Goal: Transaction & Acquisition: Purchase product/service

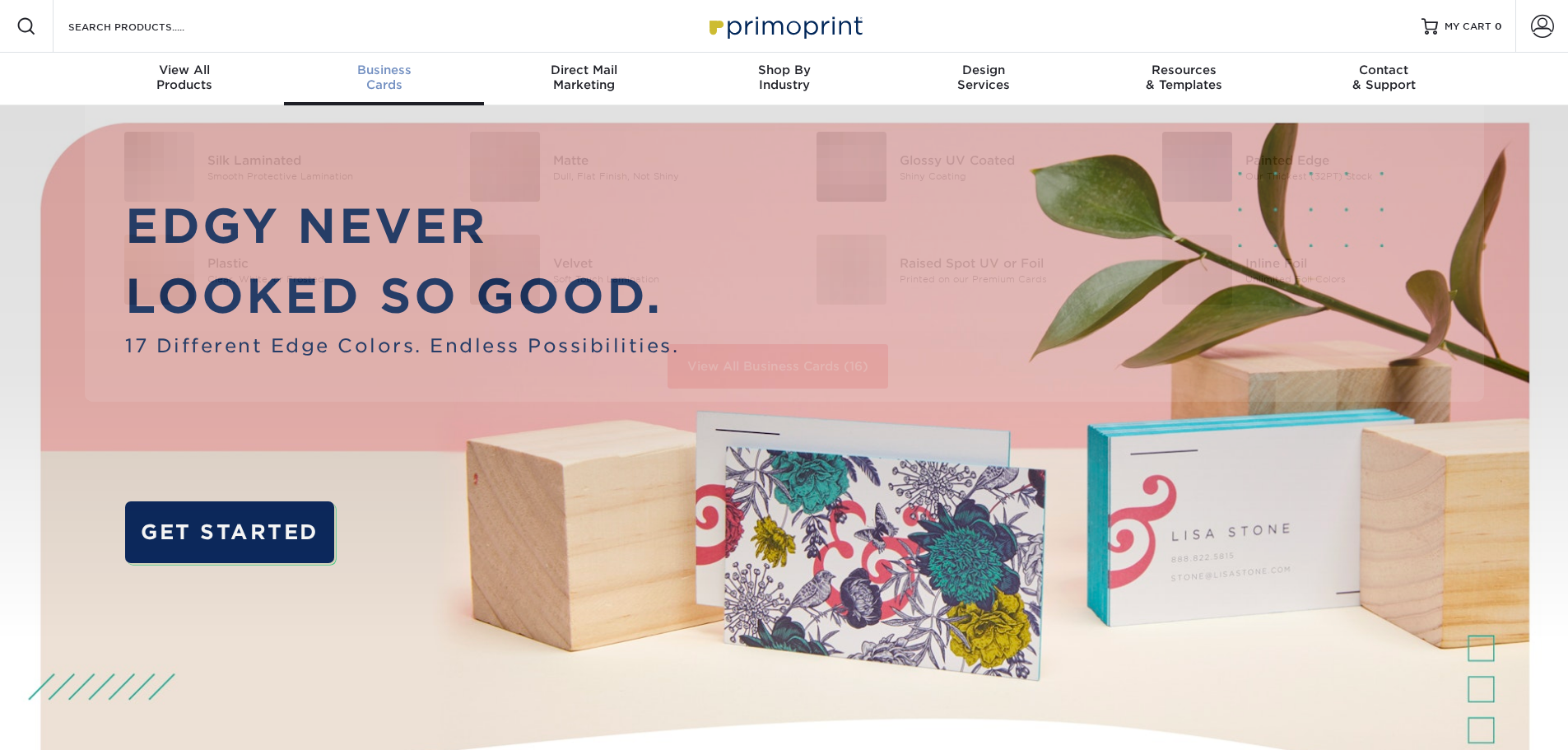
click at [376, 72] on span "Business" at bounding box center [384, 70] width 200 height 15
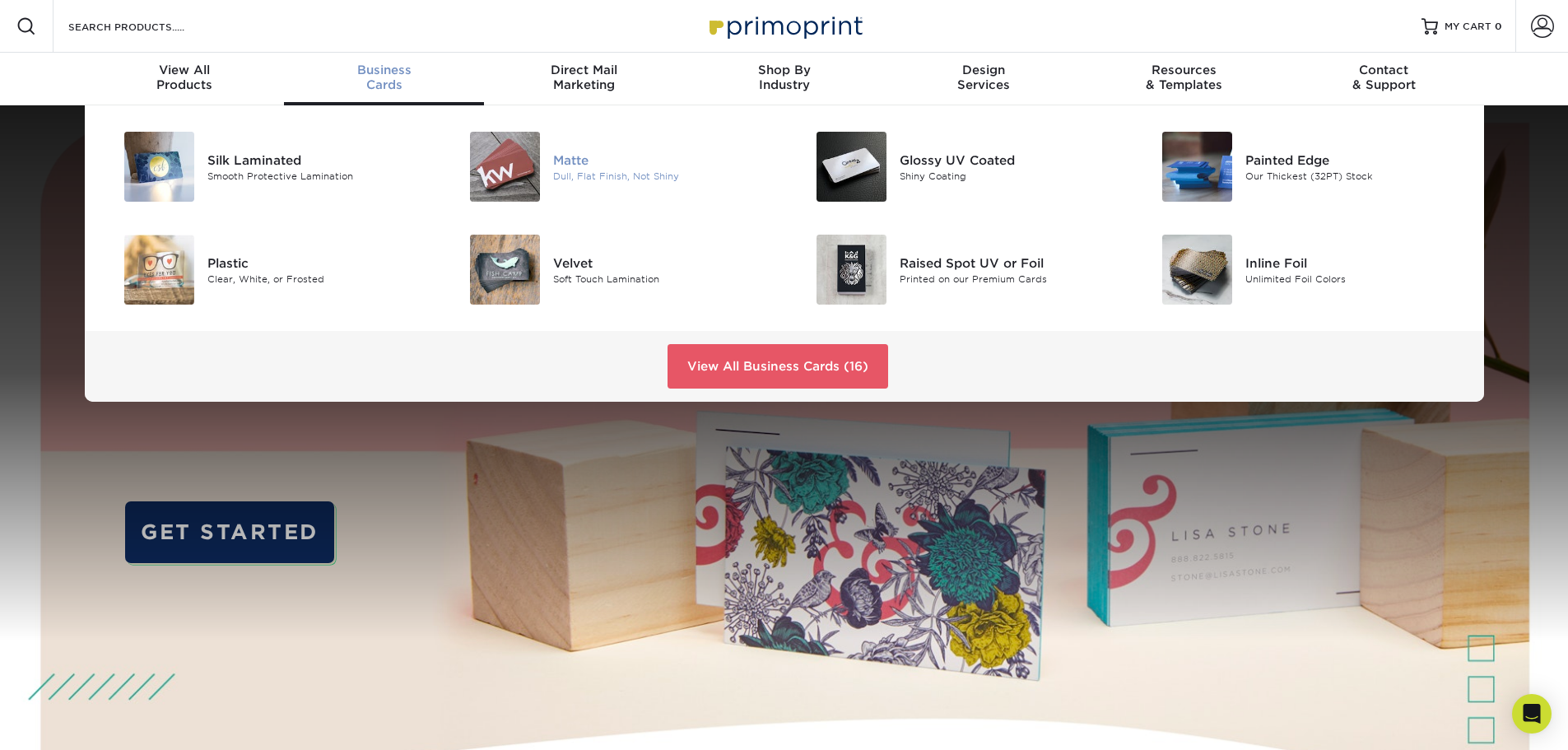
click at [575, 157] on div "Matte" at bounding box center [662, 159] width 219 height 18
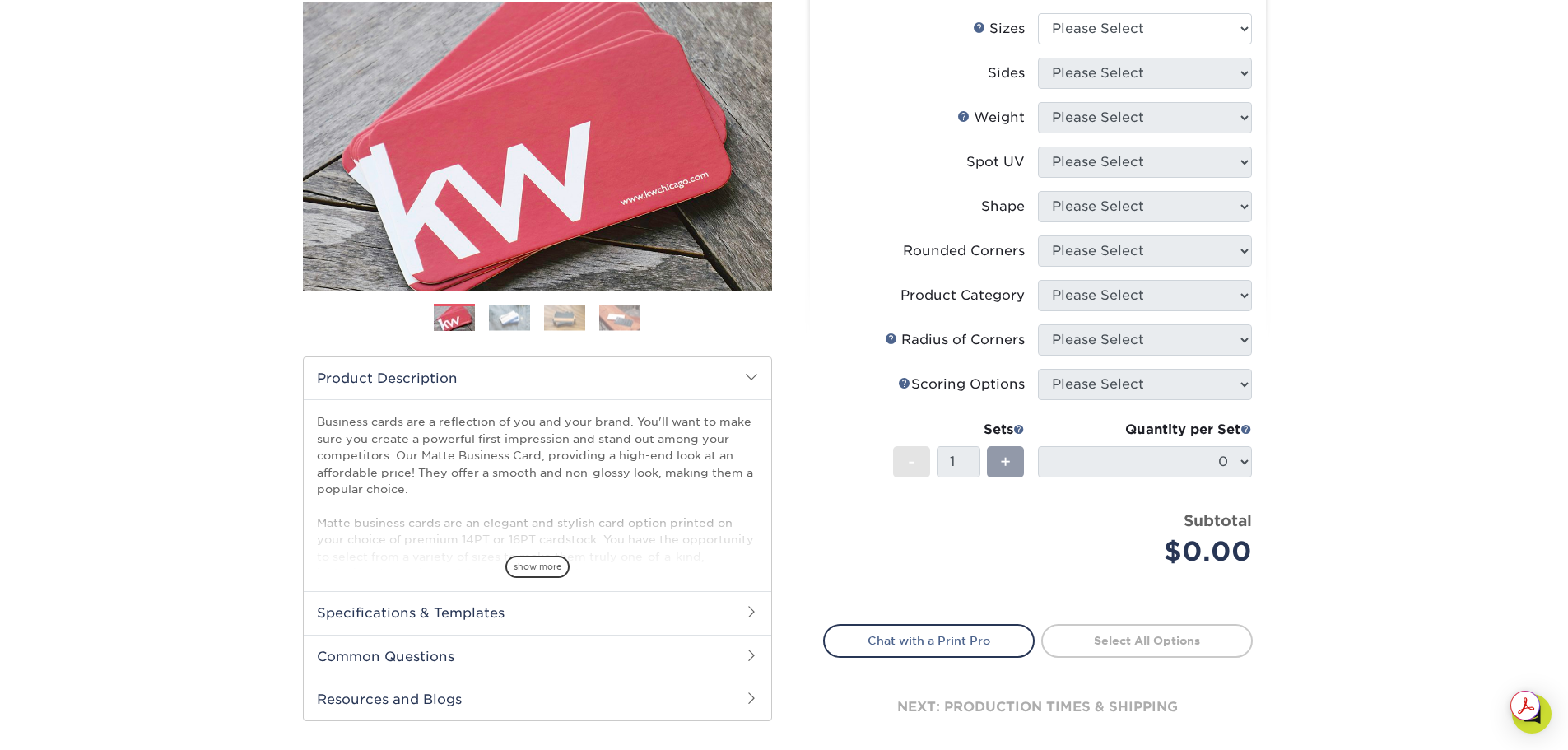
scroll to position [247, 0]
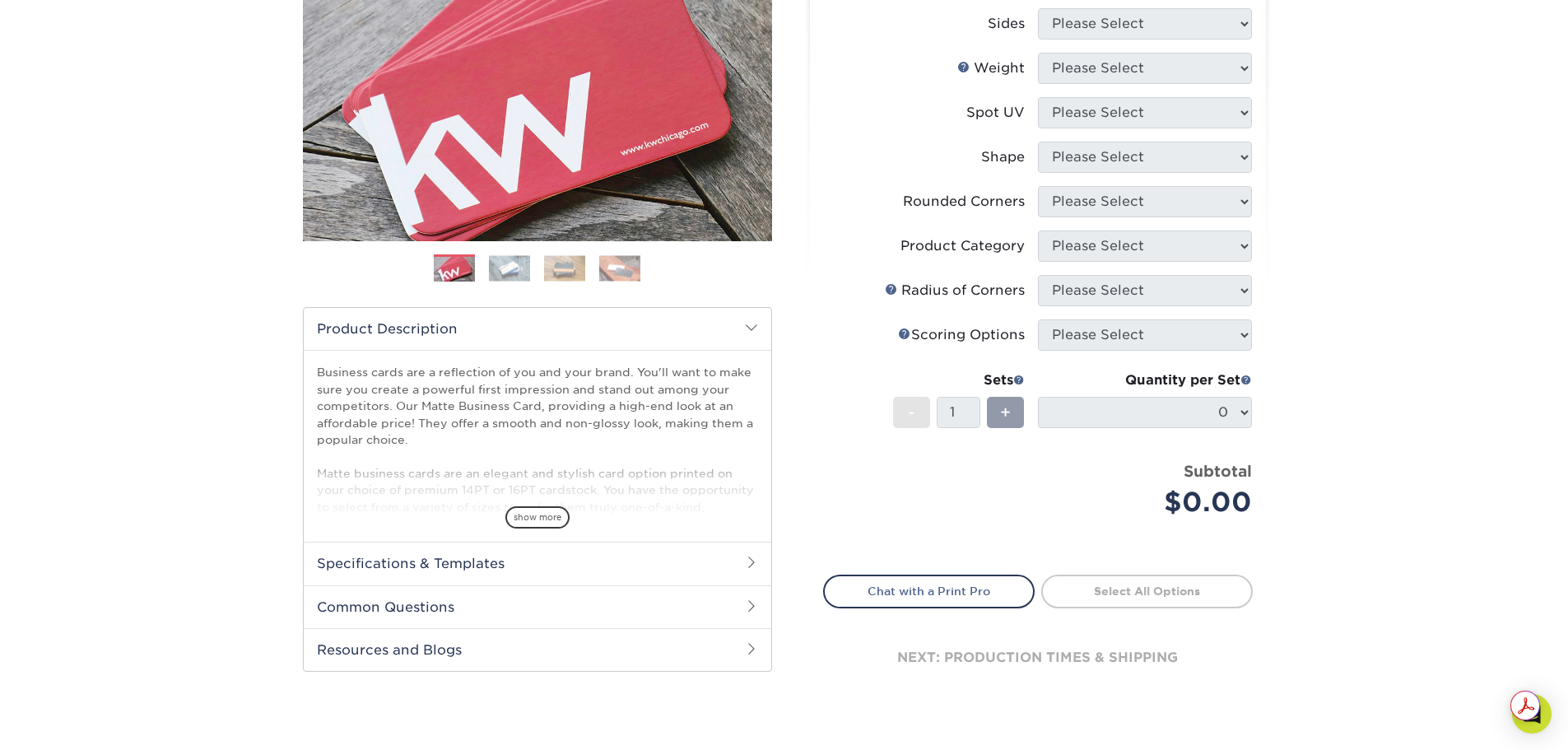
click at [1433, 355] on div "Products Business Cards Matte Business Cards Previous Next 100 $ 9" at bounding box center [784, 312] width 1568 height 908
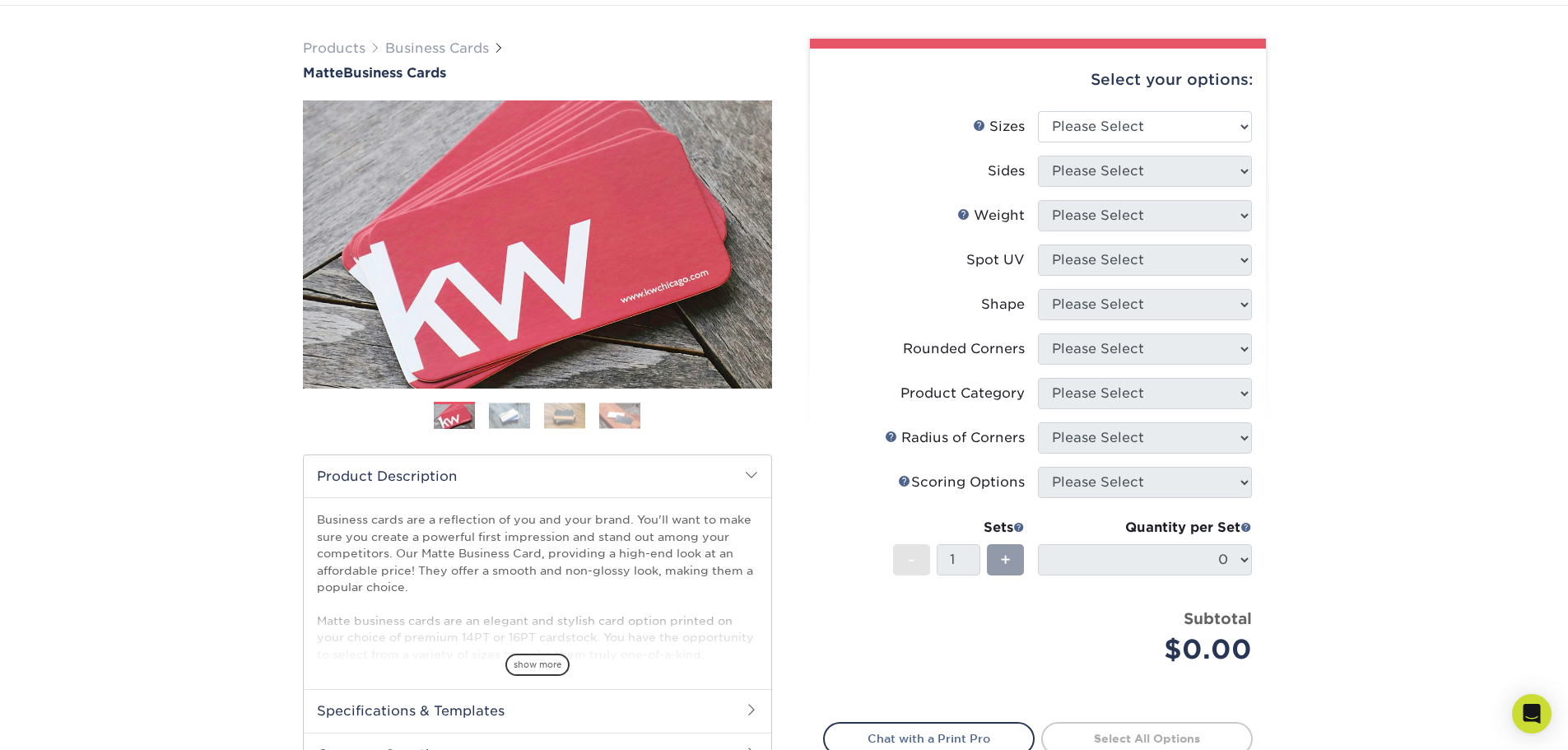
scroll to position [82, 0]
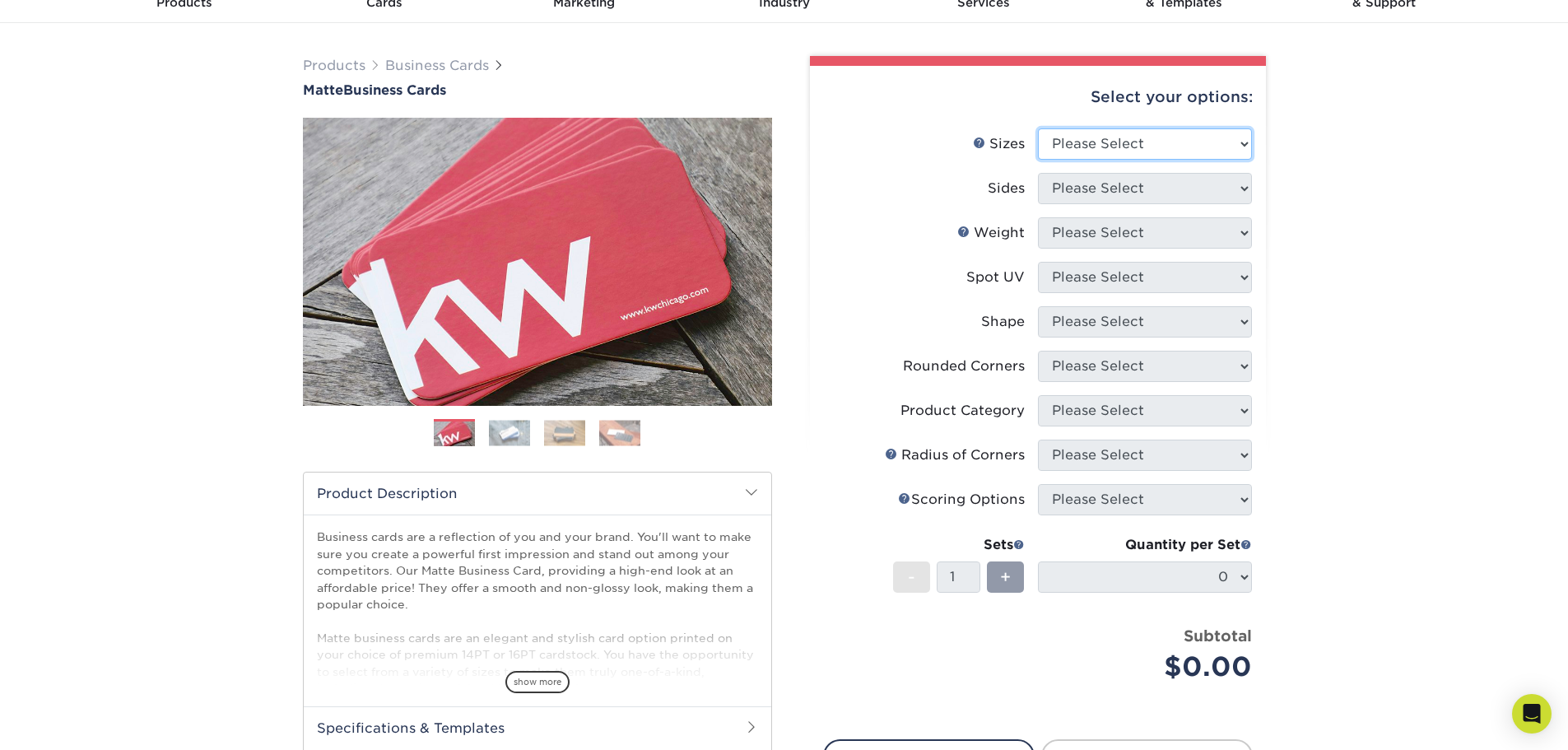
click at [1120, 146] on select "Please Select 1.5" x 3.5" - Mini 1.75" x 3.5" - Mini 2" x 2" - Square 2" x 3" -…" at bounding box center [1144, 143] width 214 height 31
select select "2.00x3.50"
click at [1038, 128] on select "Please Select 1.5" x 3.5" - Mini 1.75" x 3.5" - Mini 2" x 2" - Square 2" x 3" -…" at bounding box center [1144, 143] width 214 height 31
click at [1102, 179] on select "Please Select Print Both Sides Print Front Only" at bounding box center [1144, 188] width 214 height 31
select select "13abbda7-1d64-4f25-8bb2-c179b224825d"
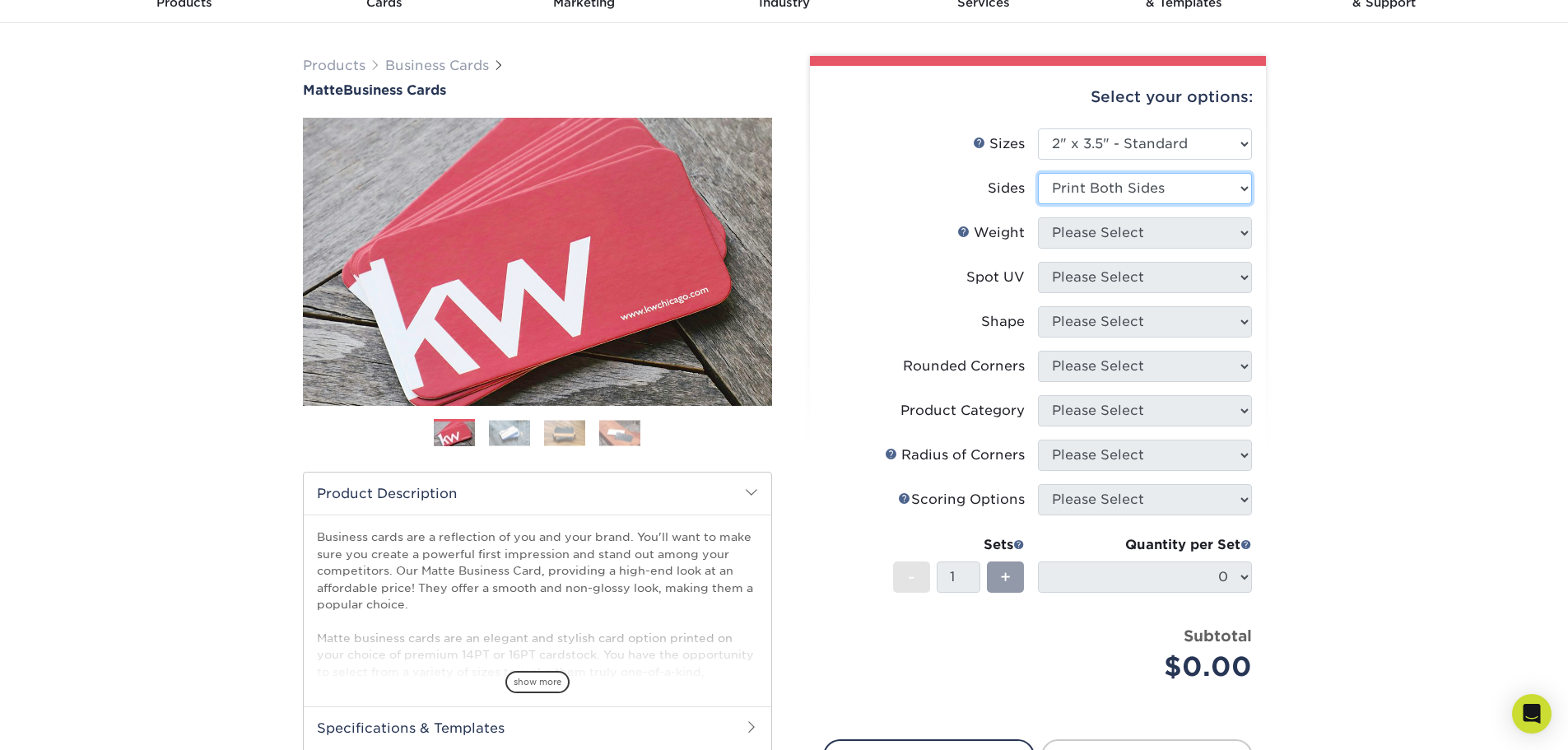
click at [1038, 173] on select "Please Select Print Both Sides Print Front Only" at bounding box center [1144, 188] width 214 height 31
click at [1096, 230] on select "Please Select 16PT 14PT" at bounding box center [1144, 233] width 214 height 31
select select "16PT"
click at [1038, 218] on select "Please Select 16PT 14PT" at bounding box center [1144, 233] width 214 height 31
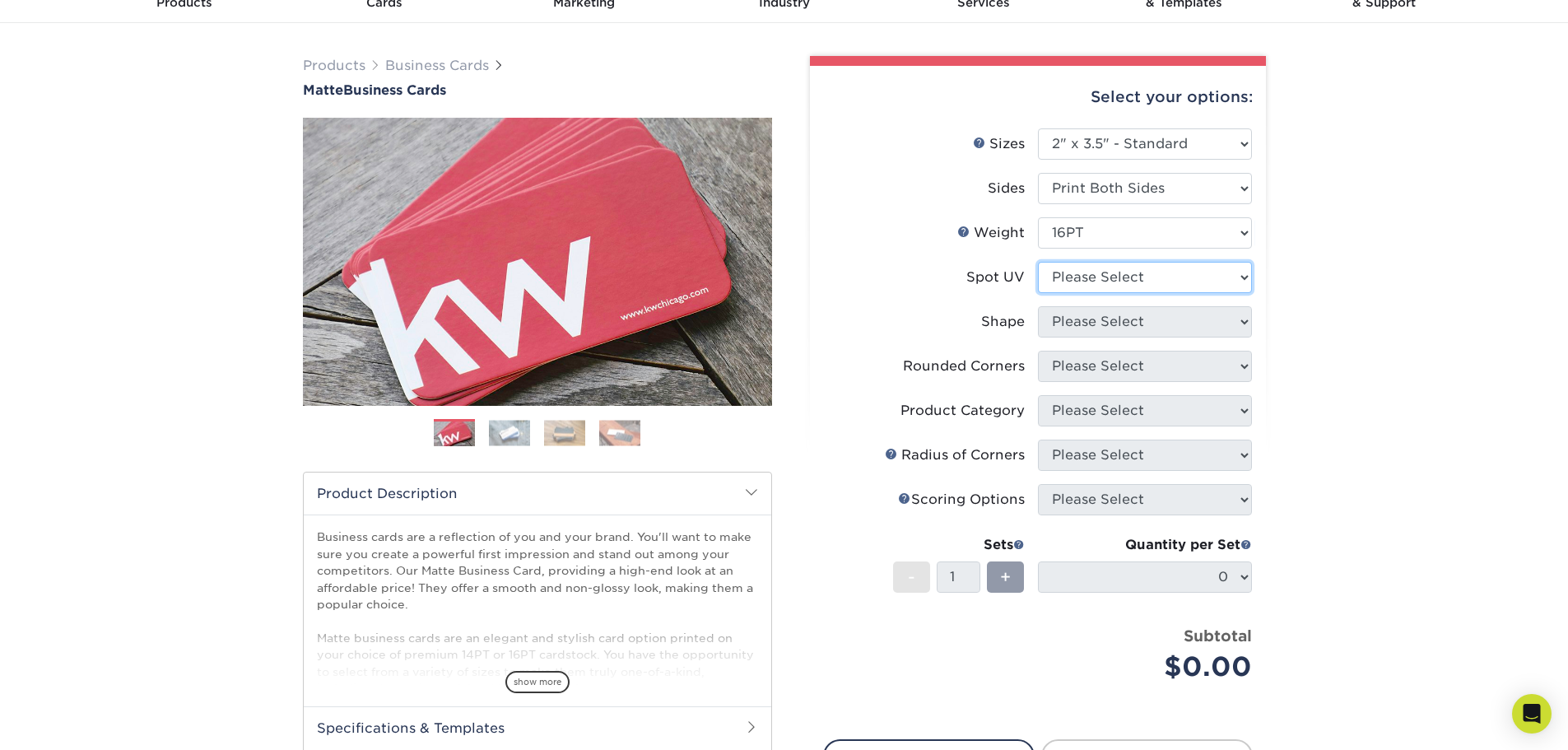
click at [1136, 281] on select "Please Select No Spot UV Front and Back (Both Sides) Front Only Back Only" at bounding box center [1144, 276] width 214 height 31
select select "3"
click at [1038, 262] on select "Please Select No Spot UV Front and Back (Both Sides) Front Only Back Only" at bounding box center [1144, 276] width 214 height 31
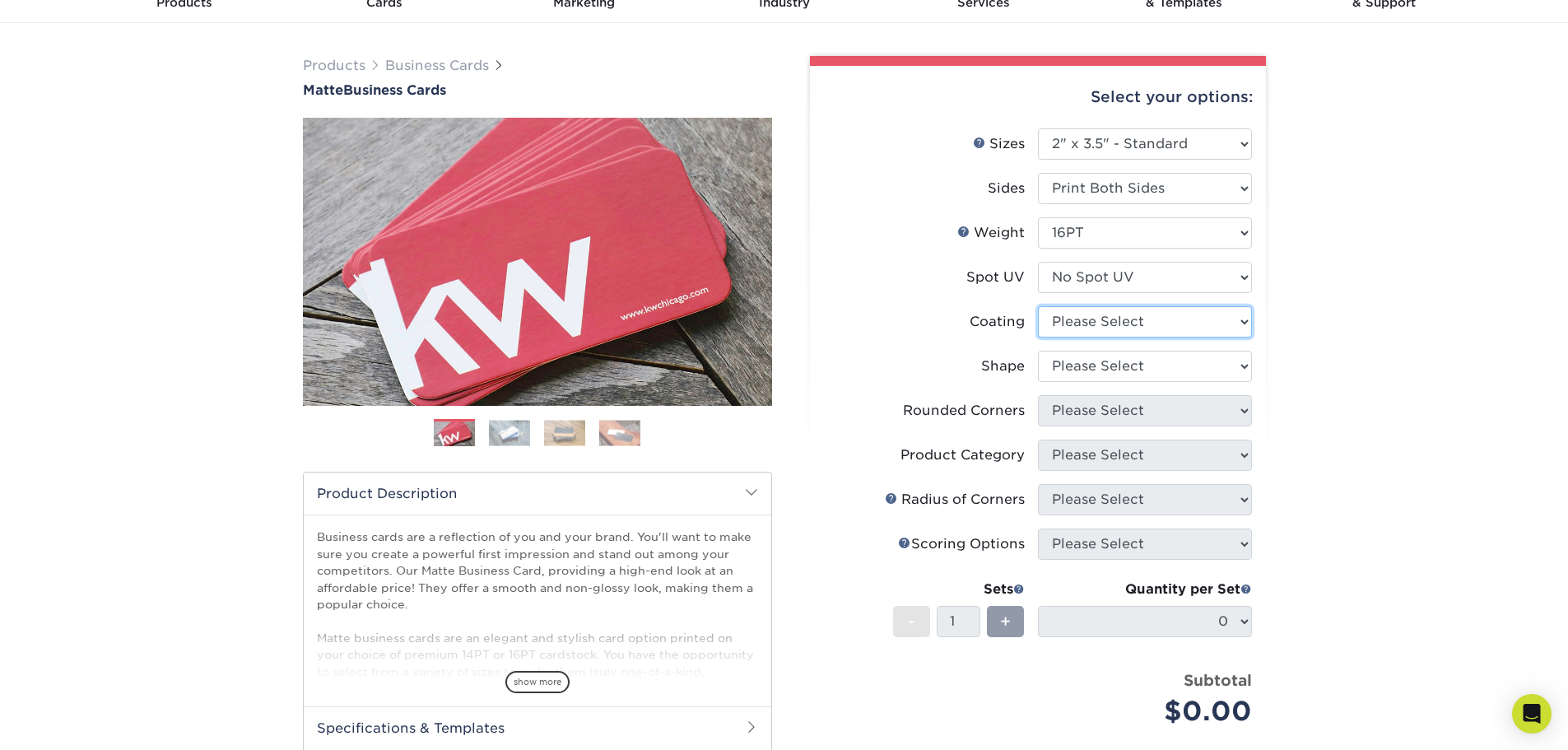
click at [1097, 323] on select at bounding box center [1144, 321] width 214 height 31
select select "121bb7b5-3b4d-429f-bd8d-bbf80e953313"
click at [1038, 306] on select at bounding box center [1144, 321] width 214 height 31
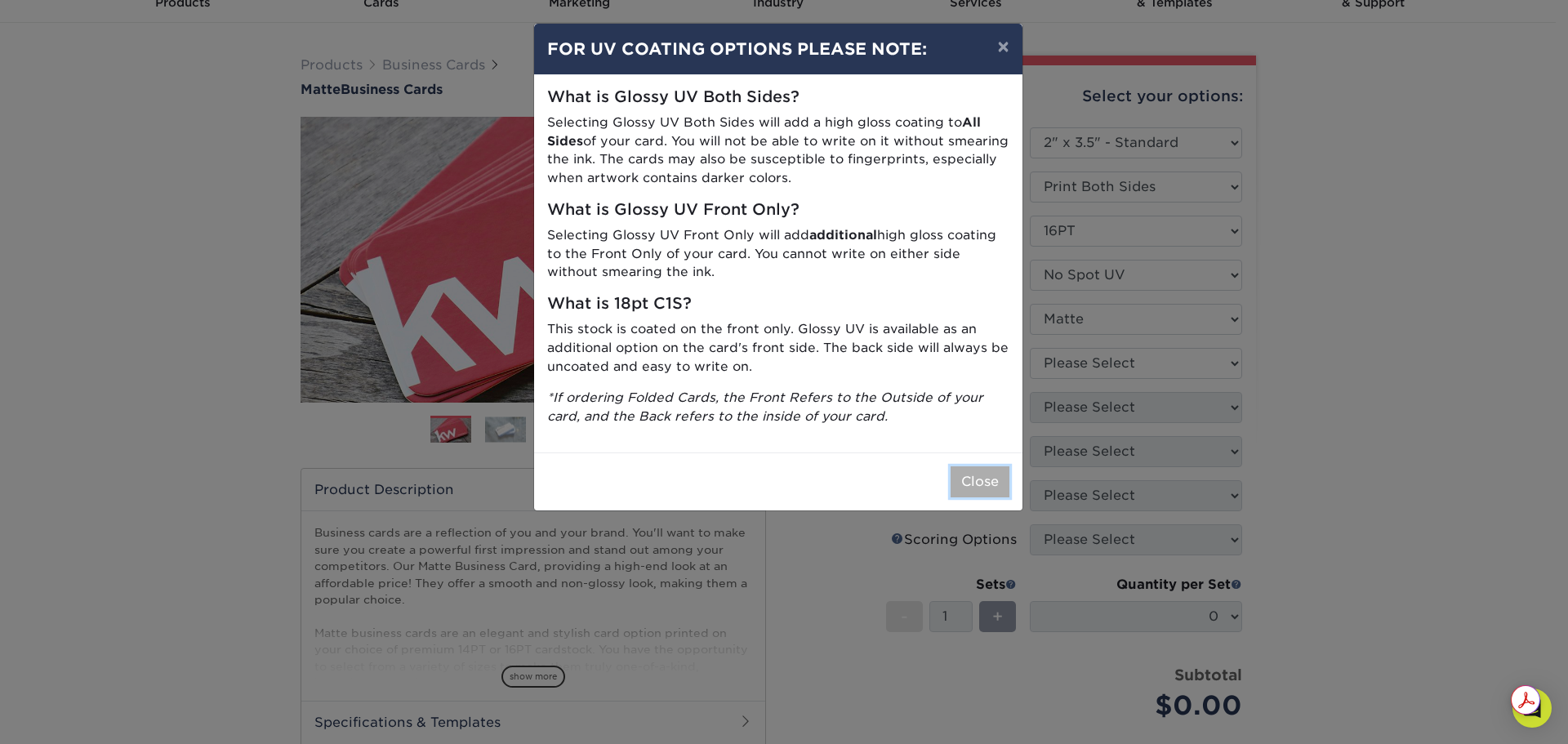
click at [982, 478] on button "Close" at bounding box center [980, 481] width 58 height 31
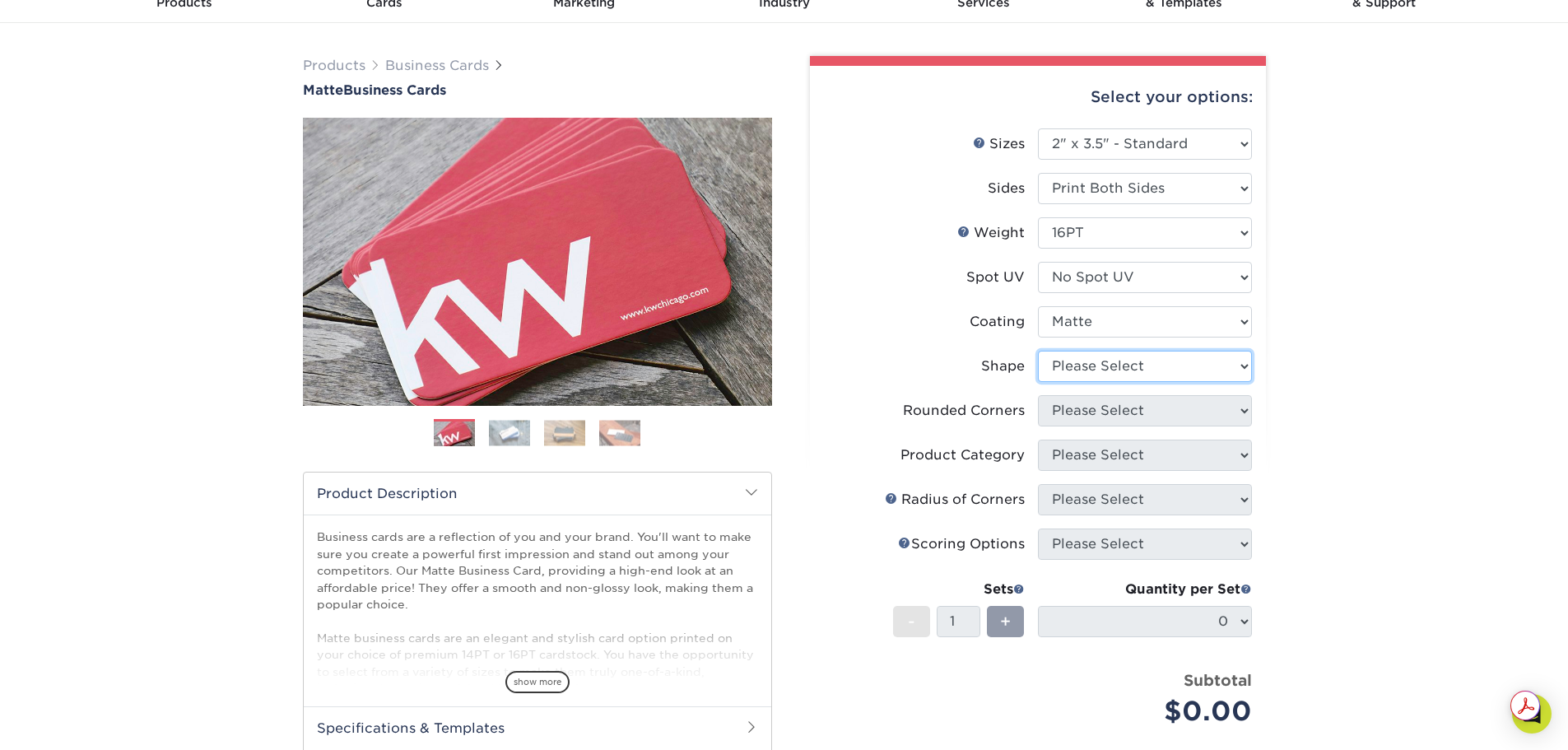
click at [1092, 371] on select "Please Select Standard Oval" at bounding box center [1144, 365] width 214 height 31
select select "standard"
click at [1038, 350] on select "Please Select Standard Oval" at bounding box center [1144, 365] width 214 height 31
click at [1307, 377] on div "Products Business Cards Matte Business Cards Previous Next 100 $ 9" at bounding box center [784, 500] width 1568 height 953
click at [1129, 416] on select "Please Select Yes - Round 2 Corners Yes - Round 4 Corners No" at bounding box center [1144, 410] width 214 height 31
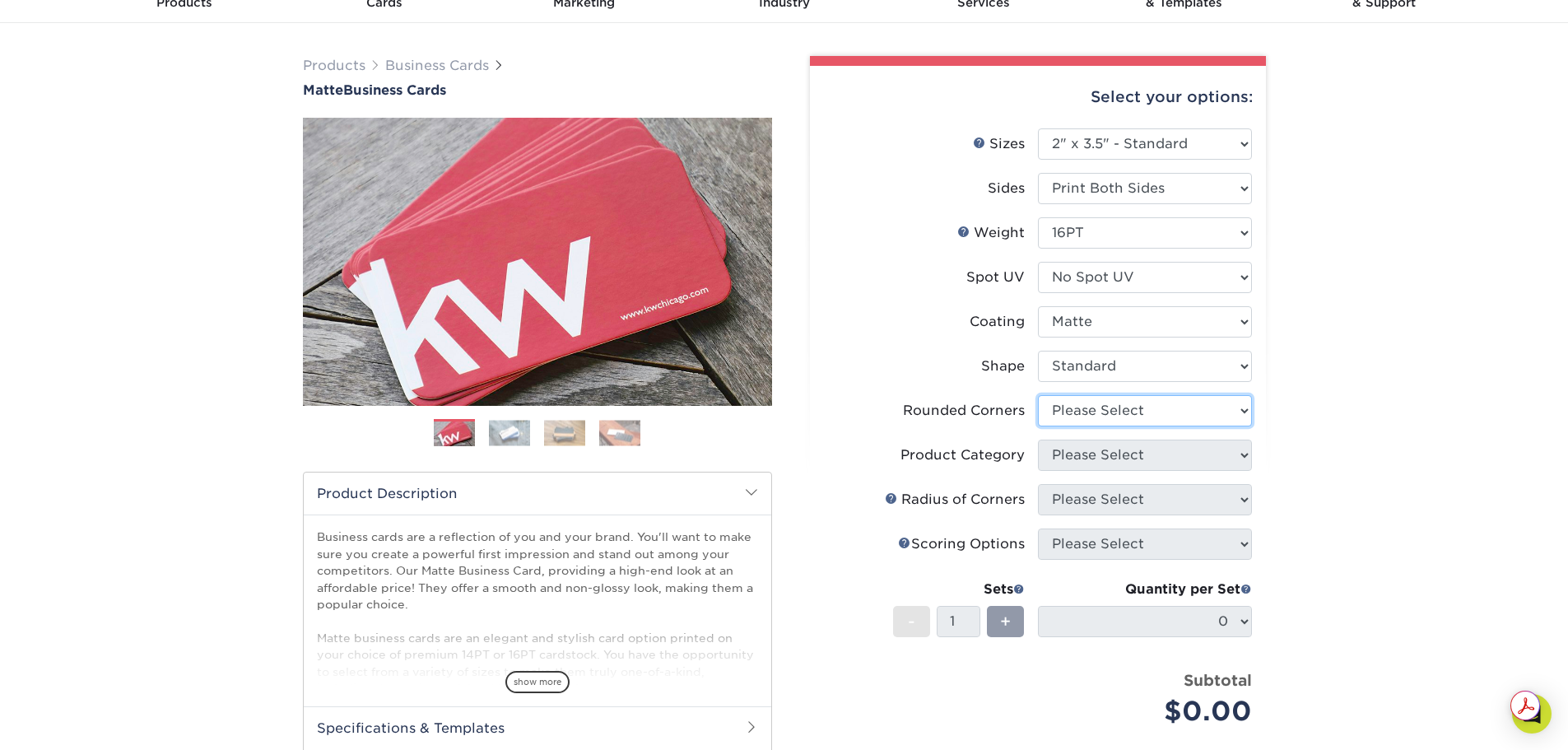
select select "0"
click at [1038, 395] on select "Please Select Yes - Round 2 Corners Yes - Round 4 Corners No" at bounding box center [1144, 410] width 214 height 31
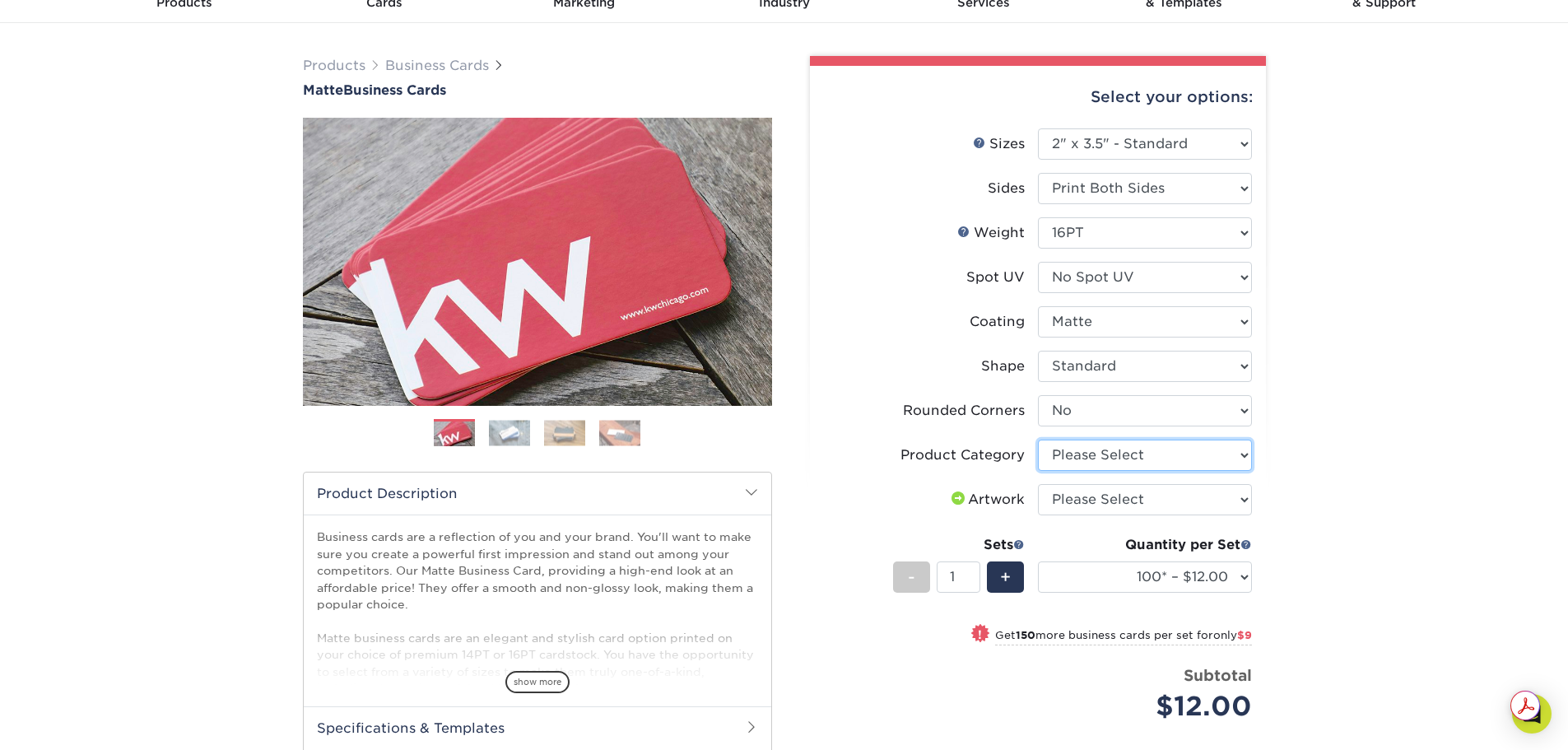
click at [1112, 457] on select "Please Select Business Cards" at bounding box center [1144, 455] width 214 height 31
select select "3b5148f1-0588-4f88-a218-97bcfdce65c1"
click at [1038, 440] on select "Please Select Business Cards" at bounding box center [1144, 455] width 214 height 31
click at [1113, 501] on select "Please Select I will upload files I need a design - $100" at bounding box center [1144, 499] width 214 height 31
select select "upload"
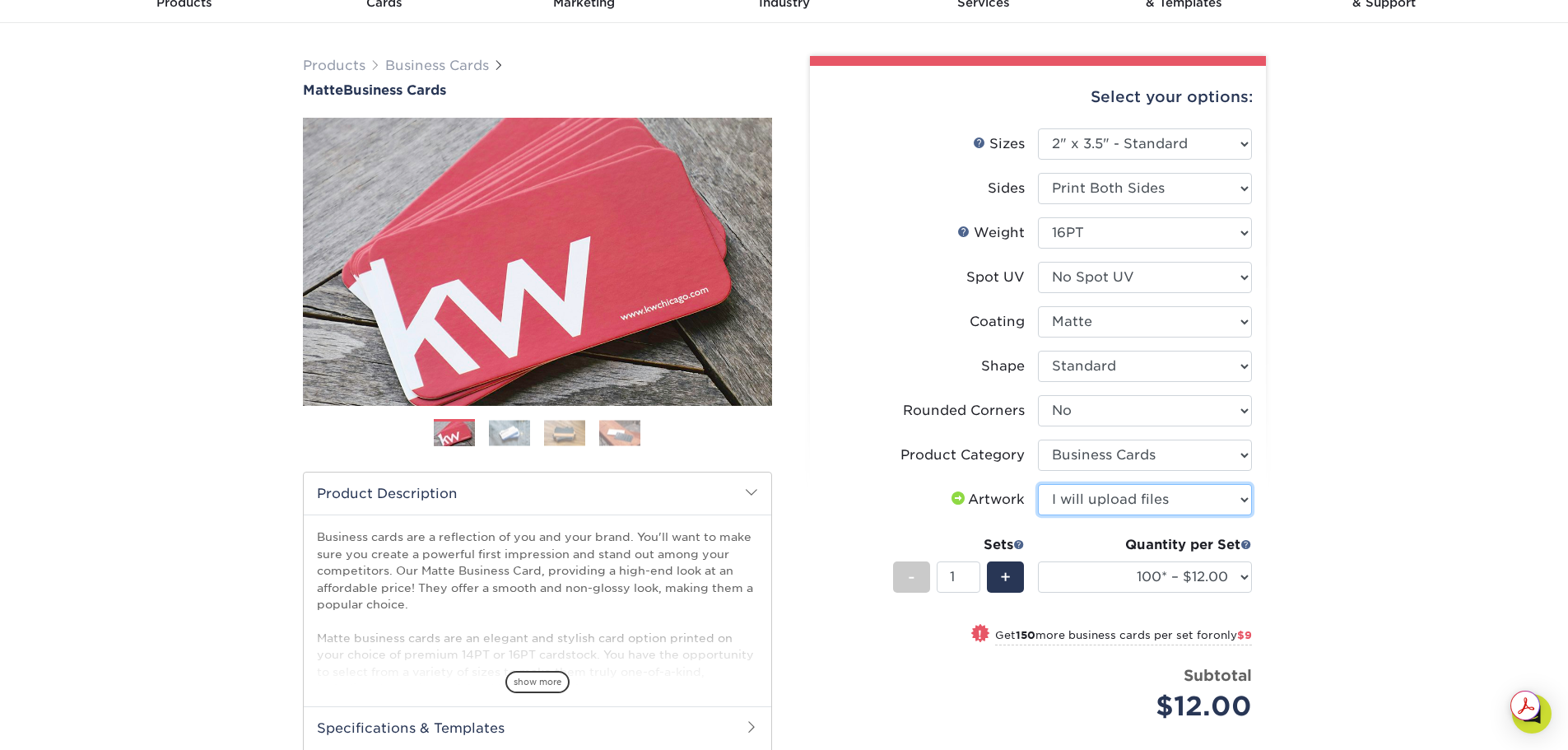
click at [1038, 484] on select "Please Select I will upload files I need a design - $100" at bounding box center [1144, 499] width 214 height 31
click at [1392, 456] on div "Products Business Cards Matte Business Cards Previous Next 100 $ 9" at bounding box center [784, 514] width 1568 height 981
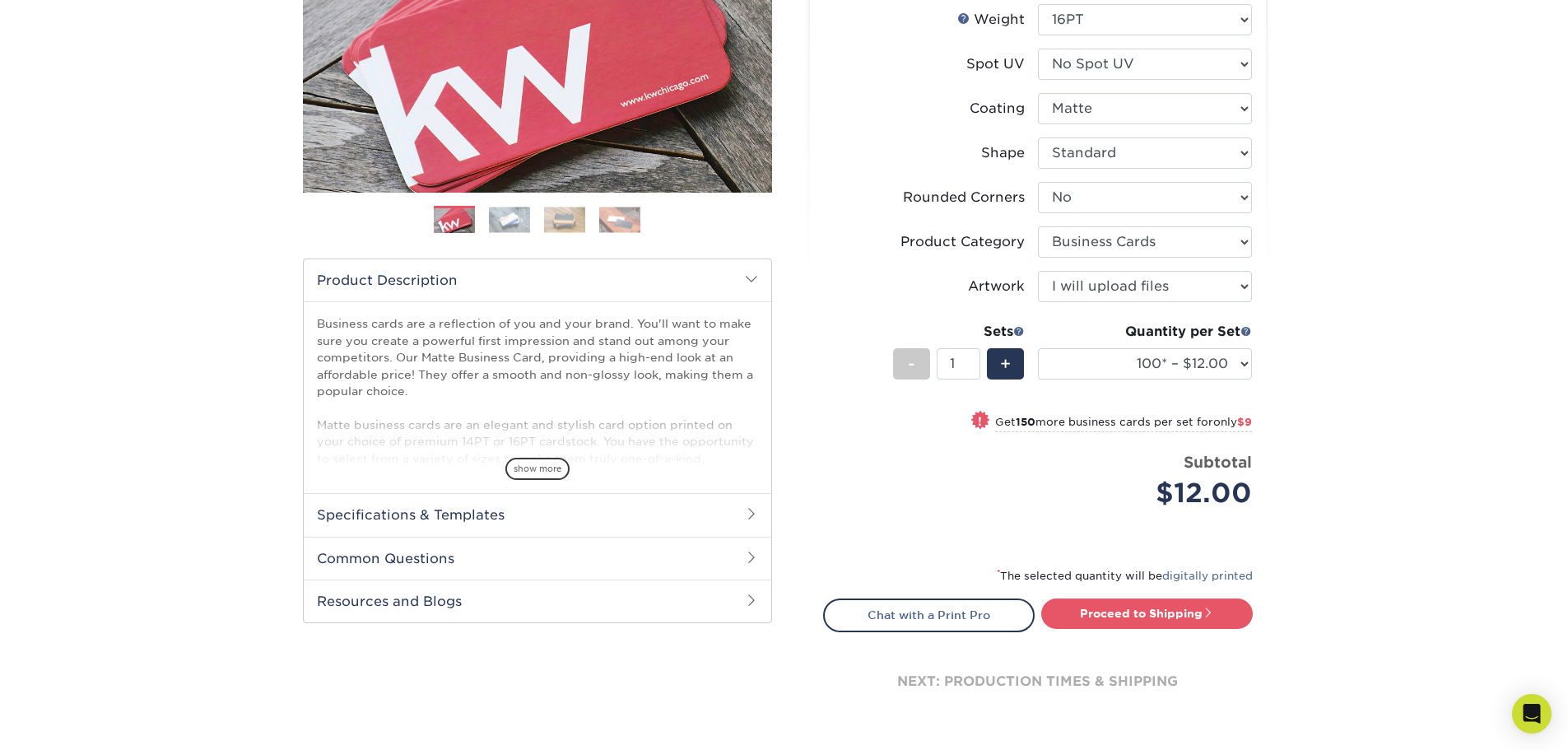
scroll to position [329, 0]
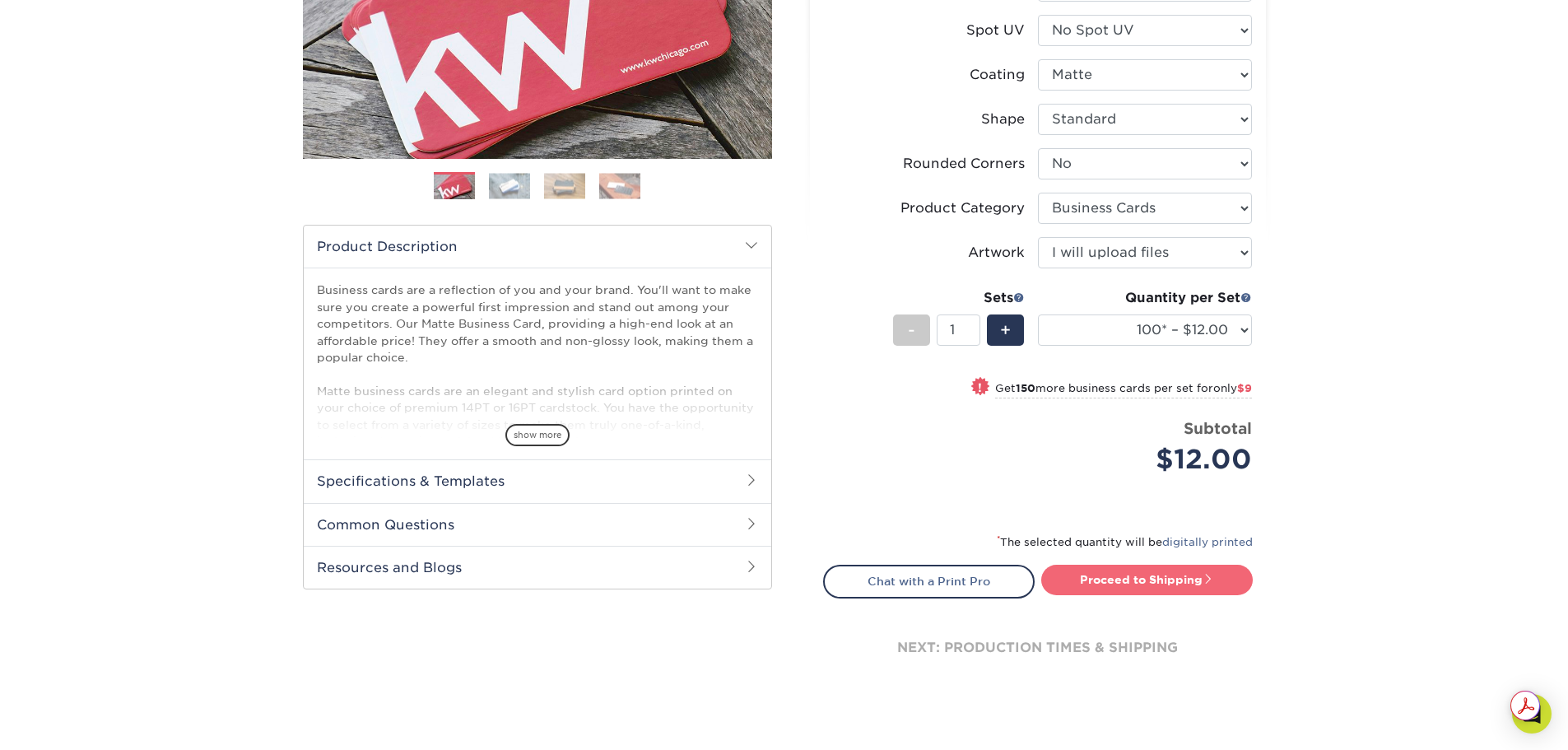
click at [1086, 579] on link "Proceed to Shipping" at bounding box center [1147, 580] width 211 height 30
type input "Set 1"
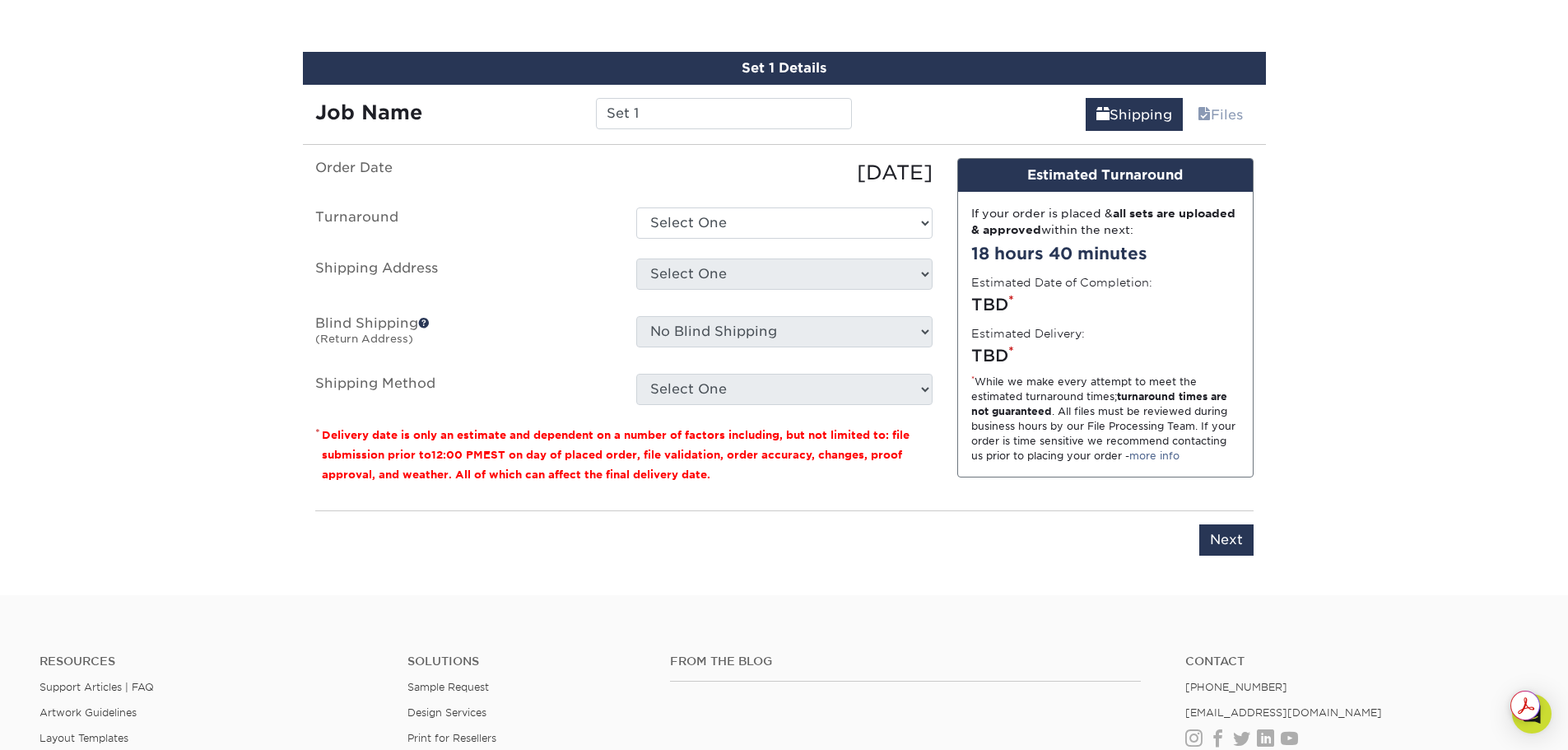
scroll to position [939, 0]
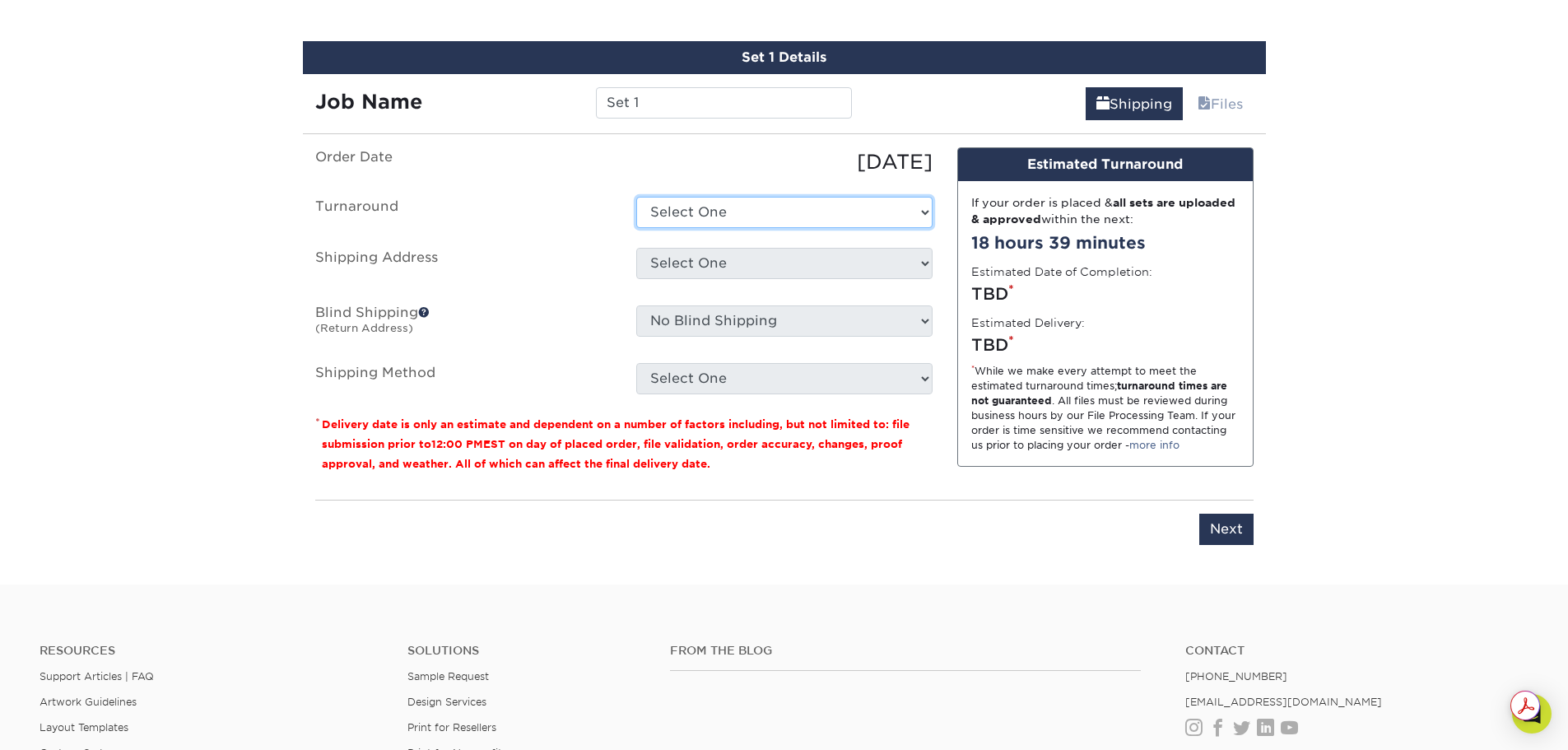
click at [685, 202] on select "Select One 2-4 Business Days 2 Day Next Business Day" at bounding box center [784, 212] width 296 height 31
select select "47dbf4b1-3bfd-4687-b793-fcd3ee179f06"
click at [636, 197] on select "Select One 2-4 Business Days 2 Day Next Business Day" at bounding box center [784, 212] width 296 height 31
click at [690, 266] on select "Select One + Add New Address - Login" at bounding box center [784, 262] width 296 height 31
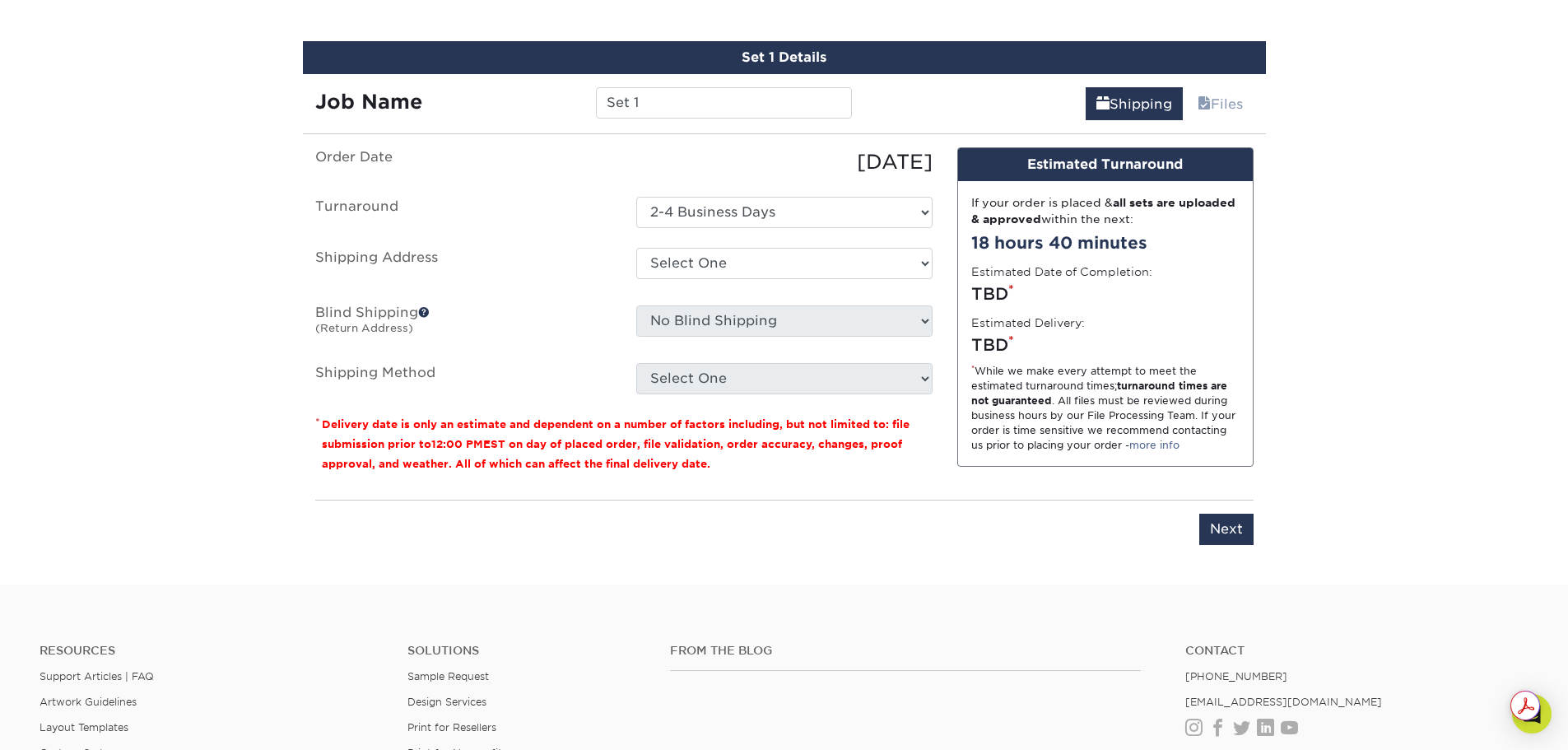
click at [705, 259] on select "Select One + Add New Address - Login" at bounding box center [784, 262] width 296 height 31
click at [636, 279] on select "Select One + Add New Address - Login" at bounding box center [784, 262] width 296 height 31
select select "-1"
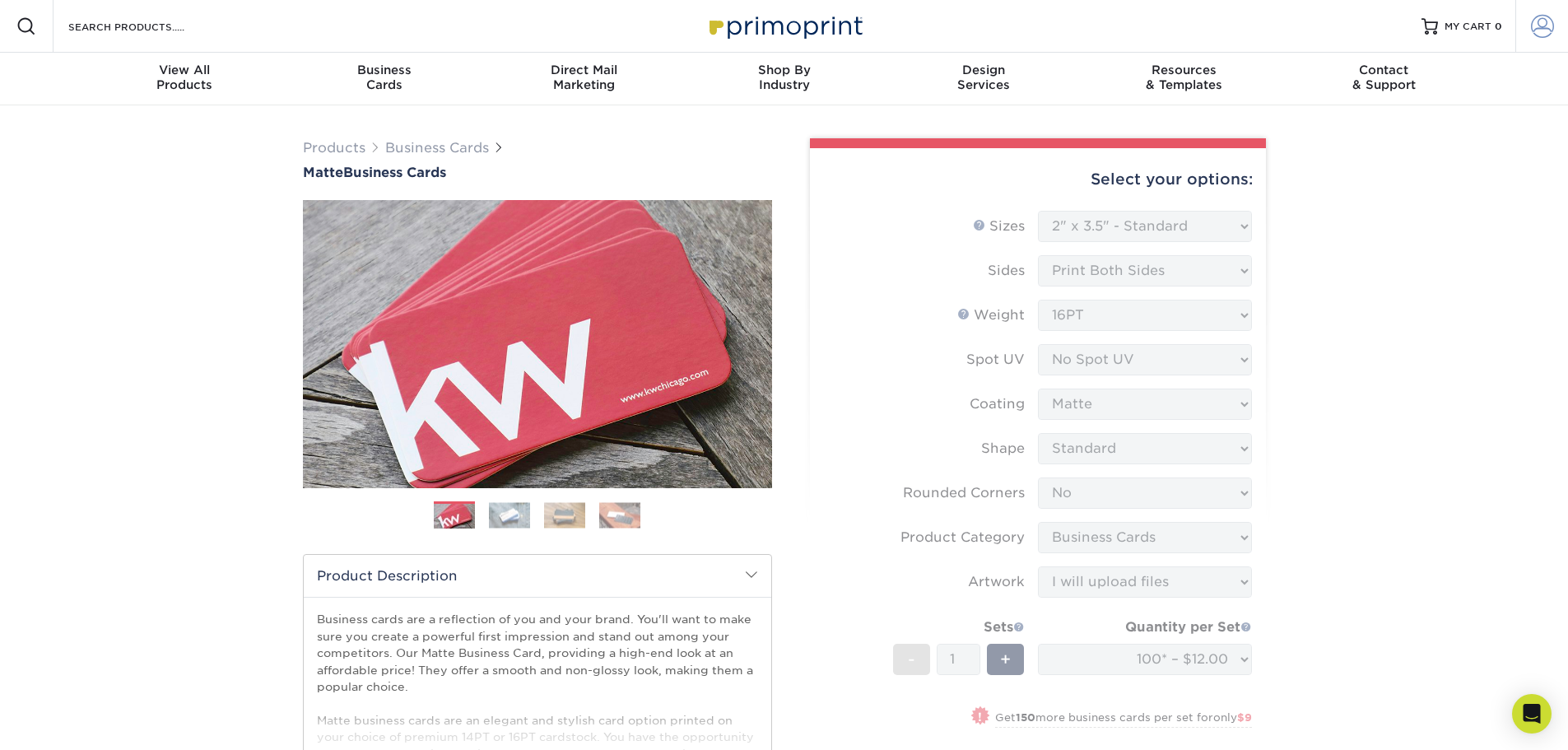
click at [1541, 18] on span at bounding box center [1542, 26] width 23 height 23
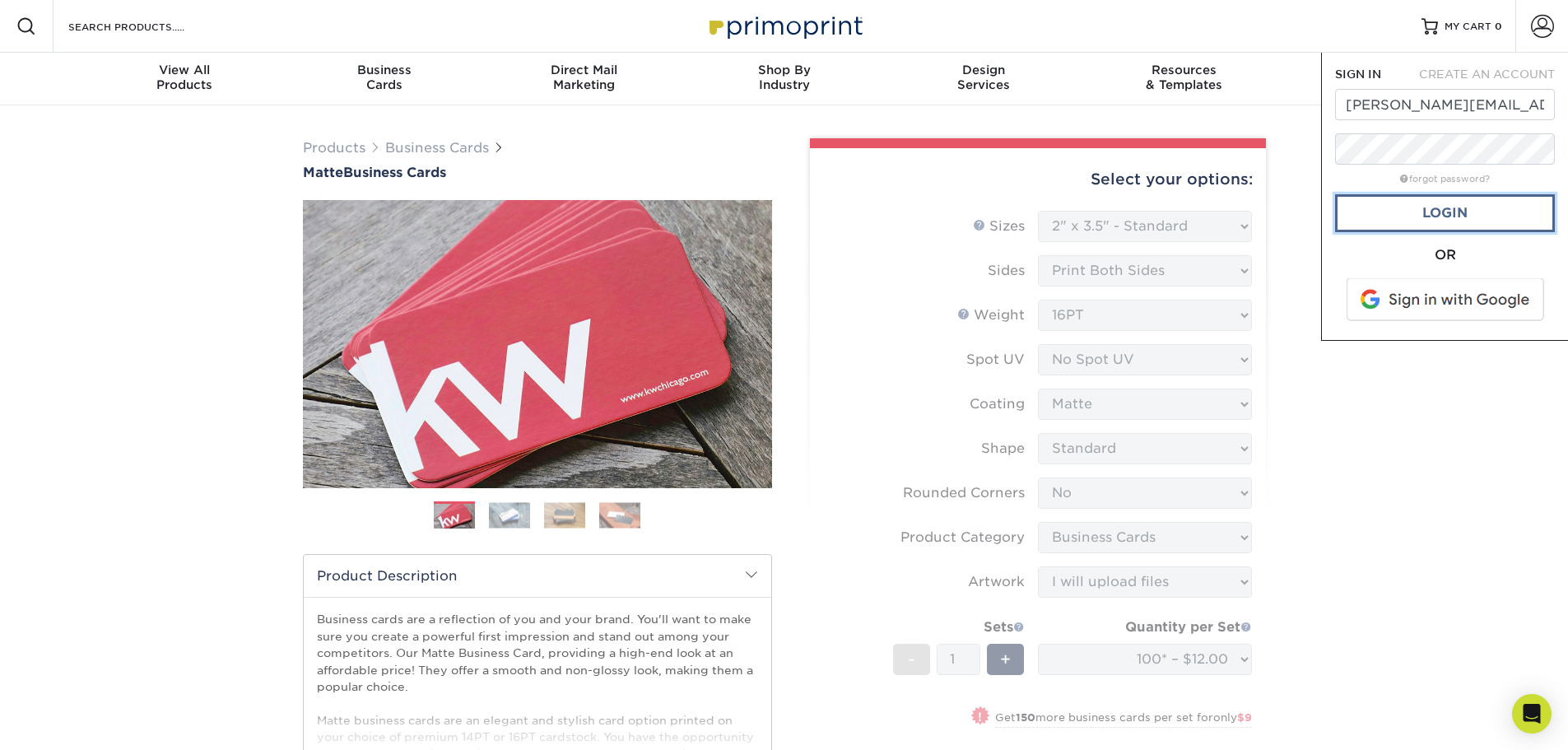
click at [1437, 211] on link "Login" at bounding box center [1444, 213] width 219 height 38
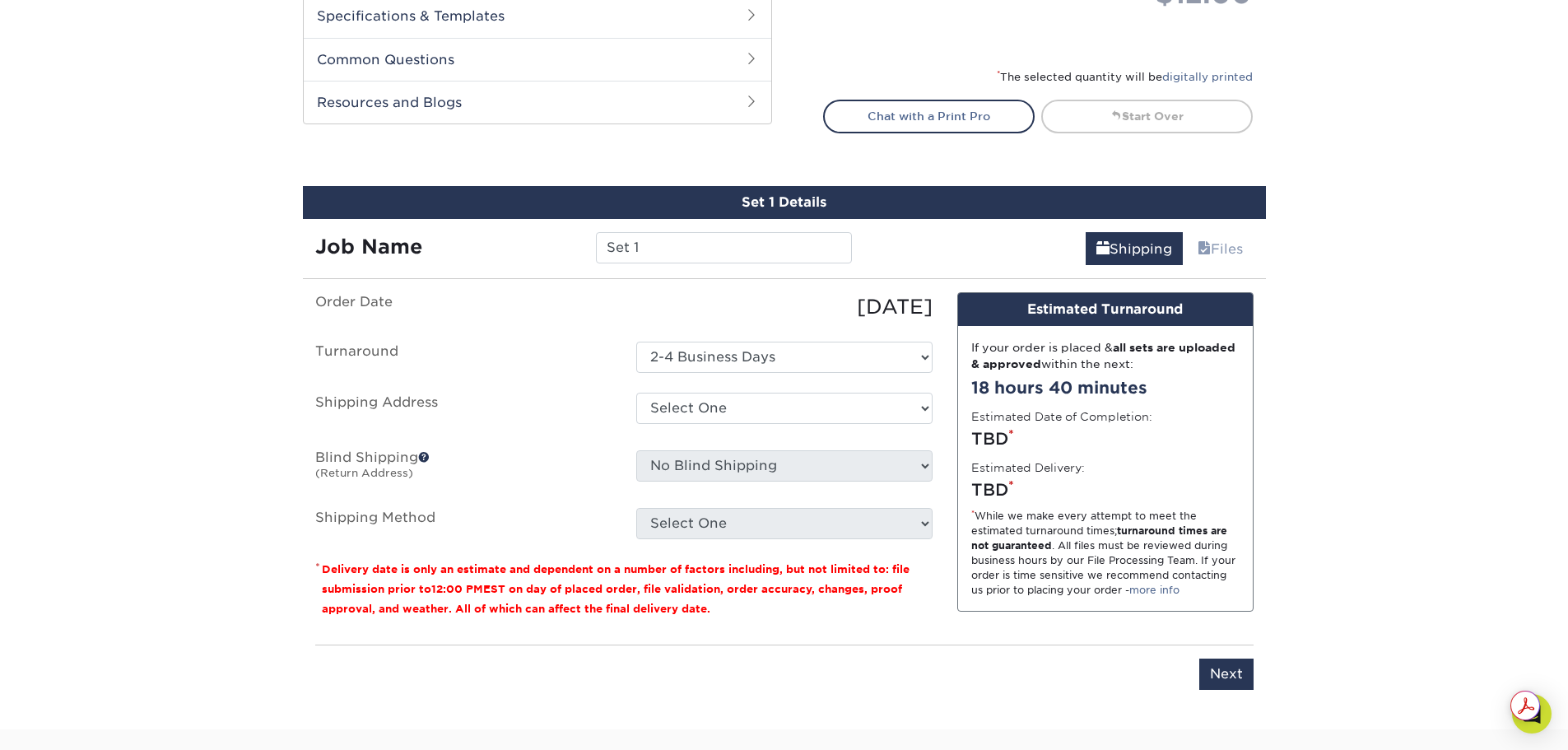
scroll to position [823, 0]
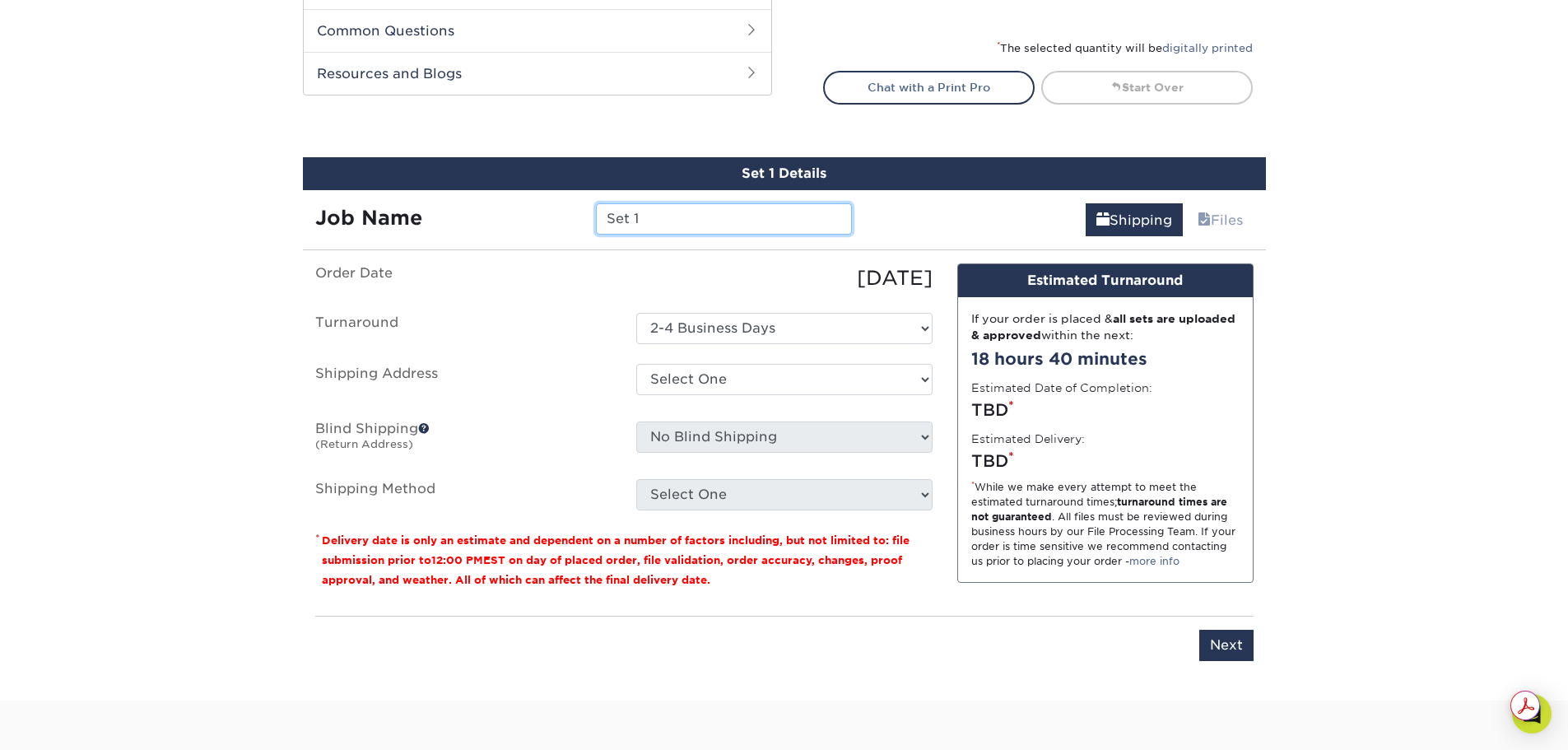
drag, startPoint x: 661, startPoint y: 224, endPoint x: 623, endPoint y: 159, distance: 75.3
click at [543, 205] on div "Job Name Set 1" at bounding box center [584, 219] width 562 height 31
type input "Joe TCG 102"
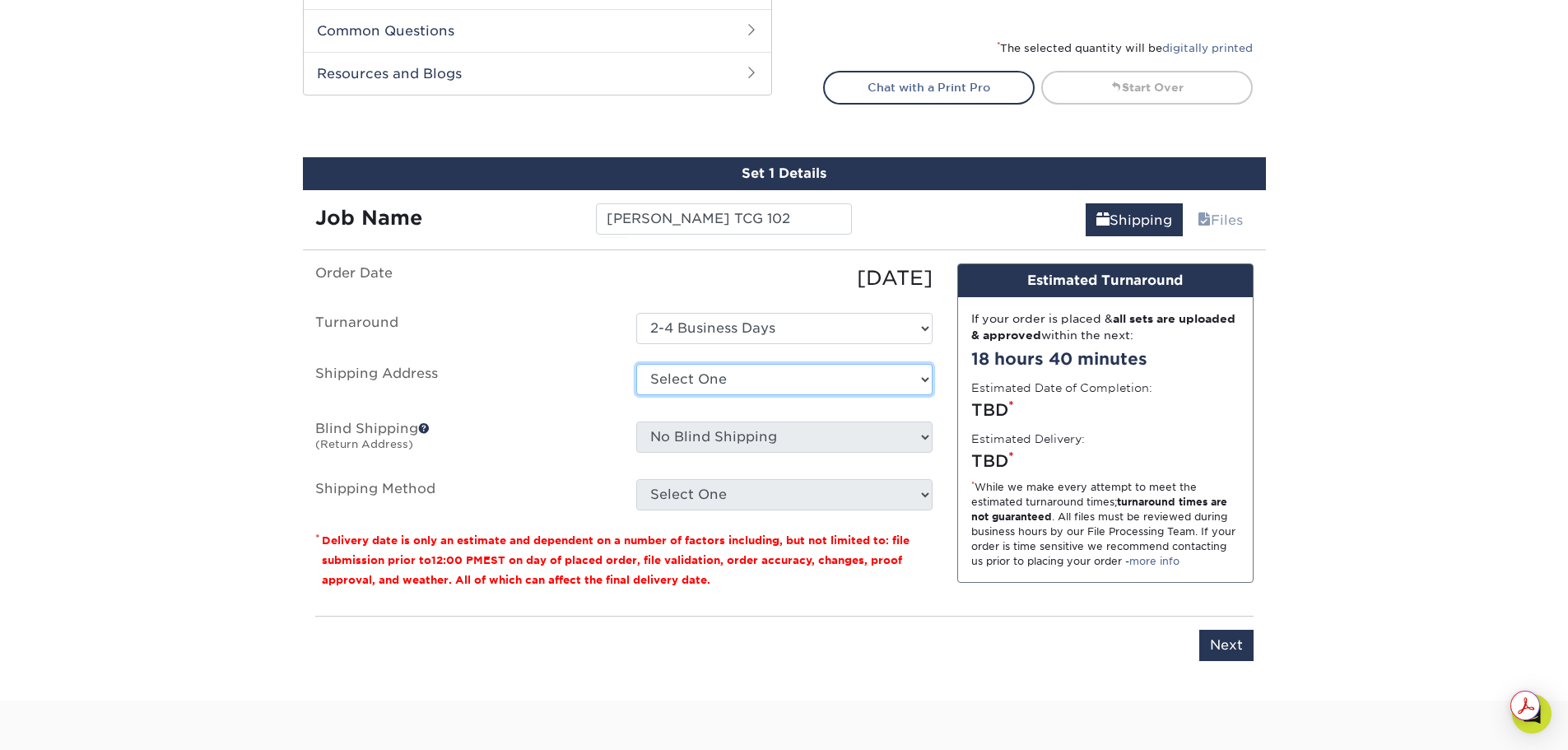
click at [715, 375] on select "Select One + Add New Address - Login" at bounding box center [784, 378] width 296 height 31
select select "newaddress"
click at [636, 363] on select "Select One + Add New Address - Login" at bounding box center [784, 378] width 296 height 31
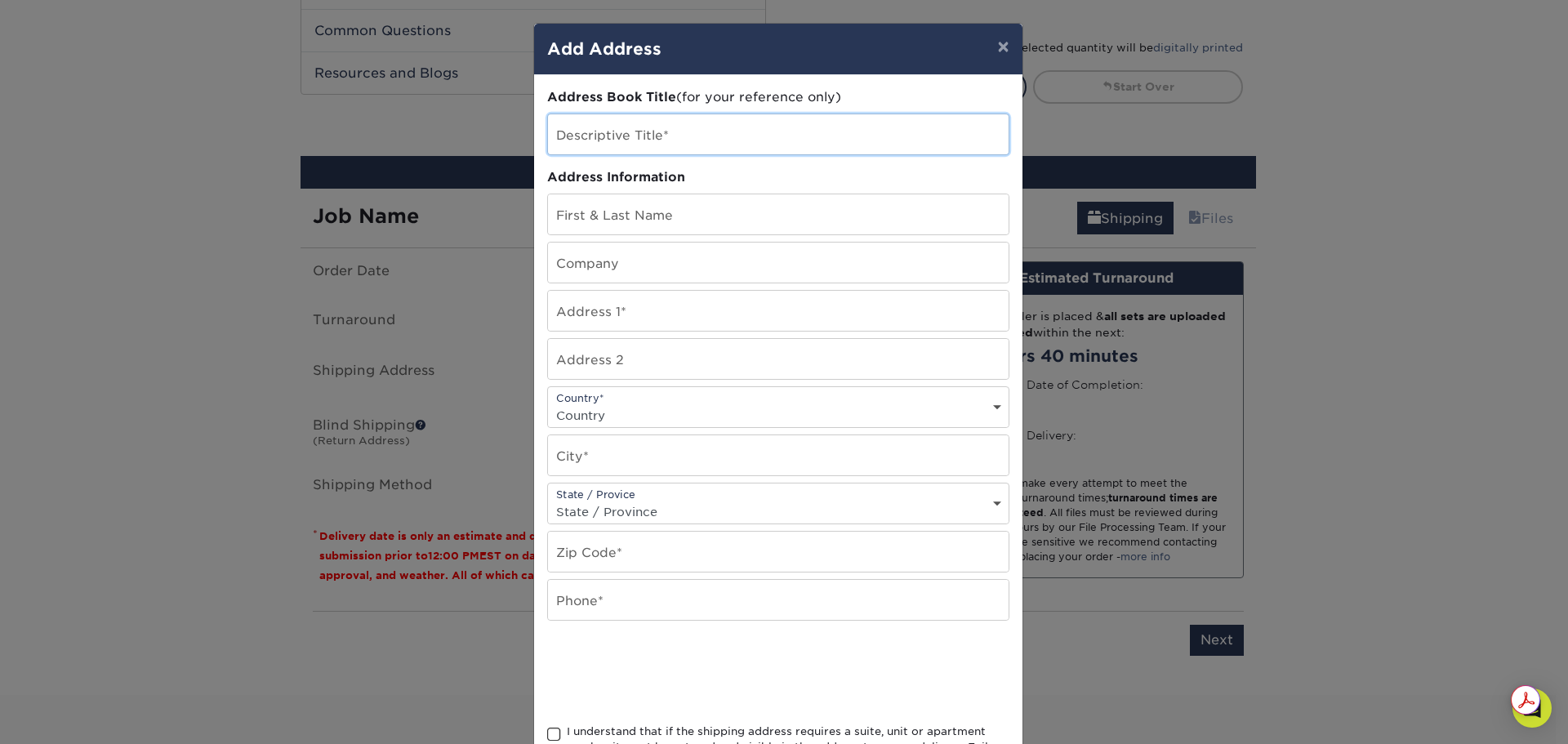
click at [627, 132] on input "text" at bounding box center [778, 133] width 461 height 40
type input "PFS"
type input "Joe Flanagan"
type input "11590 W Bernardo Ct"
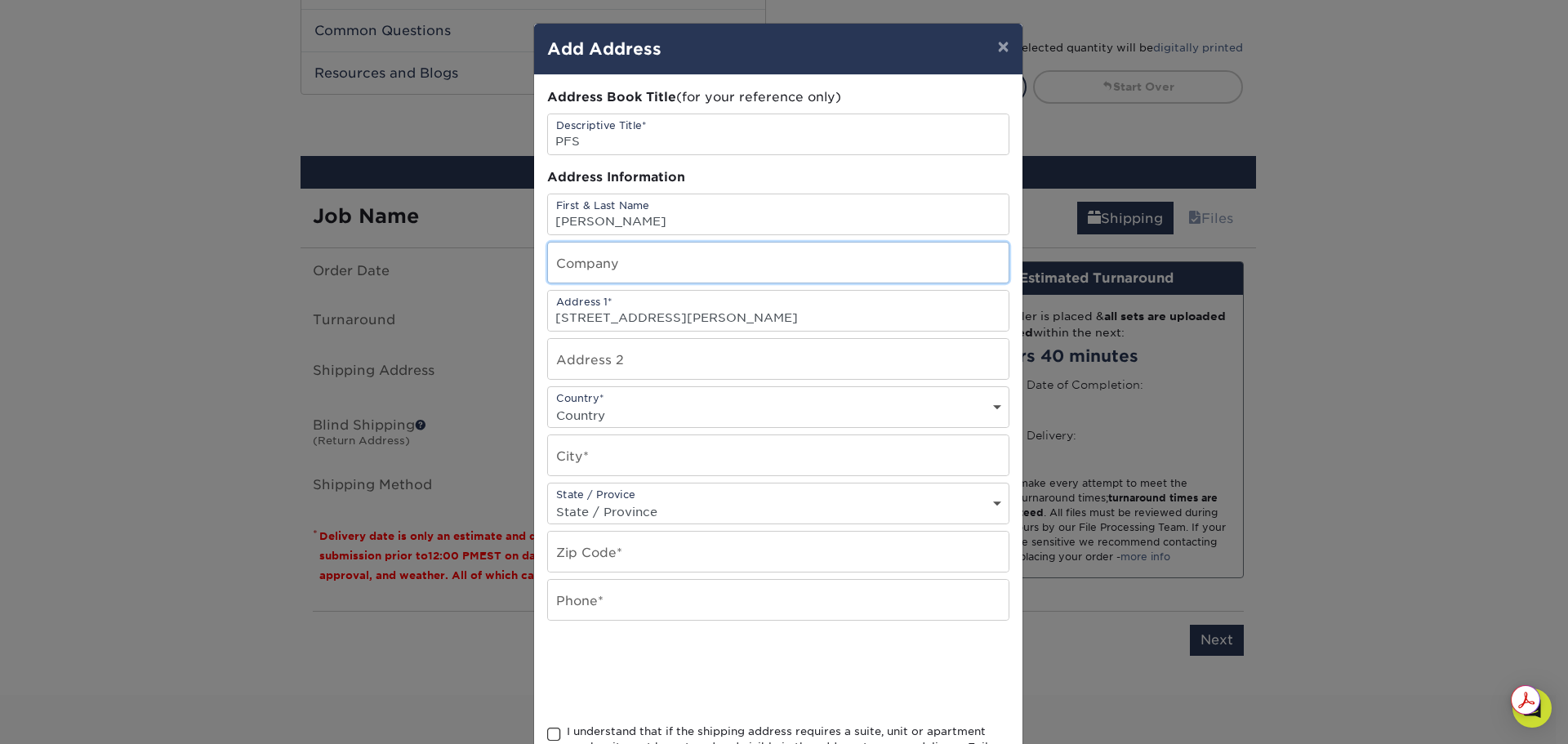
type input "Pavia Financial Services"
type input "# 120"
select select "US"
type input "San Diego"
select select "CA"
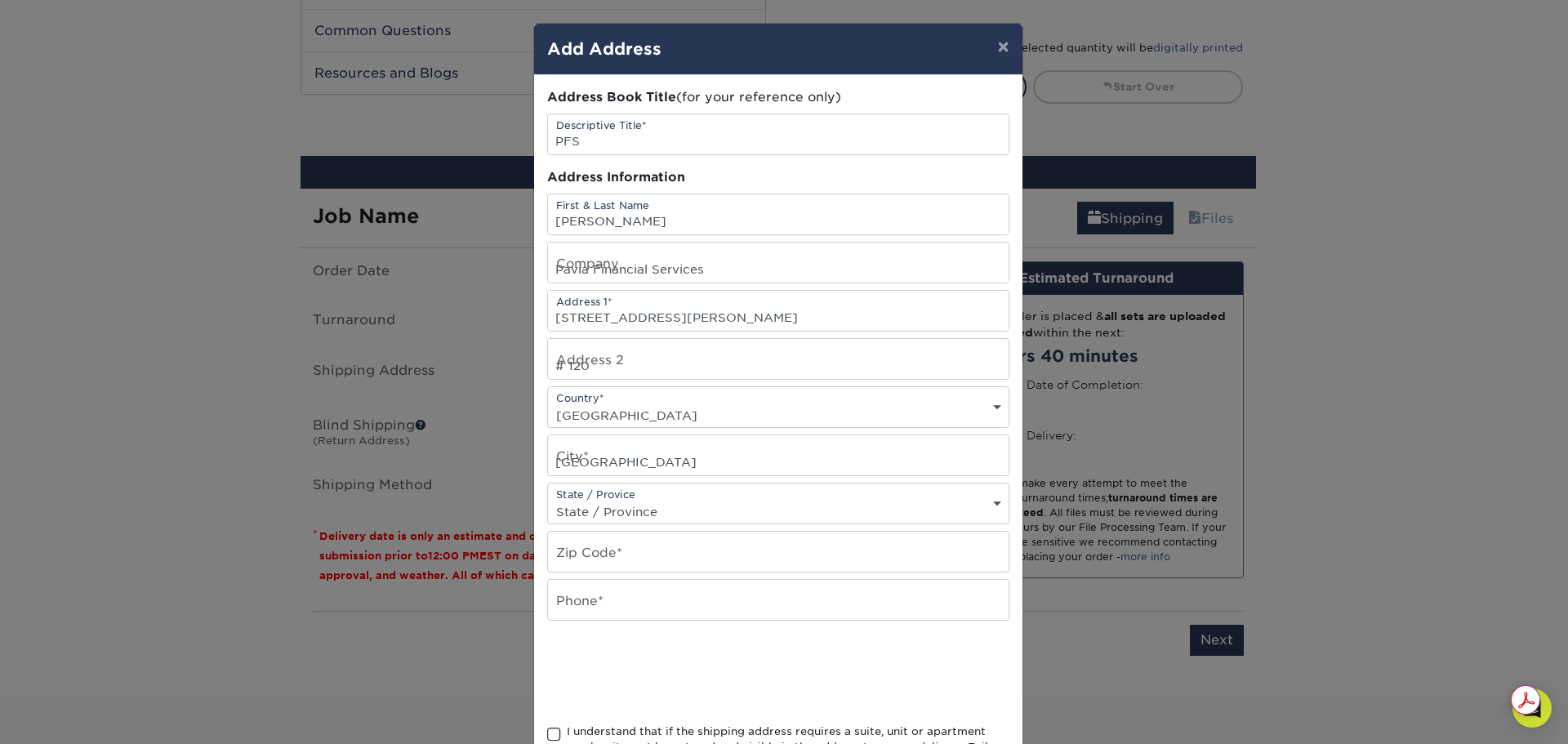
type input "92127"
type input "8583760404"
drag, startPoint x: 603, startPoint y: 367, endPoint x: 513, endPoint y: 368, distance: 90.0
click at [513, 368] on div "× Add Address Address Book Title (for your reference only) Descriptive Title* P…" at bounding box center [784, 372] width 1568 height 744
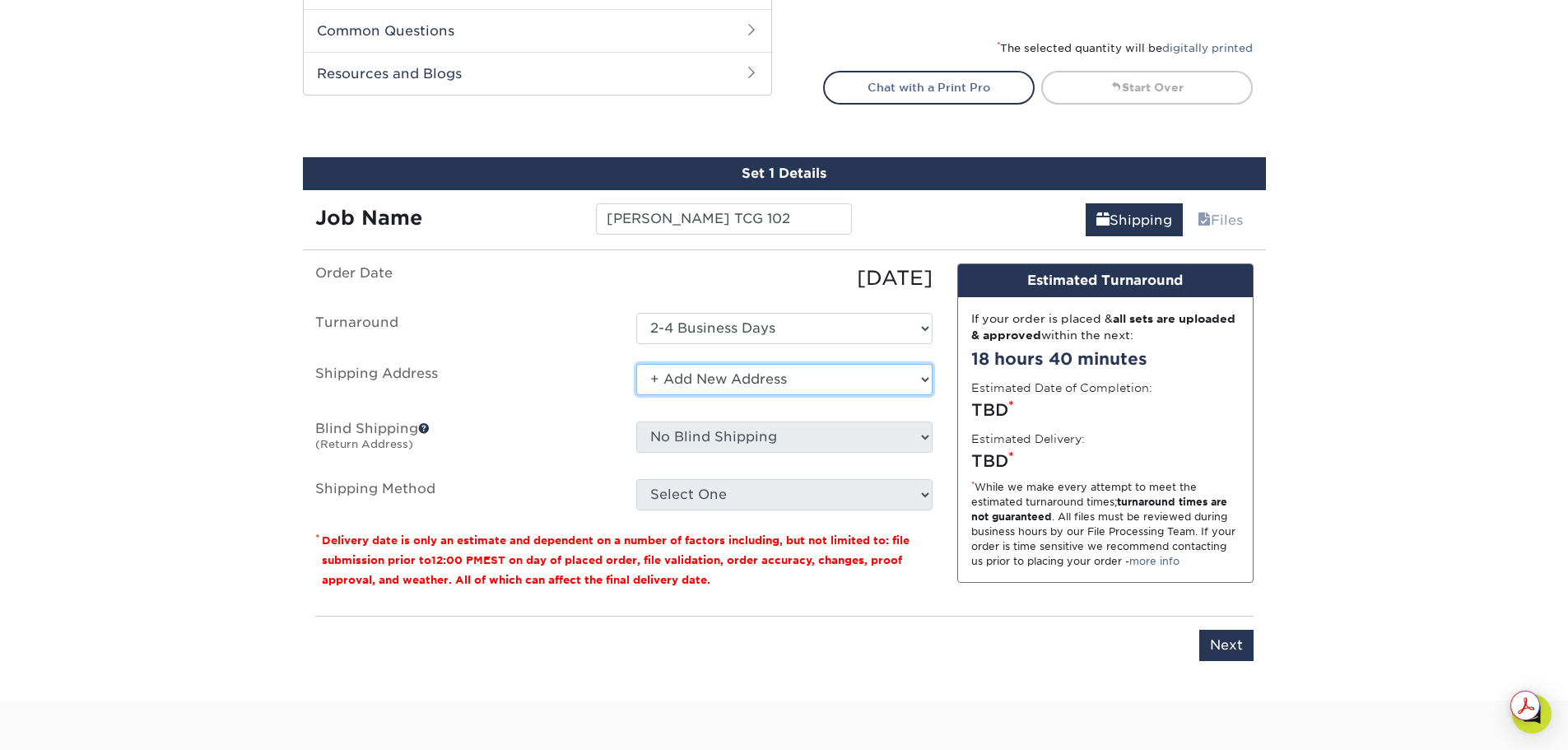
click at [742, 380] on select "Select One + Add New Address - Login" at bounding box center [784, 378] width 296 height 31
click at [636, 363] on select "Select One + Add New Address - Login" at bounding box center [784, 378] width 296 height 31
click at [696, 383] on select "Select One + Add New Address - Login" at bounding box center [784, 378] width 296 height 31
click at [636, 363] on select "Select One + Add New Address - Login" at bounding box center [784, 378] width 296 height 31
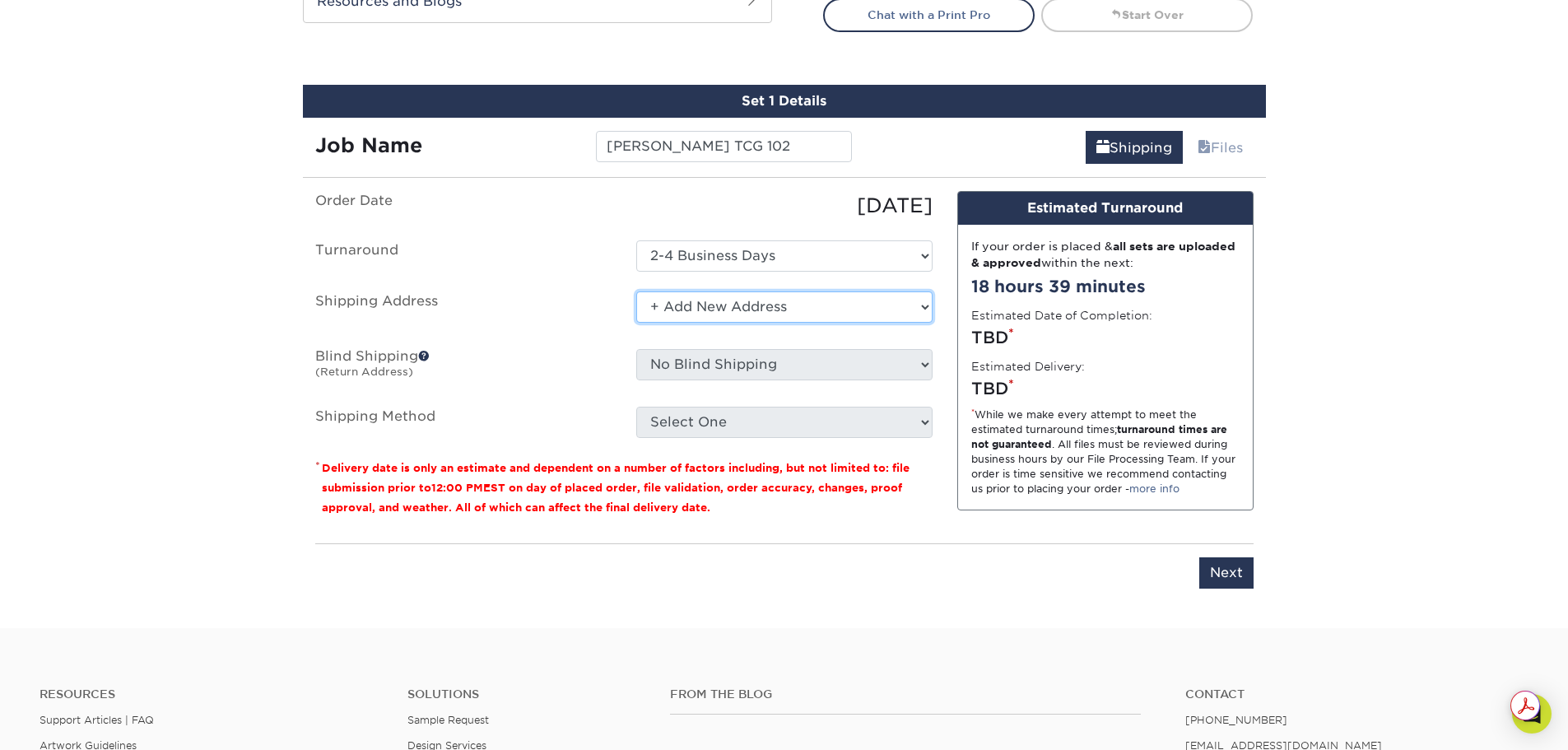
scroll to position [987, 0]
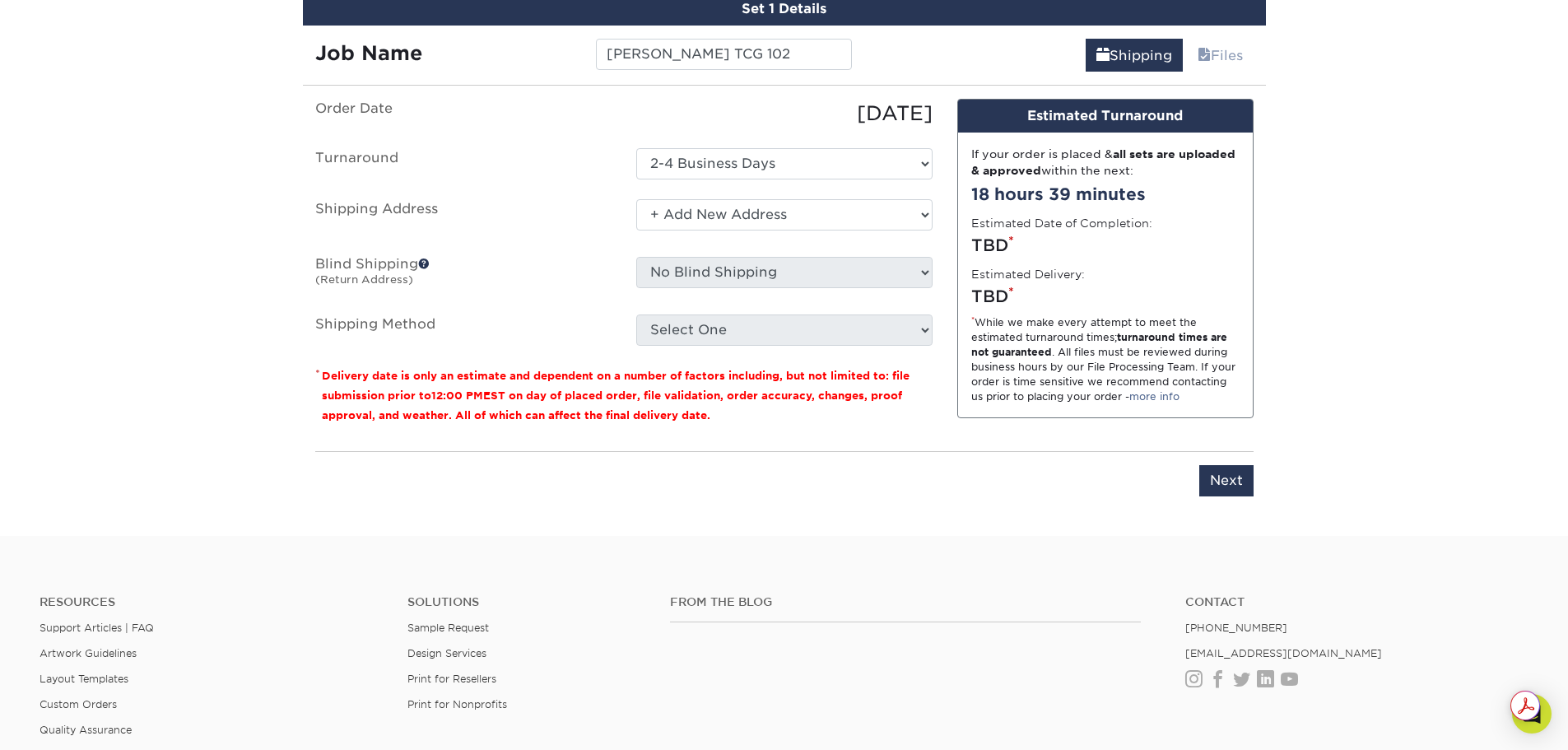
click at [707, 211] on select "Select One + Add New Address - Login" at bounding box center [784, 214] width 296 height 31
click at [636, 199] on select "Select One + Add New Address - Login" at bounding box center [784, 214] width 296 height 31
click at [802, 217] on select "Select One + Add New Address - Login" at bounding box center [784, 214] width 296 height 31
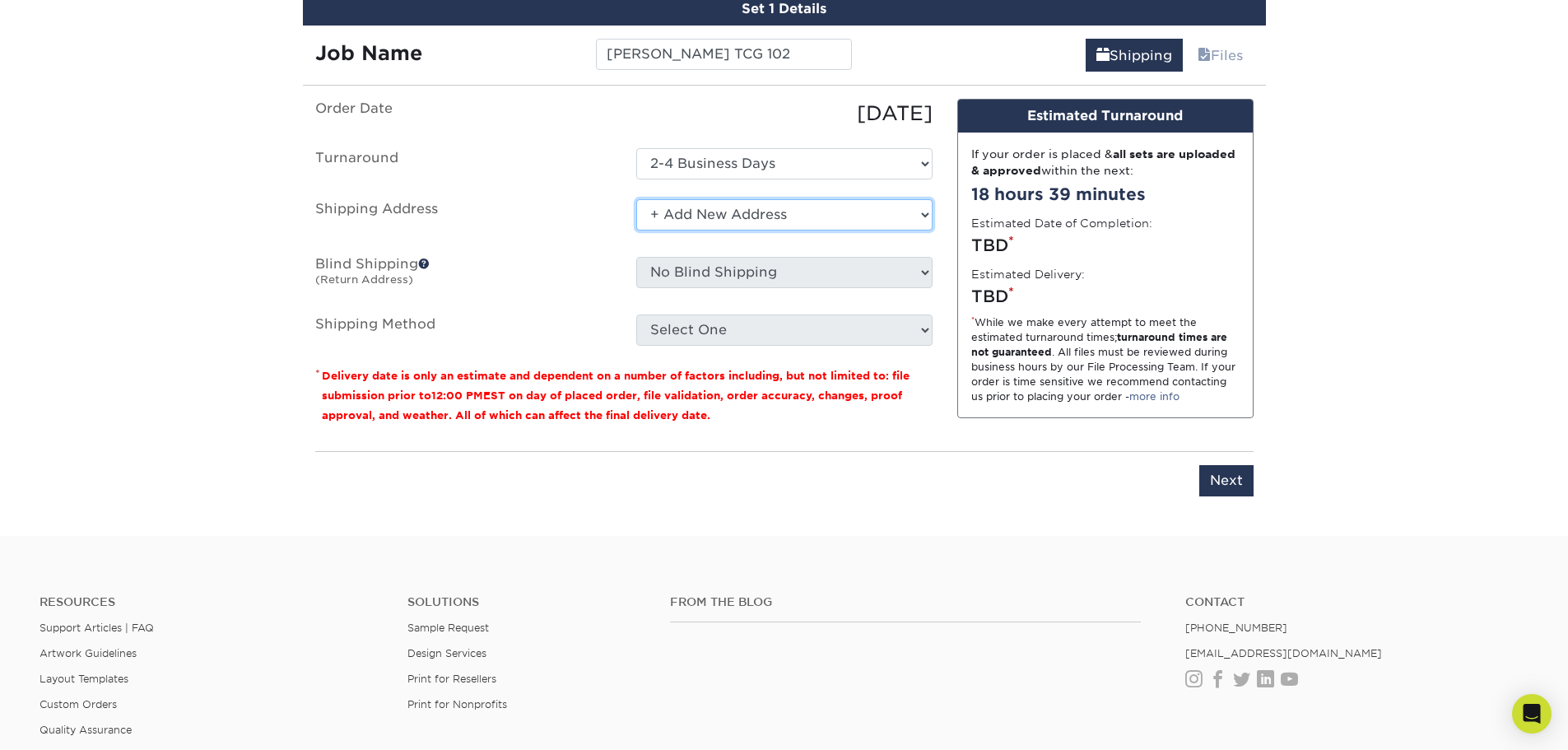
click at [636, 199] on select "Select One + Add New Address - Login" at bounding box center [784, 214] width 296 height 31
click at [766, 215] on select "Select One + Add New Address - Login" at bounding box center [784, 214] width 296 height 31
click at [636, 199] on select "Select One + Add New Address - Login" at bounding box center [784, 214] width 296 height 31
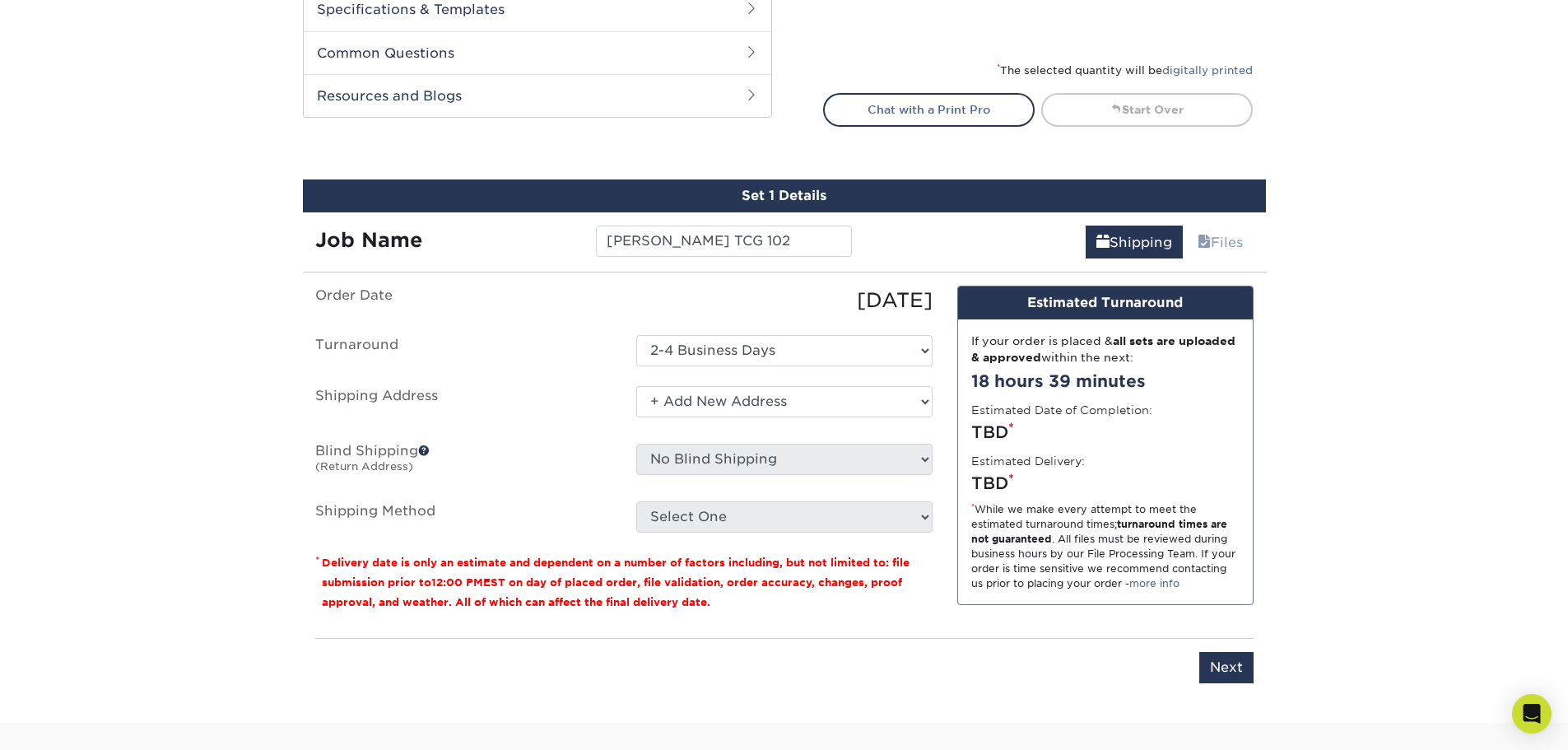
scroll to position [843, 0]
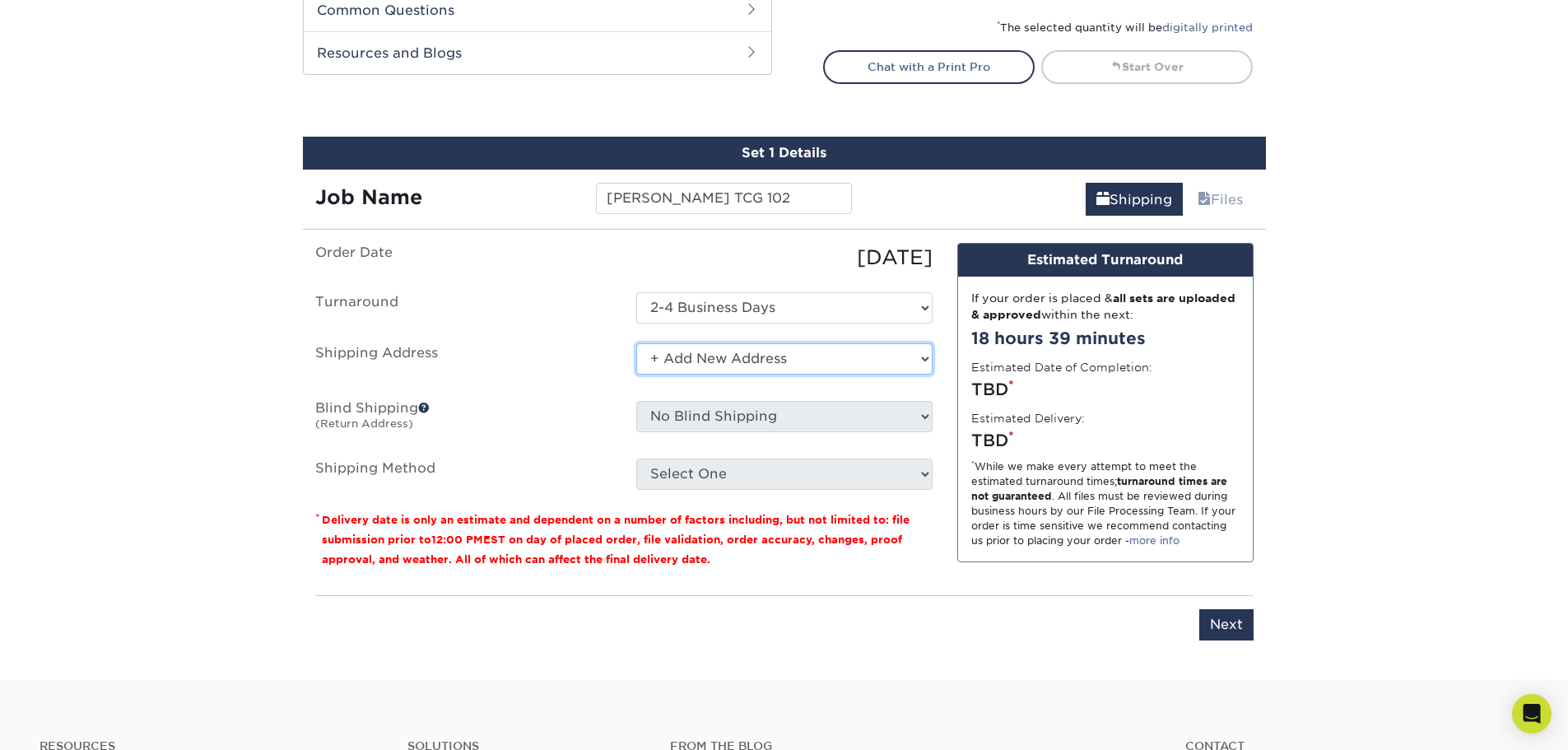
click at [659, 355] on select "Select One + Add New Address - Login" at bounding box center [784, 358] width 296 height 31
click at [636, 343] on select "Select One + Add New Address - Login" at bounding box center [784, 358] width 296 height 31
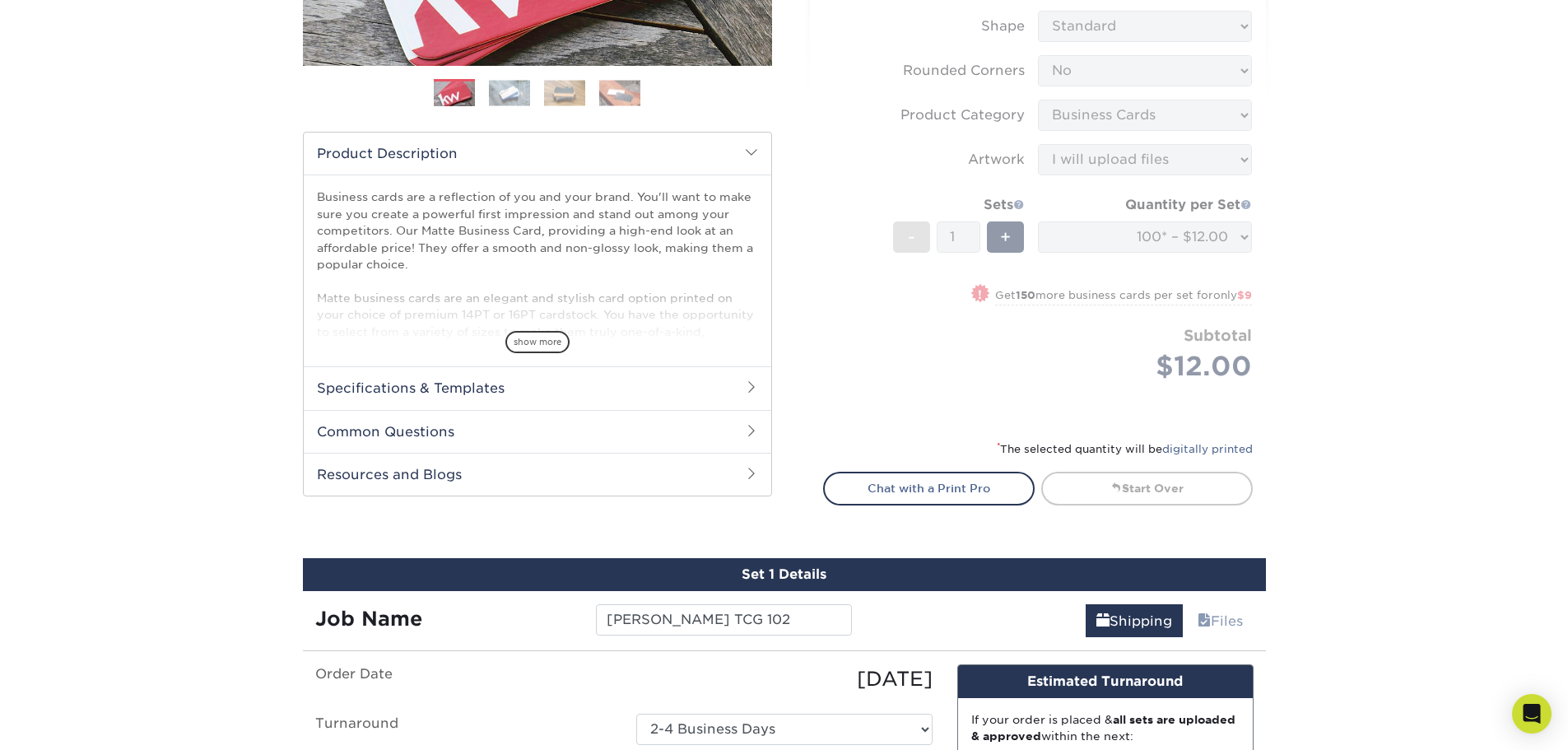
scroll to position [350, 0]
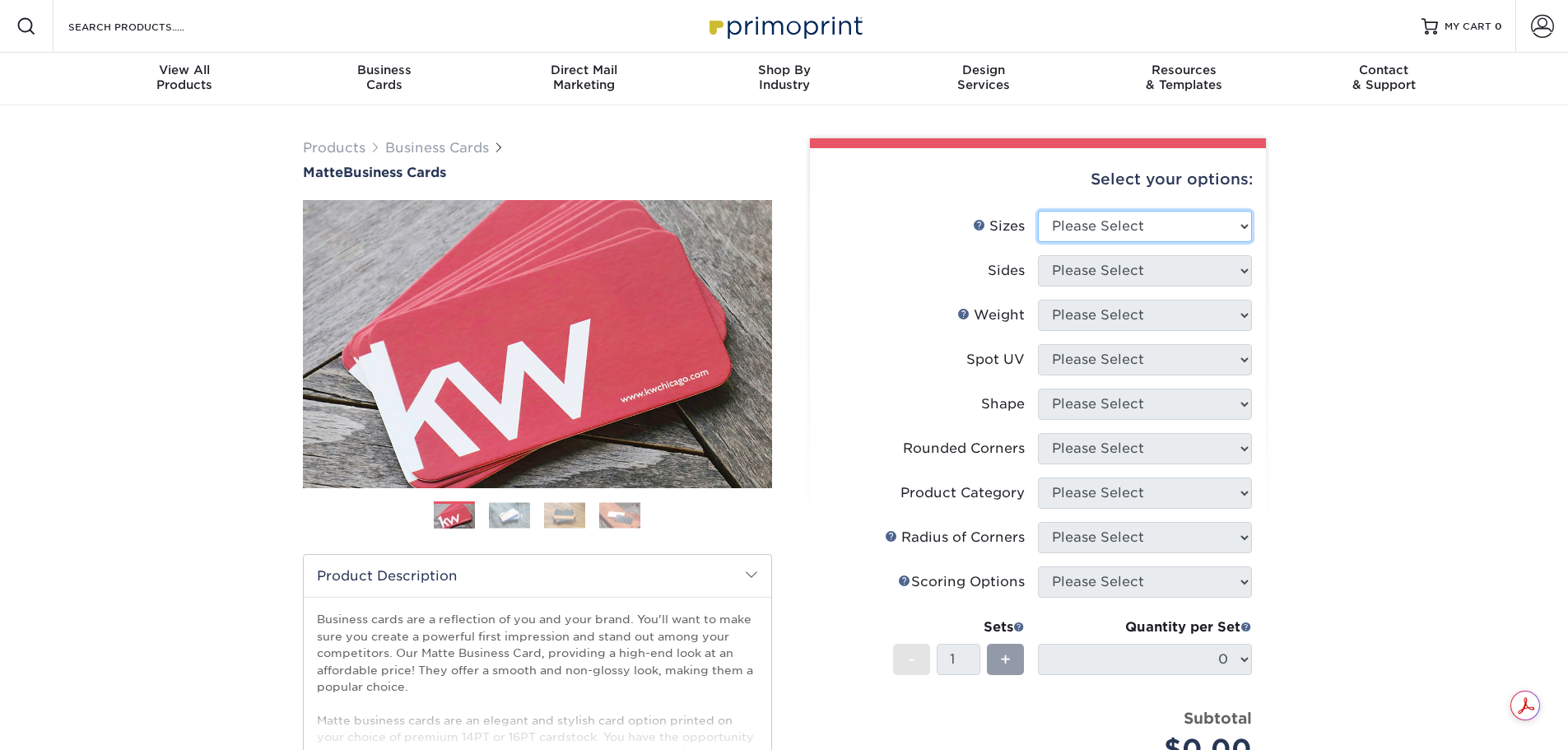
click at [1135, 233] on select "Please Select 1.5" x 3.5" - Mini 1.75" x 3.5" - Mini 2" x 2" - Square 2" x 3" -…" at bounding box center [1144, 226] width 214 height 31
select select "2.00x3.50"
click at [1038, 211] on select "Please Select 1.5" x 3.5" - Mini 1.75" x 3.5" - Mini 2" x 2" - Square 2" x 3" -…" at bounding box center [1144, 226] width 214 height 31
click at [1094, 269] on select "Please Select Print Both Sides Print Front Only" at bounding box center [1144, 270] width 214 height 31
select select "13abbda7-1d64-4f25-8bb2-c179b224825d"
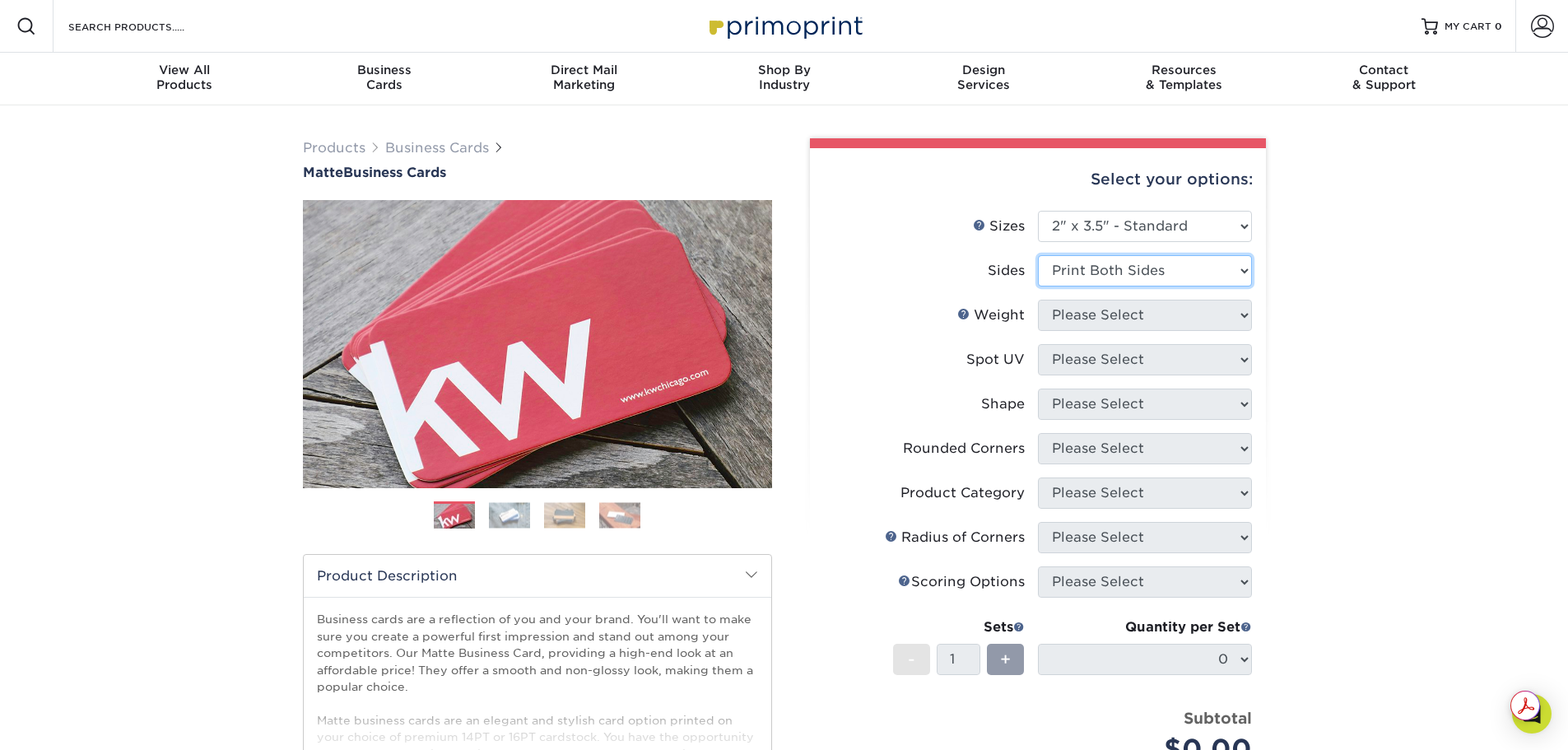
click at [1038, 255] on select "Please Select Print Both Sides Print Front Only" at bounding box center [1144, 270] width 214 height 31
click at [1089, 316] on select "Please Select 16PT 14PT" at bounding box center [1144, 315] width 214 height 31
select select "16PT"
click at [1038, 300] on select "Please Select 16PT 14PT" at bounding box center [1144, 315] width 214 height 31
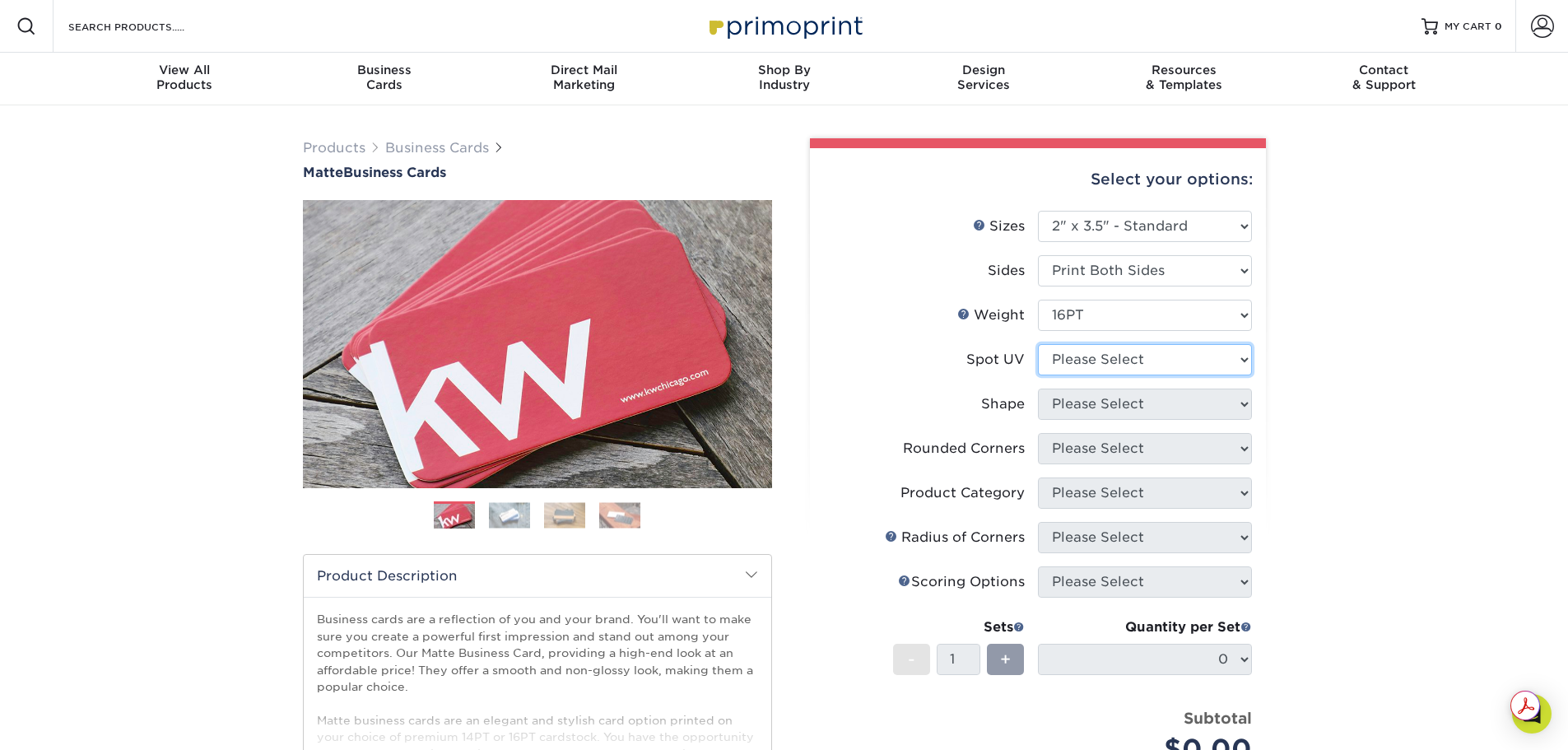
click at [1080, 353] on select "Please Select No Spot UV Front and Back (Both Sides) Front Only Back Only" at bounding box center [1144, 359] width 214 height 31
select select "3"
click at [1038, 344] on select "Please Select No Spot UV Front and Back (Both Sides) Front Only Back Only" at bounding box center [1144, 359] width 214 height 31
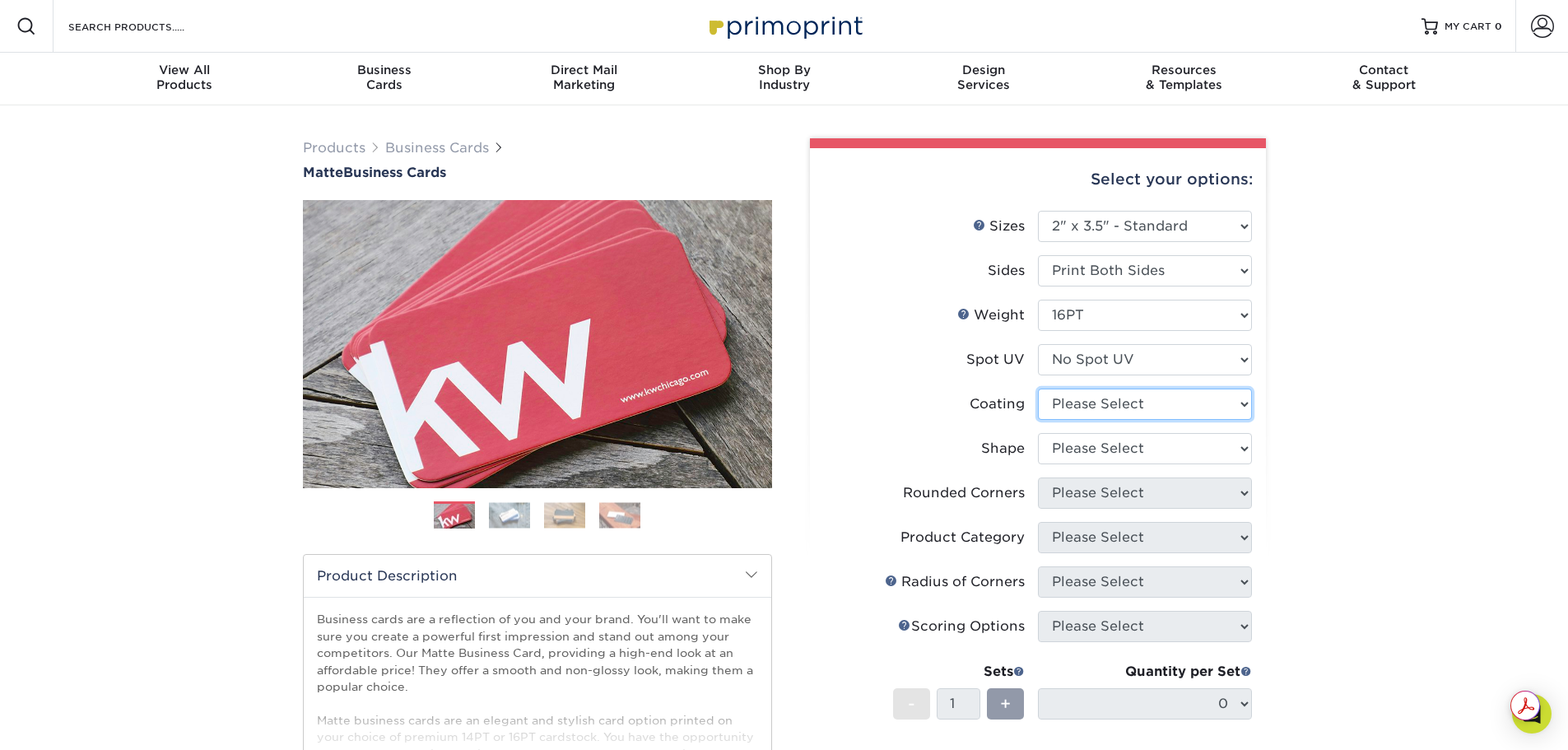
click at [1083, 405] on select at bounding box center [1144, 403] width 214 height 31
select select "121bb7b5-3b4d-429f-bd8d-bbf80e953313"
click at [1038, 389] on select at bounding box center [1144, 403] width 214 height 31
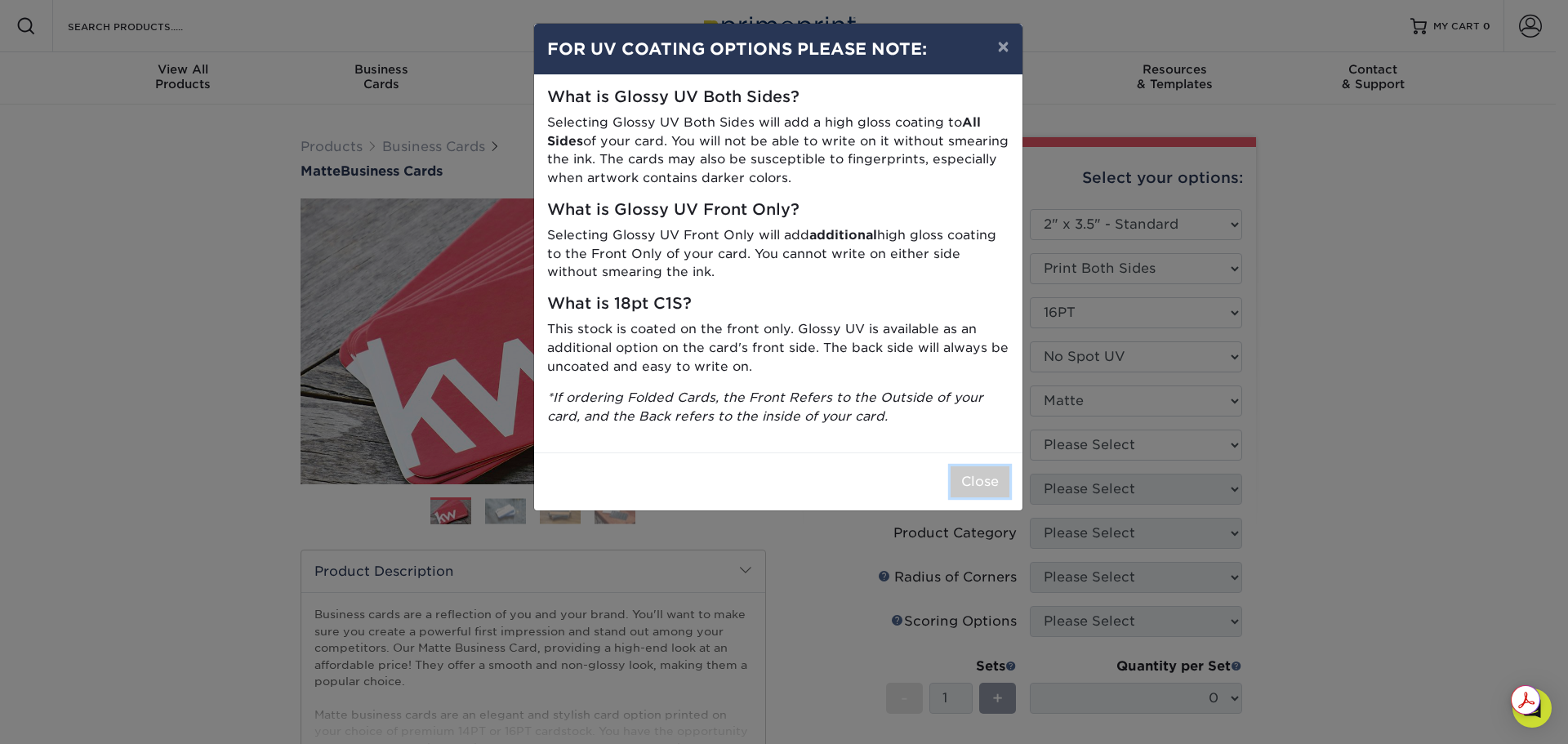
drag, startPoint x: 955, startPoint y: 485, endPoint x: 1001, endPoint y: 473, distance: 47.5
click at [955, 485] on button "Close" at bounding box center [980, 481] width 58 height 31
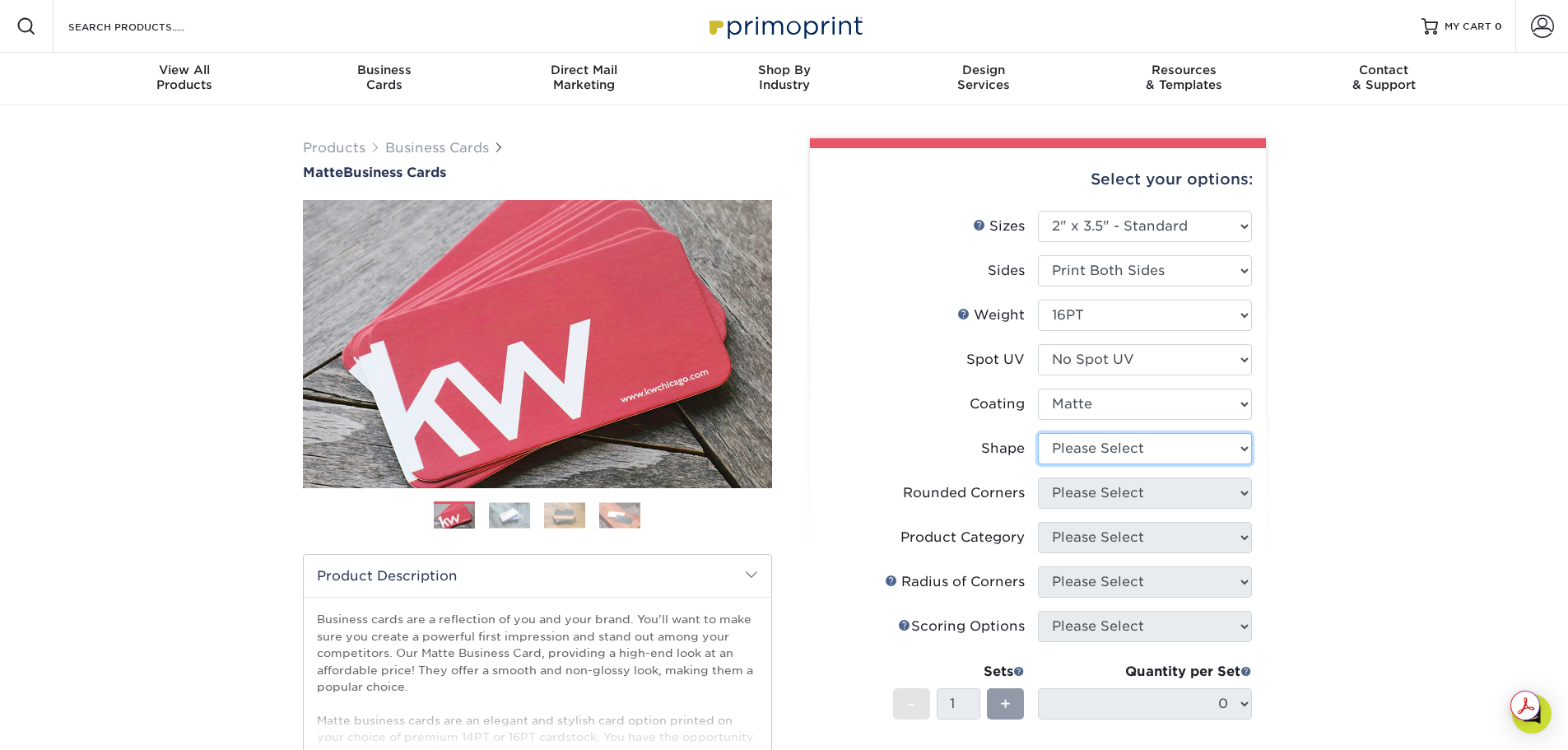
click at [1091, 453] on select "Please Select Standard Oval" at bounding box center [1144, 448] width 214 height 31
select select "standard"
click at [1038, 433] on select "Please Select Standard Oval" at bounding box center [1144, 448] width 214 height 31
click at [1373, 475] on div "Products Business Cards Matte Business Cards Previous Next 100 $ 9" at bounding box center [784, 582] width 1568 height 953
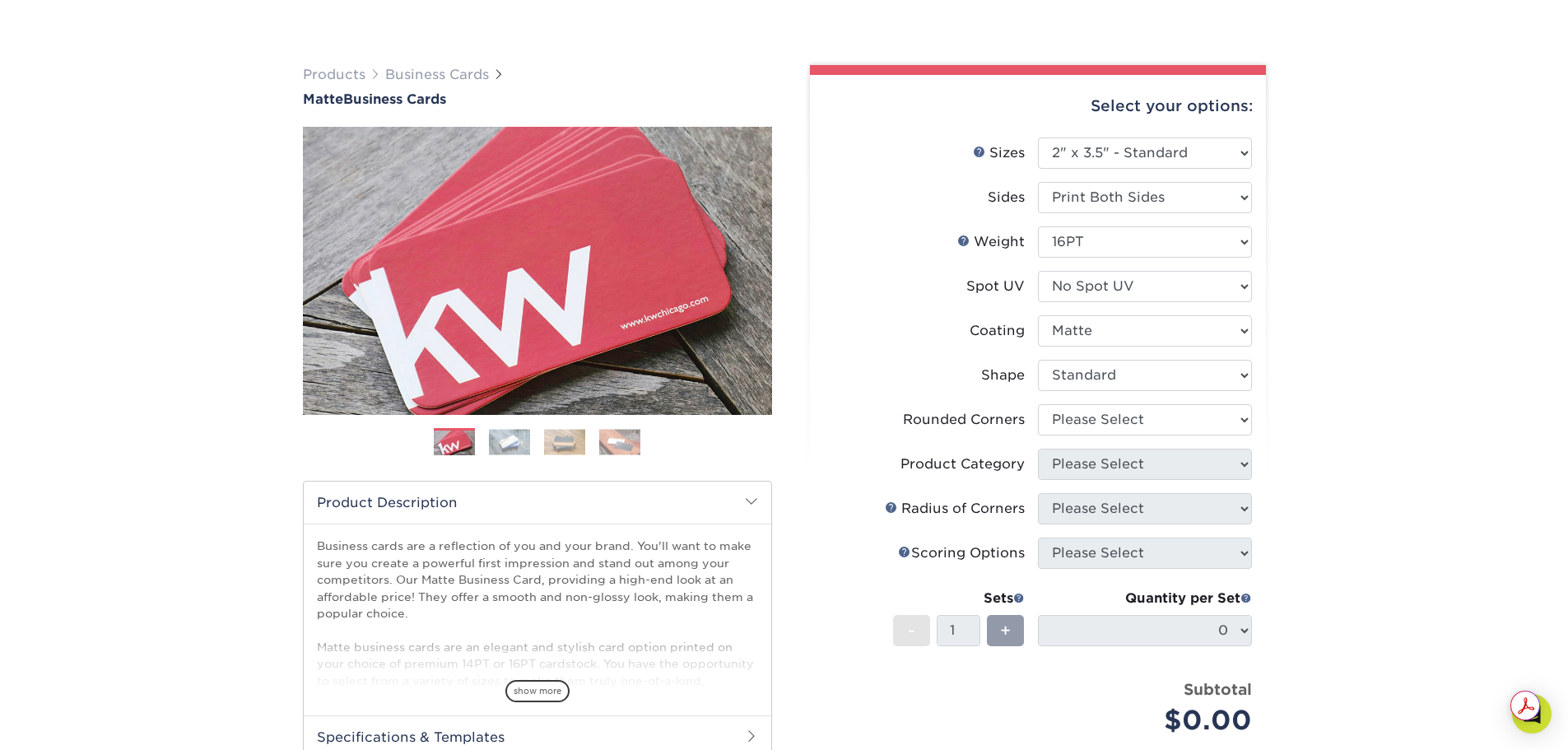
scroll to position [329, 0]
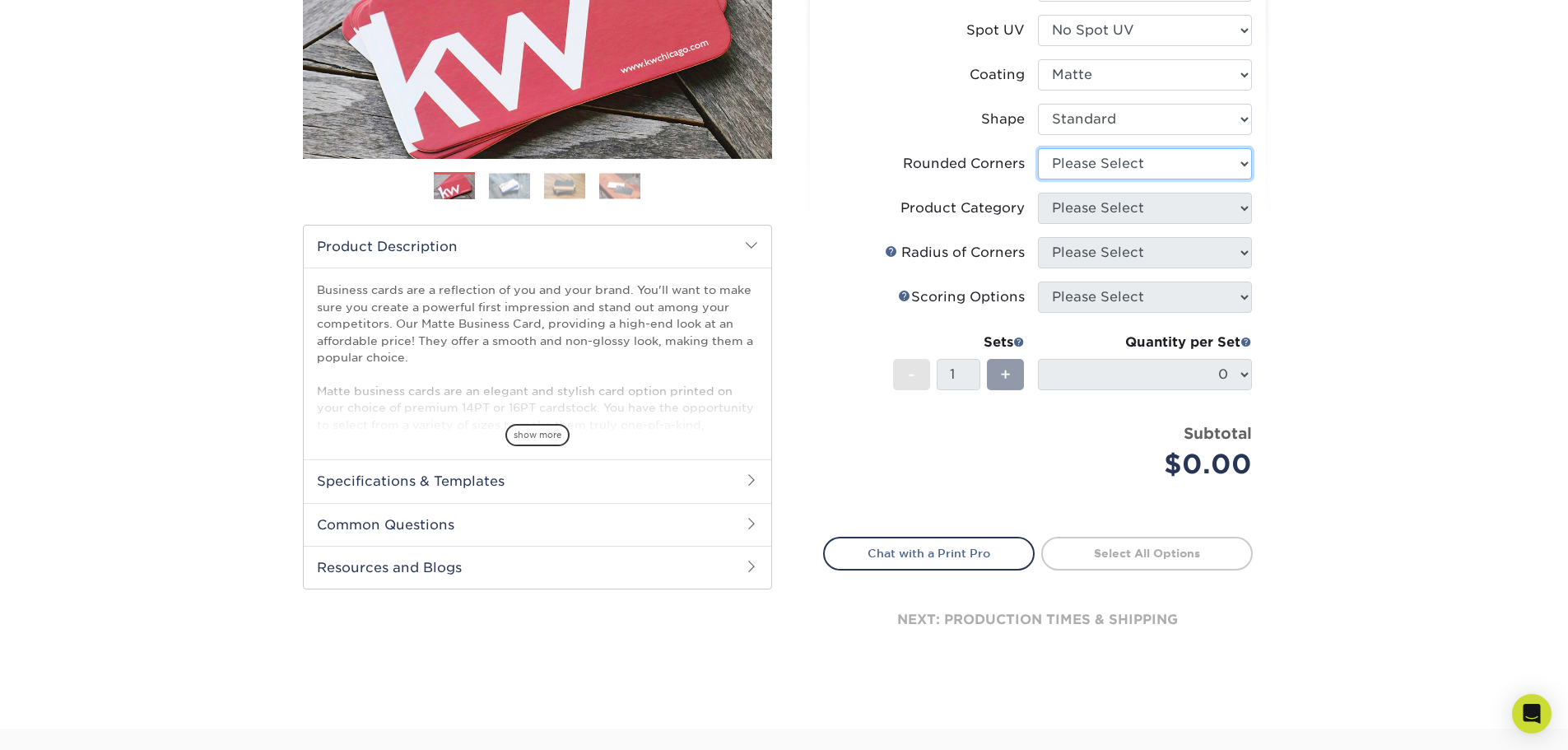
click at [1132, 164] on select "Please Select Yes - Round 2 Corners Yes - Round 4 Corners No" at bounding box center [1144, 163] width 214 height 31
select select "0"
click at [1038, 149] on select "Please Select Yes - Round 2 Corners Yes - Round 4 Corners No" at bounding box center [1144, 163] width 214 height 31
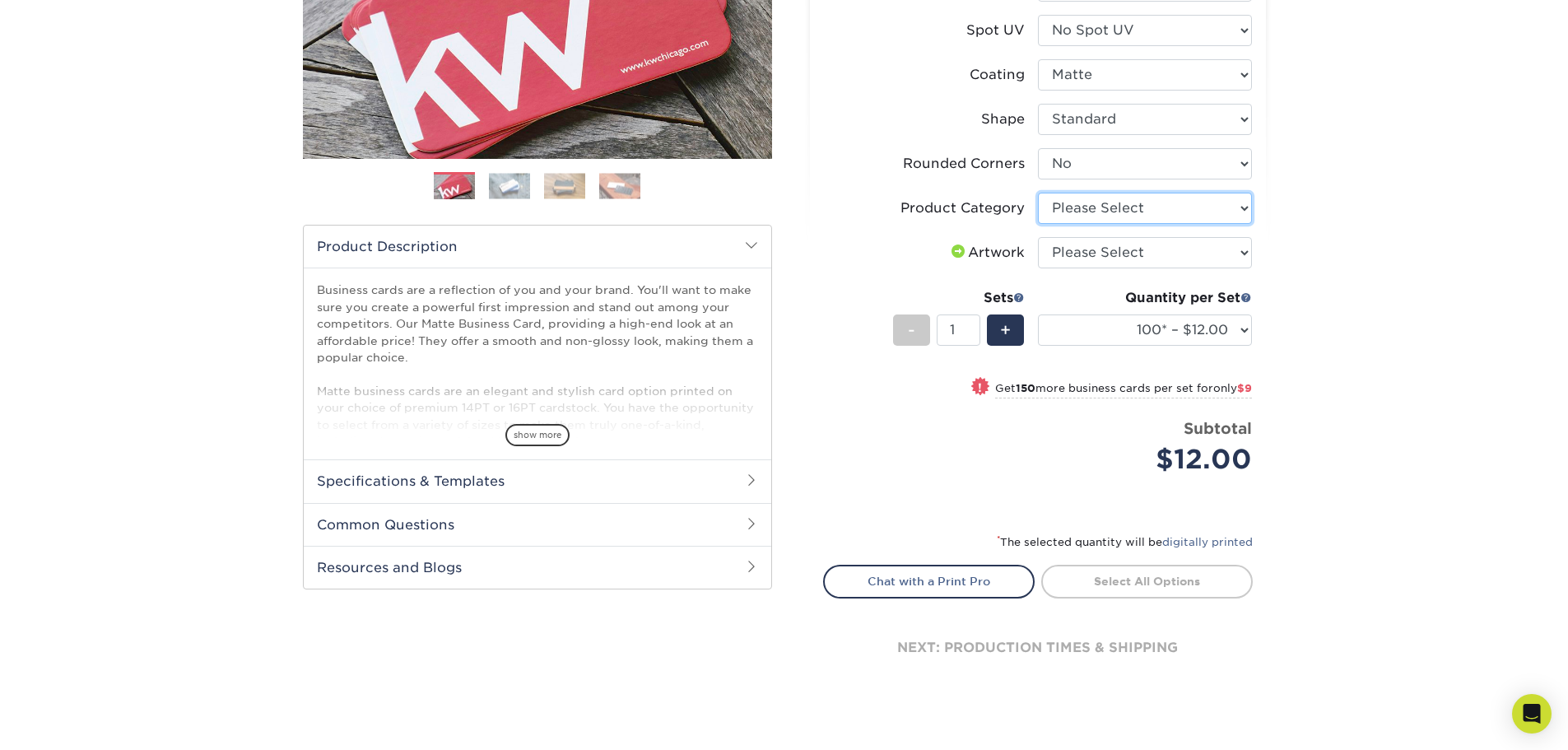
click at [1108, 210] on select "Please Select Business Cards" at bounding box center [1144, 207] width 214 height 31
select select "3b5148f1-0588-4f88-a218-97bcfdce65c1"
click at [1038, 192] on select "Please Select Business Cards" at bounding box center [1144, 207] width 214 height 31
click at [1078, 256] on select "Please Select I will upload files I need a design - $100" at bounding box center [1144, 252] width 214 height 31
select select "upload"
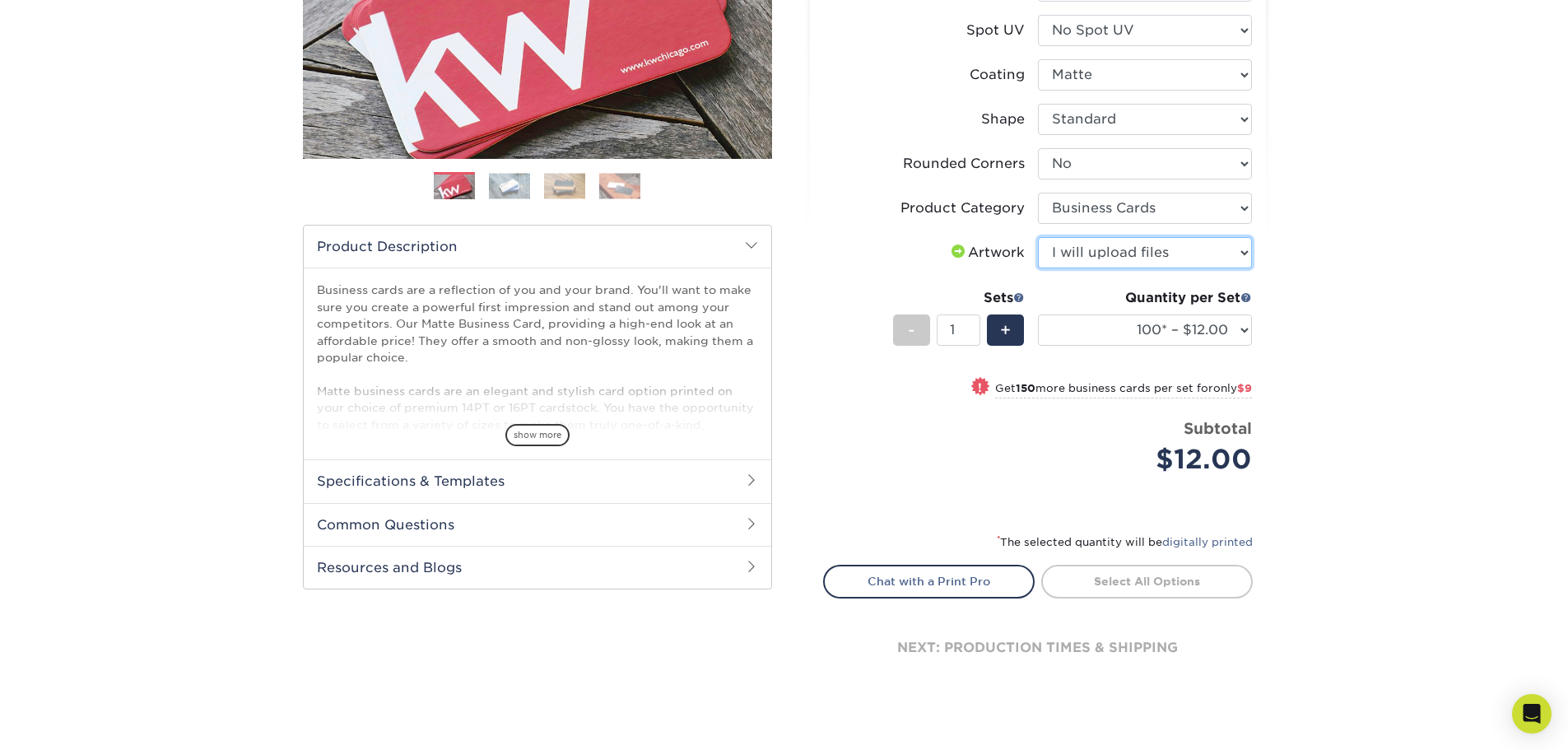
click at [1038, 237] on select "Please Select I will upload files I need a design - $100" at bounding box center [1144, 252] width 214 height 31
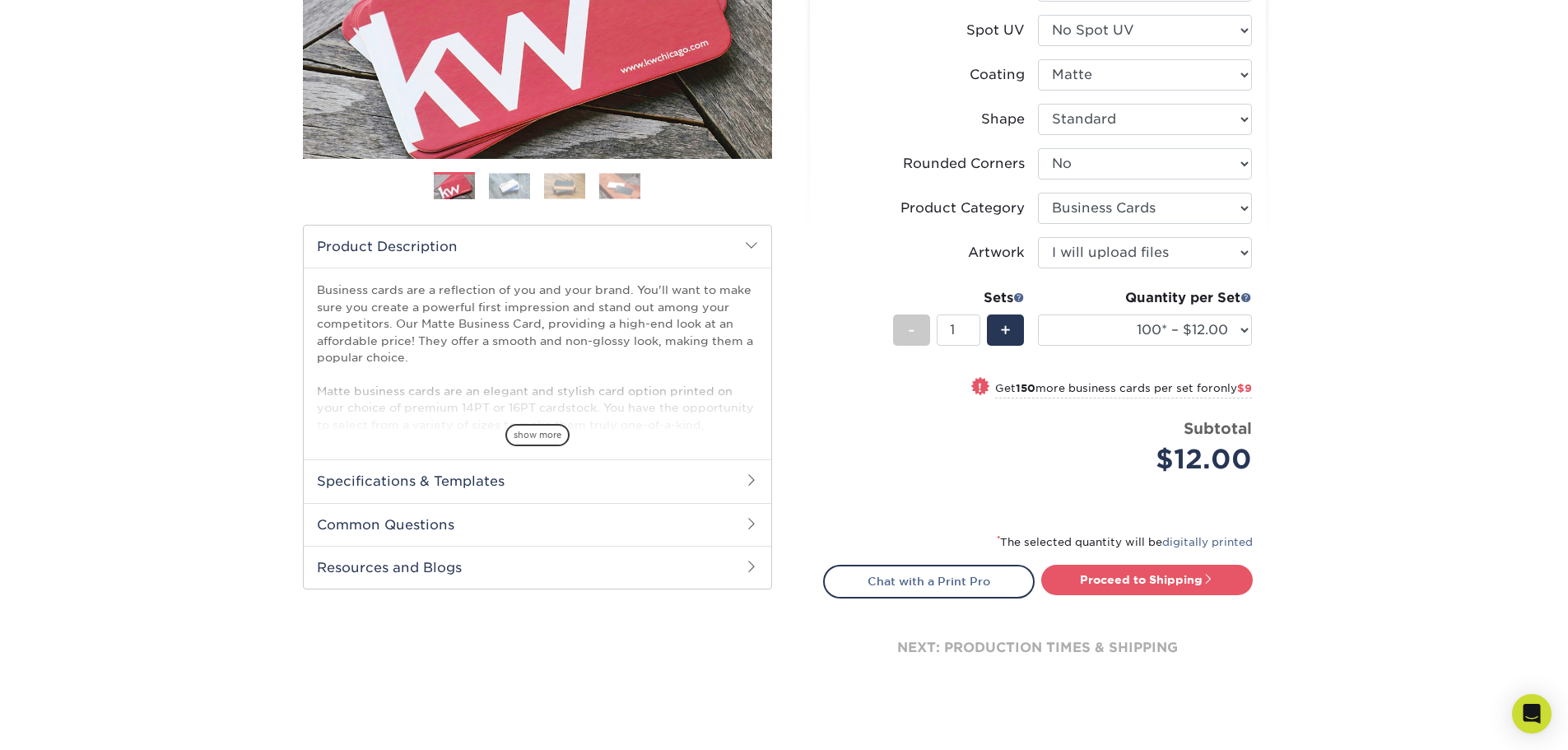
click at [1424, 312] on div "Products Business Cards Matte Business Cards Previous Next 100 $ 9" at bounding box center [784, 266] width 1568 height 981
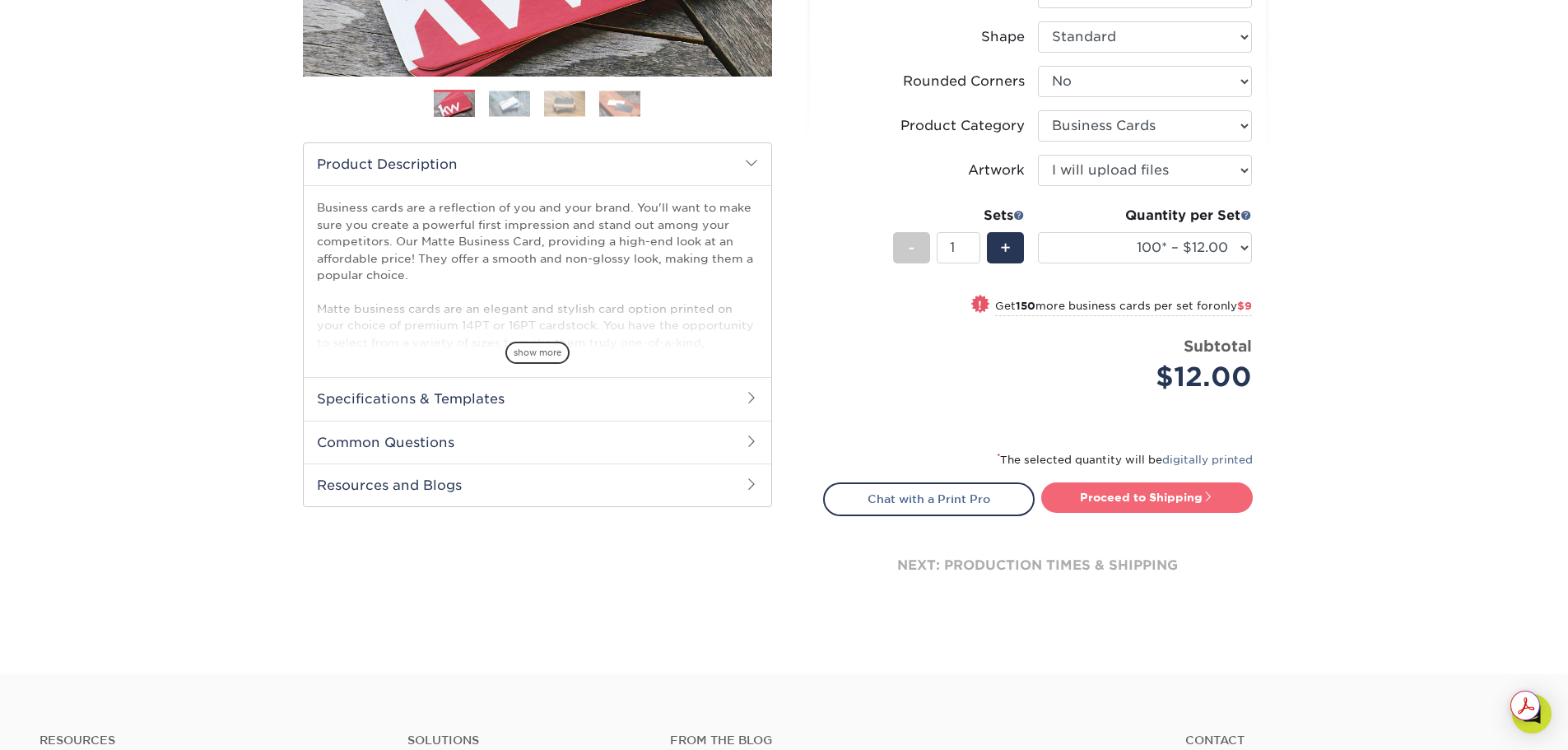
click at [1093, 495] on link "Proceed to Shipping" at bounding box center [1147, 497] width 211 height 30
type input "Set 1"
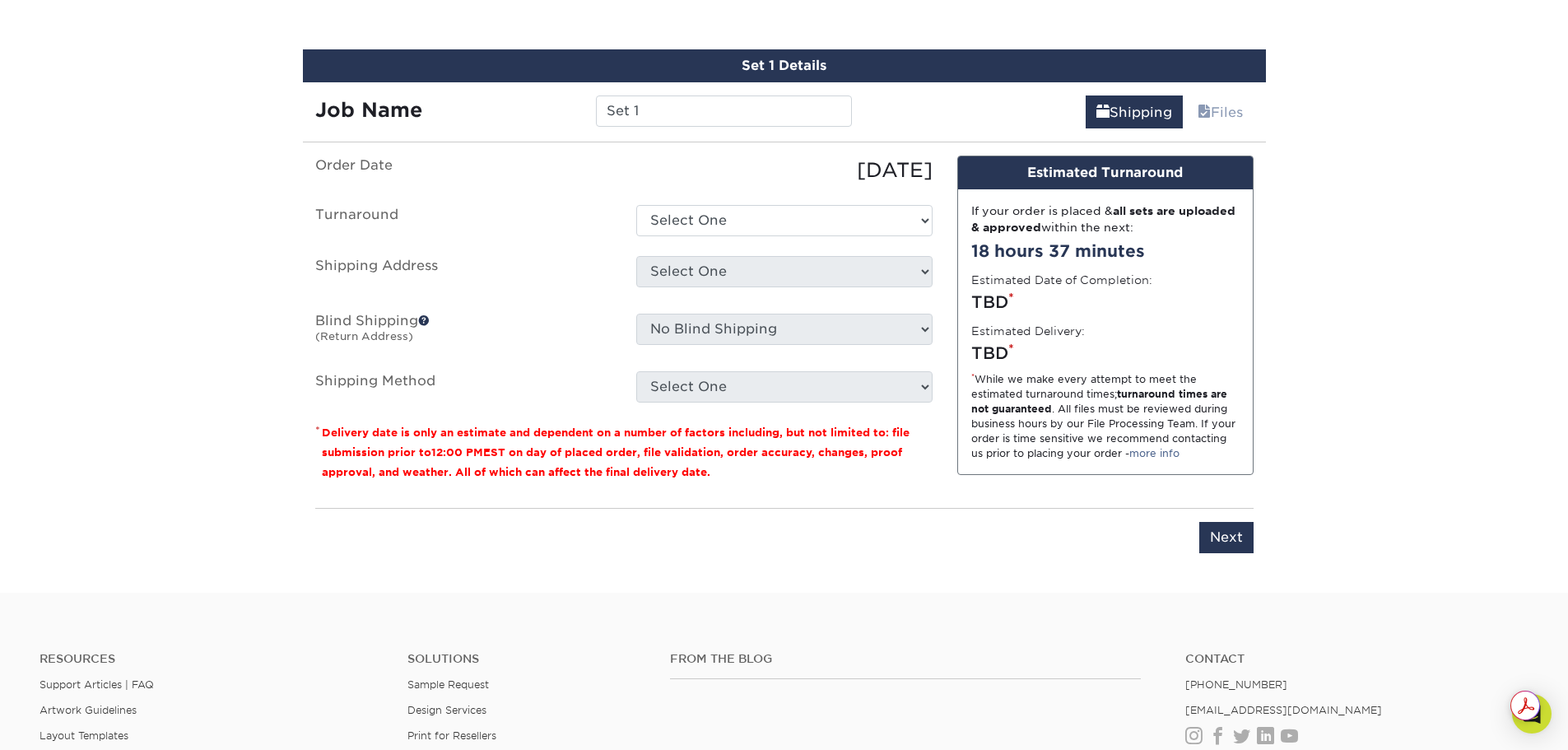
scroll to position [939, 0]
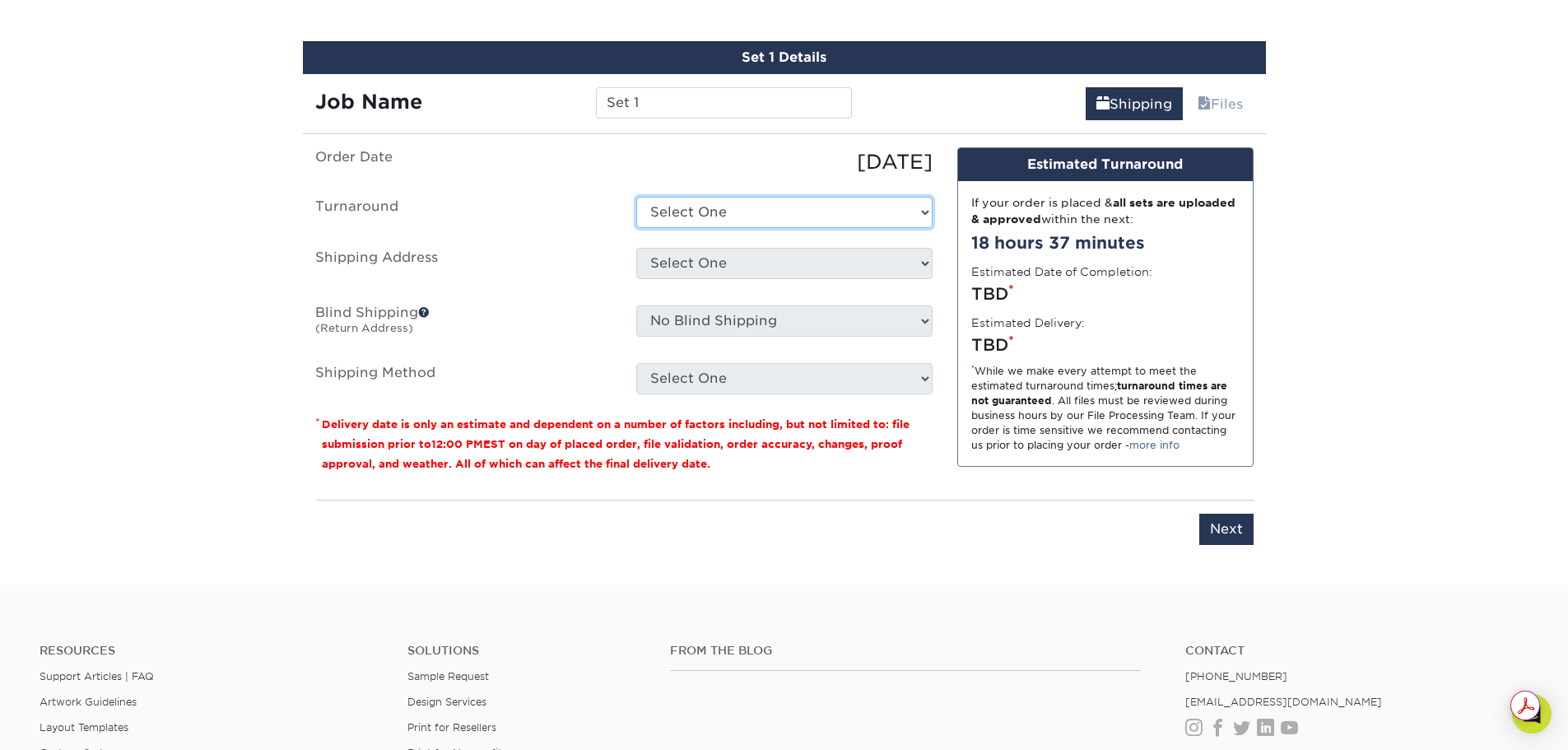
click at [687, 211] on select "Select One 2-4 Business Days 2 Day Next Business Day" at bounding box center [784, 212] width 296 height 31
select select "47dbf4b1-3bfd-4687-b793-fcd3ee179f06"
click at [636, 197] on select "Select One 2-4 Business Days 2 Day Next Business Day" at bounding box center [784, 212] width 296 height 31
click at [718, 265] on select "Select One + Add New Address - Login" at bounding box center [784, 262] width 296 height 31
select select "newaddress"
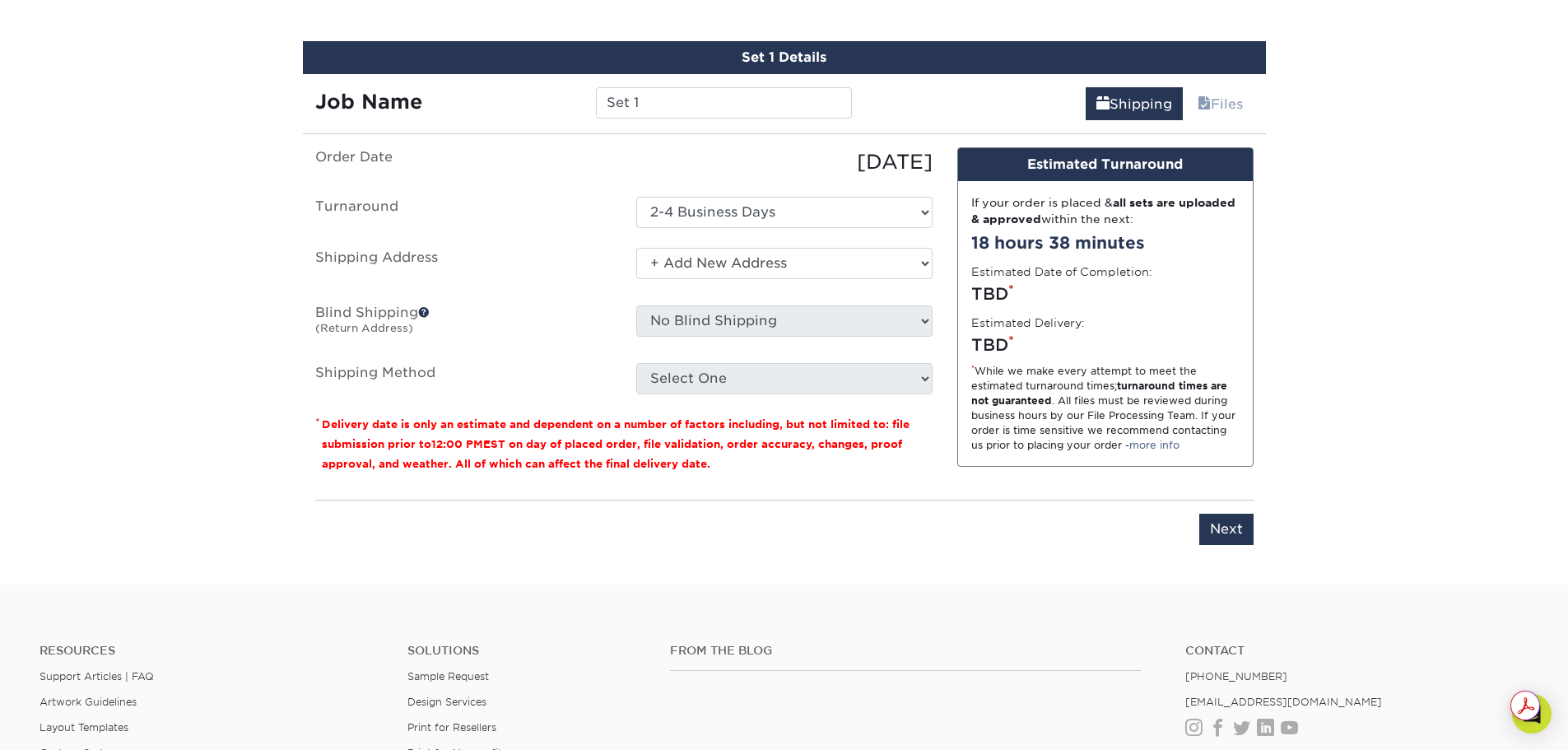
click at [636, 248] on select "Select One + Add New Address - Login" at bounding box center [784, 262] width 296 height 31
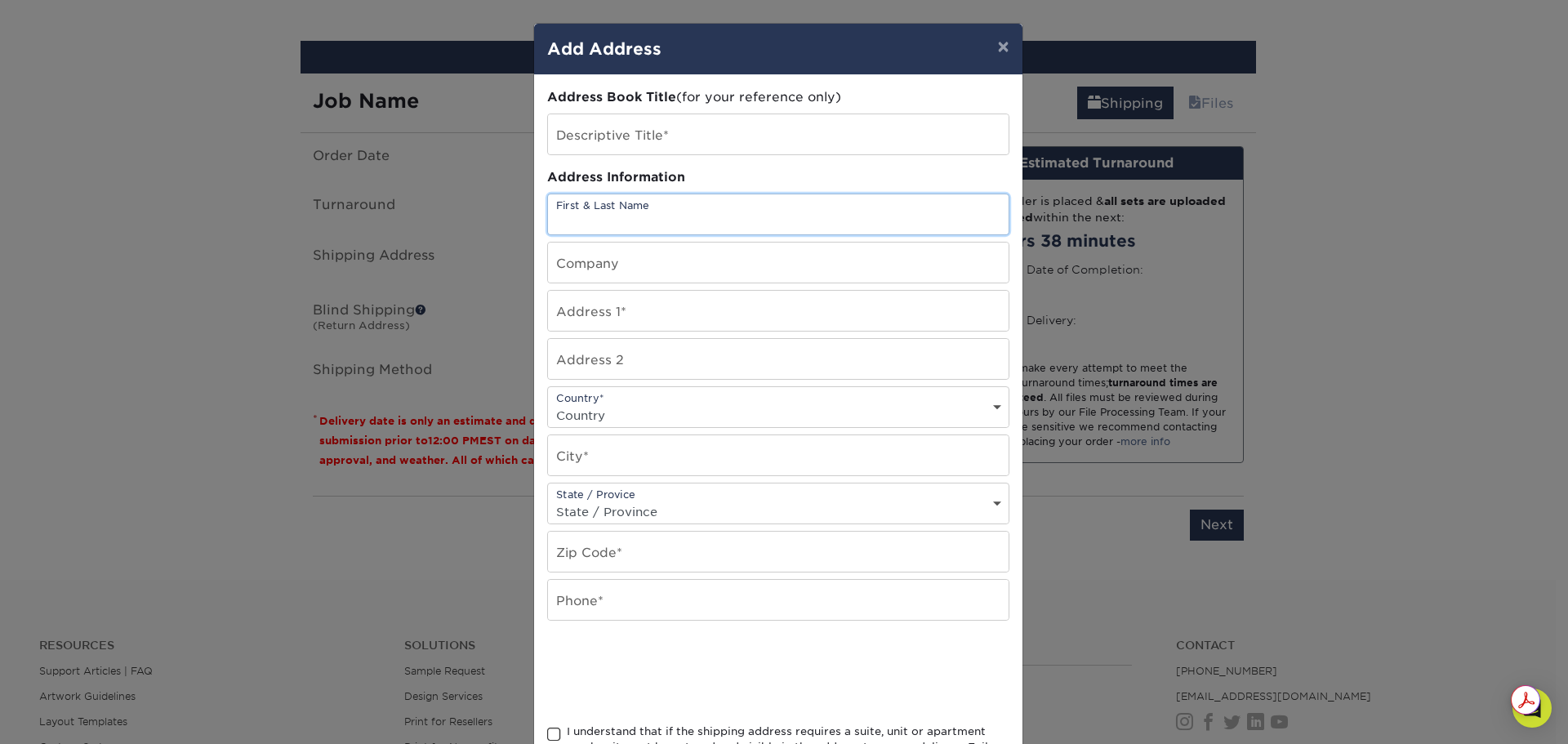
click at [595, 233] on input "text" at bounding box center [778, 214] width 461 height 40
type input "Anthony Pavia"
type input "Pavia Financial Services"
type input "11590 W Bernardo Ct"
type input "# 120"
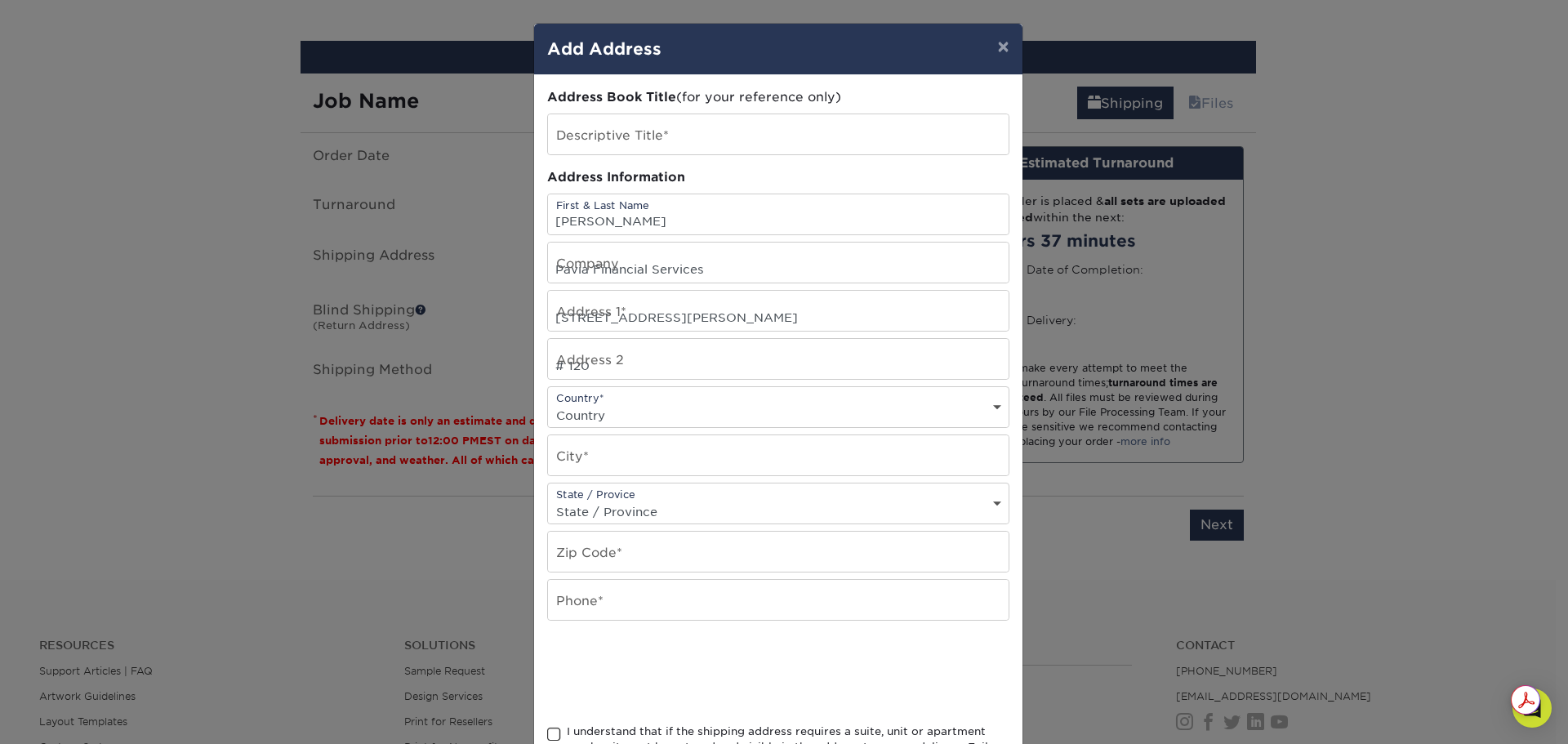
select select "US"
type input "San Diego"
select select "CA"
type input "92127"
type input "8583760404"
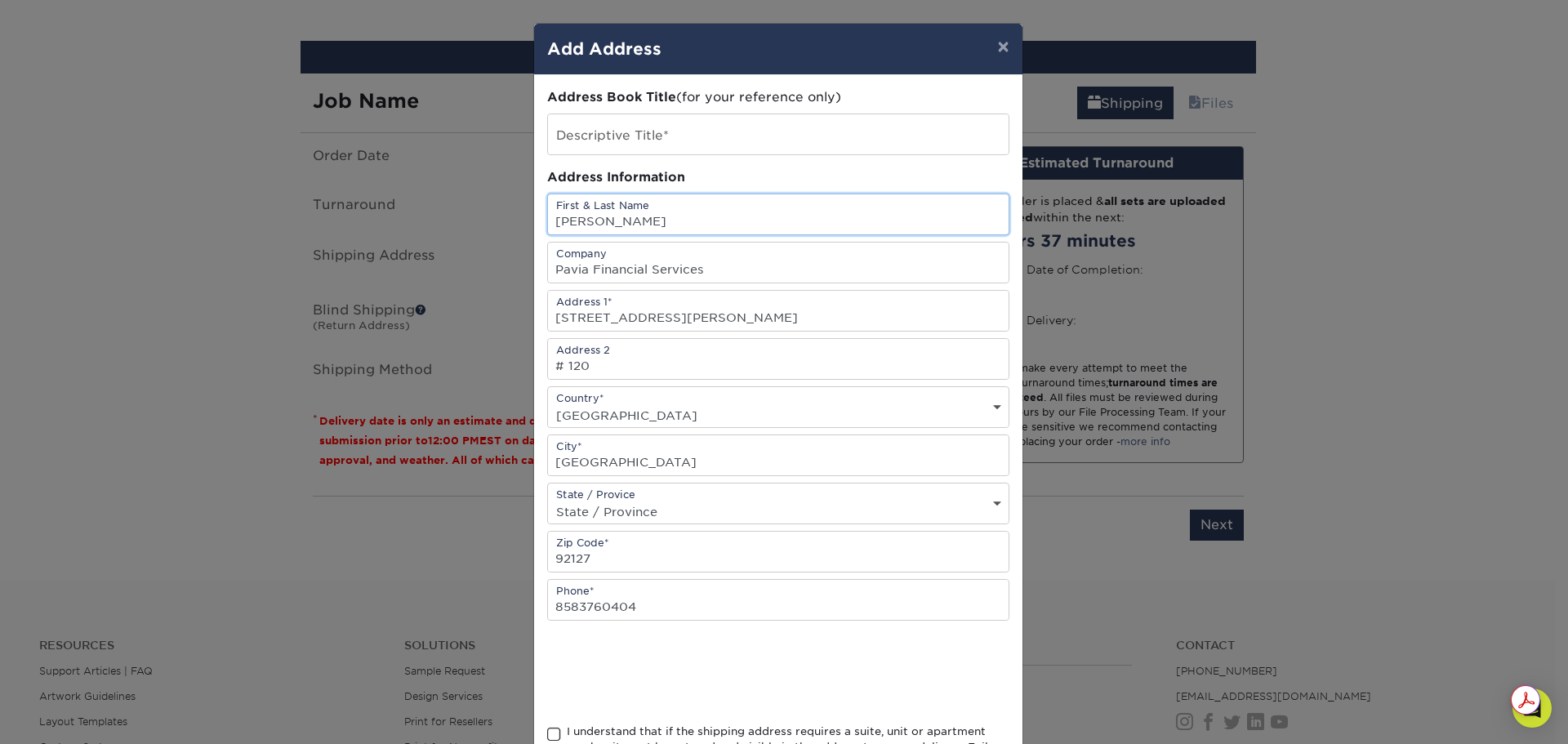
drag, startPoint x: 646, startPoint y: 224, endPoint x: 517, endPoint y: 215, distance: 129.3
click at [518, 216] on div "× Add Address Address Book Title (for your reference only) Descriptive Title* A…" at bounding box center [784, 372] width 1568 height 744
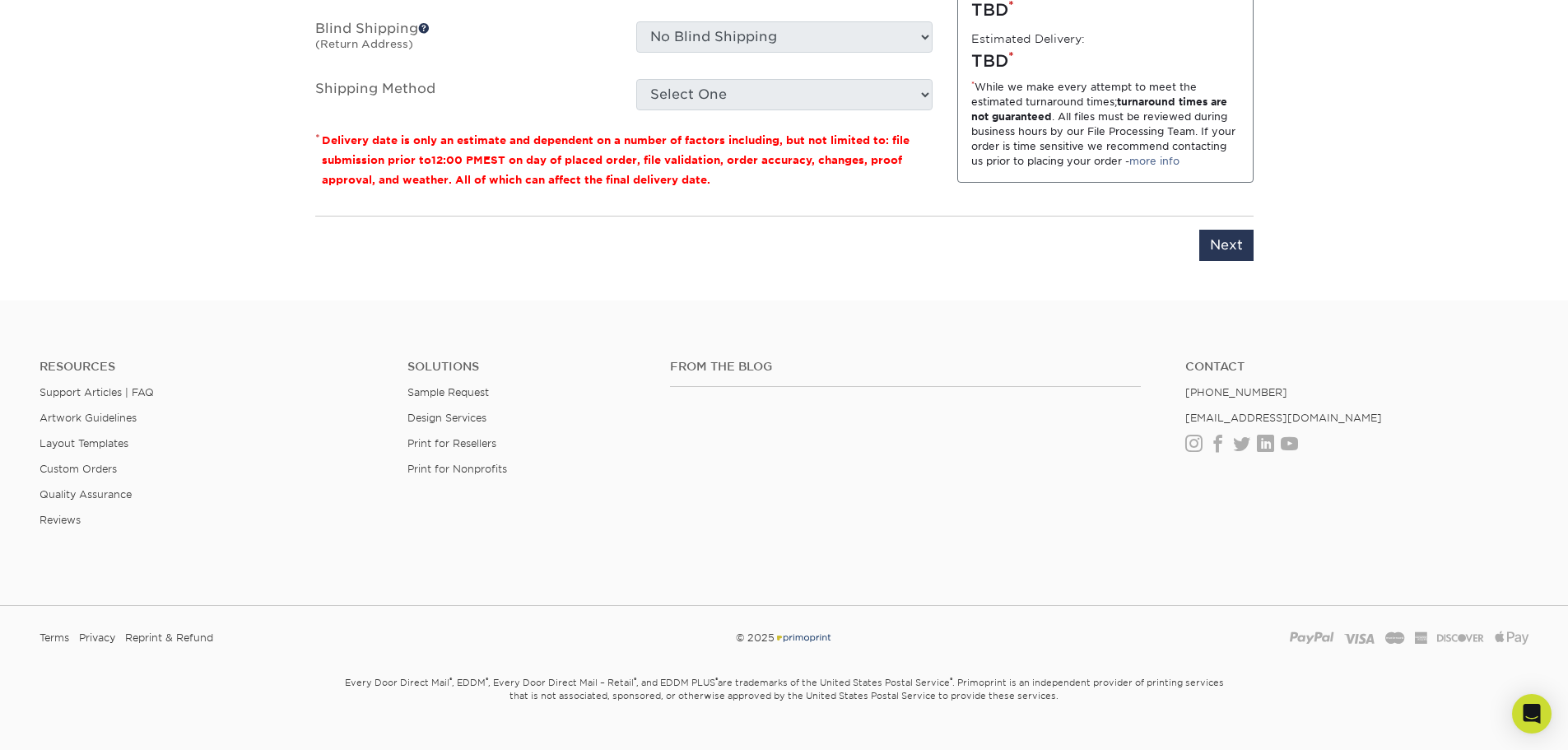
scroll to position [1255, 0]
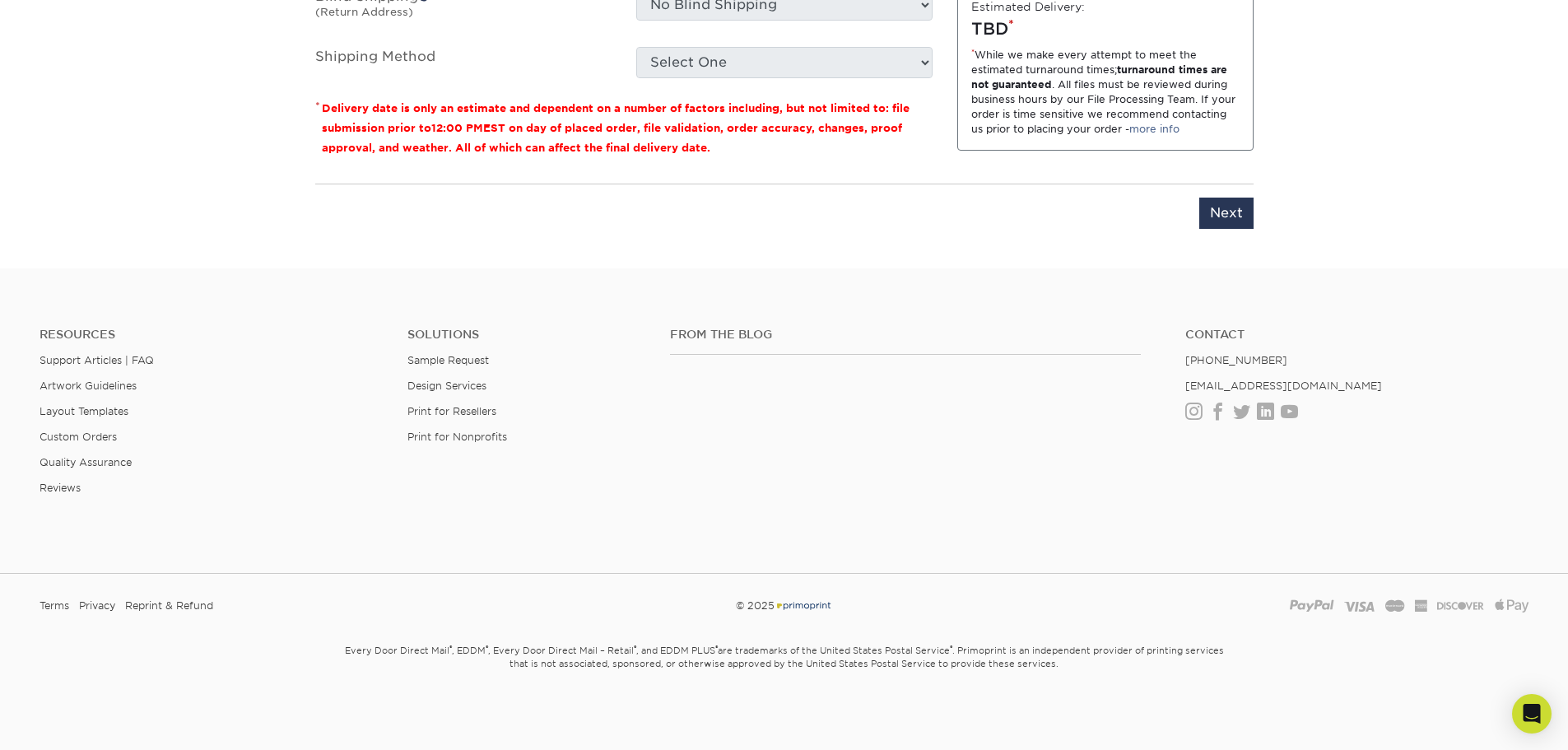
drag, startPoint x: 1325, startPoint y: 260, endPoint x: 1335, endPoint y: 255, distance: 11.2
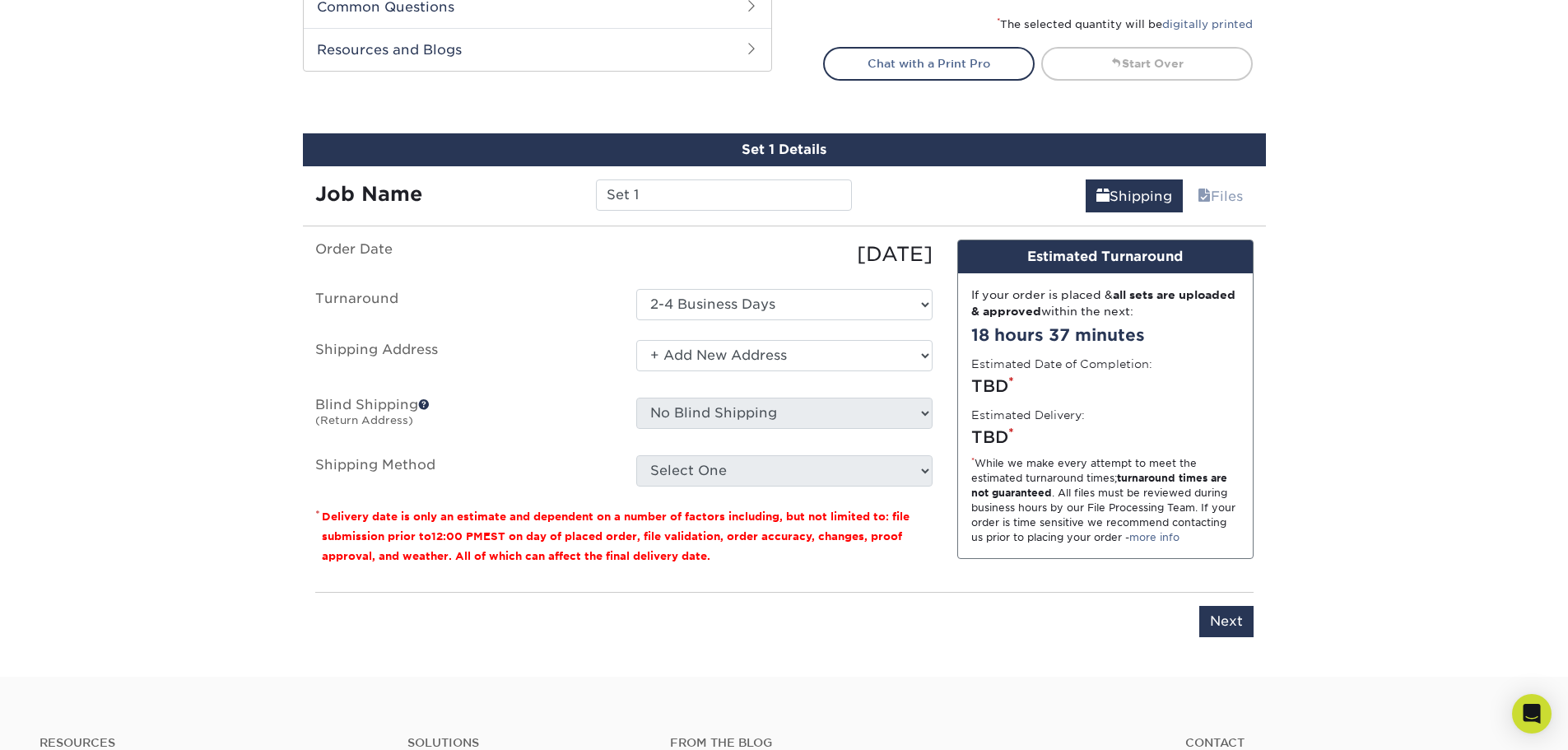
scroll to position [843, 0]
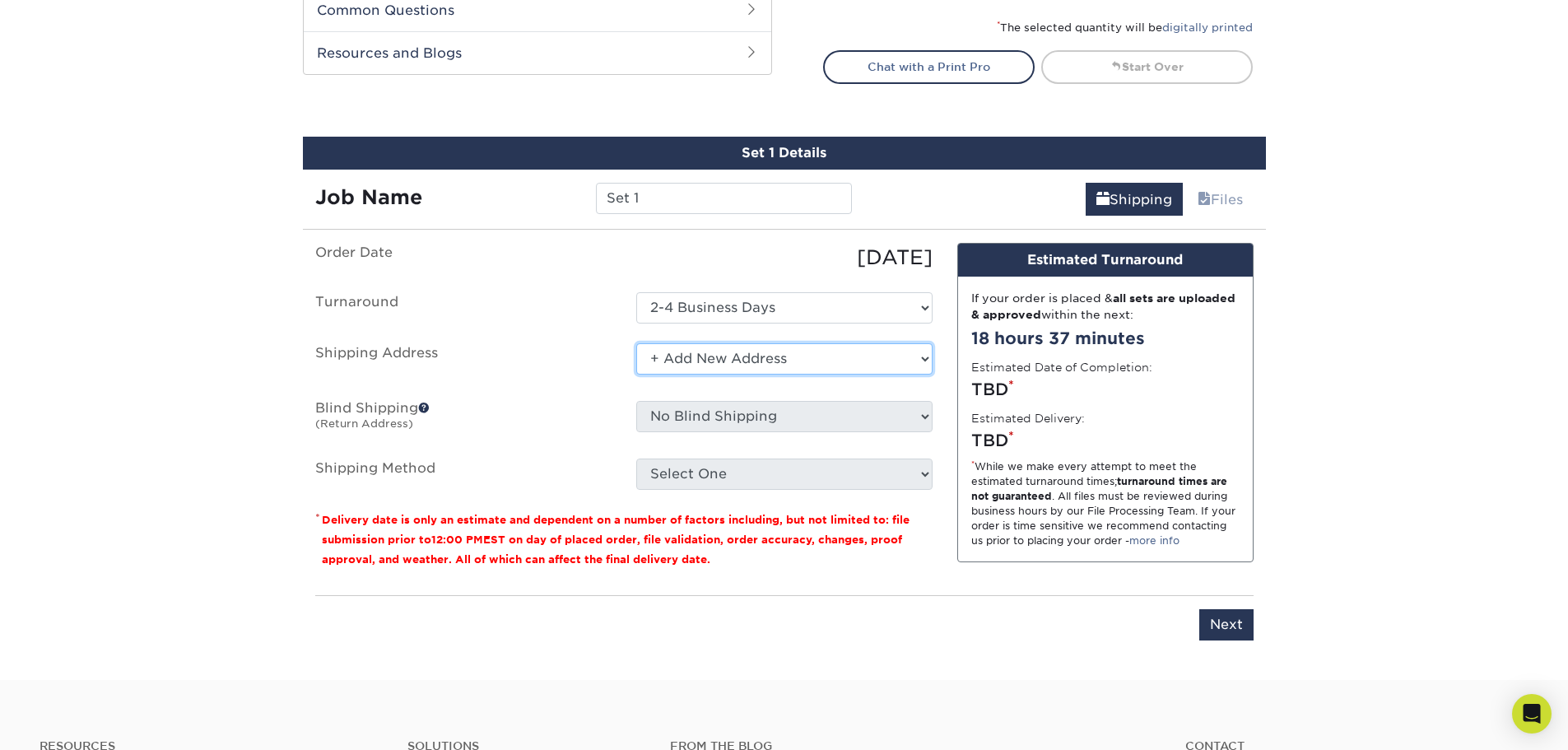
click at [728, 353] on select "Select One + Add New Address - Login" at bounding box center [784, 358] width 296 height 31
click at [636, 343] on select "Select One + Add New Address - Login" at bounding box center [784, 358] width 296 height 31
drag, startPoint x: 713, startPoint y: 347, endPoint x: 723, endPoint y: 350, distance: 10.4
click at [713, 348] on select "Select One + Add New Address - Login" at bounding box center [784, 358] width 296 height 31
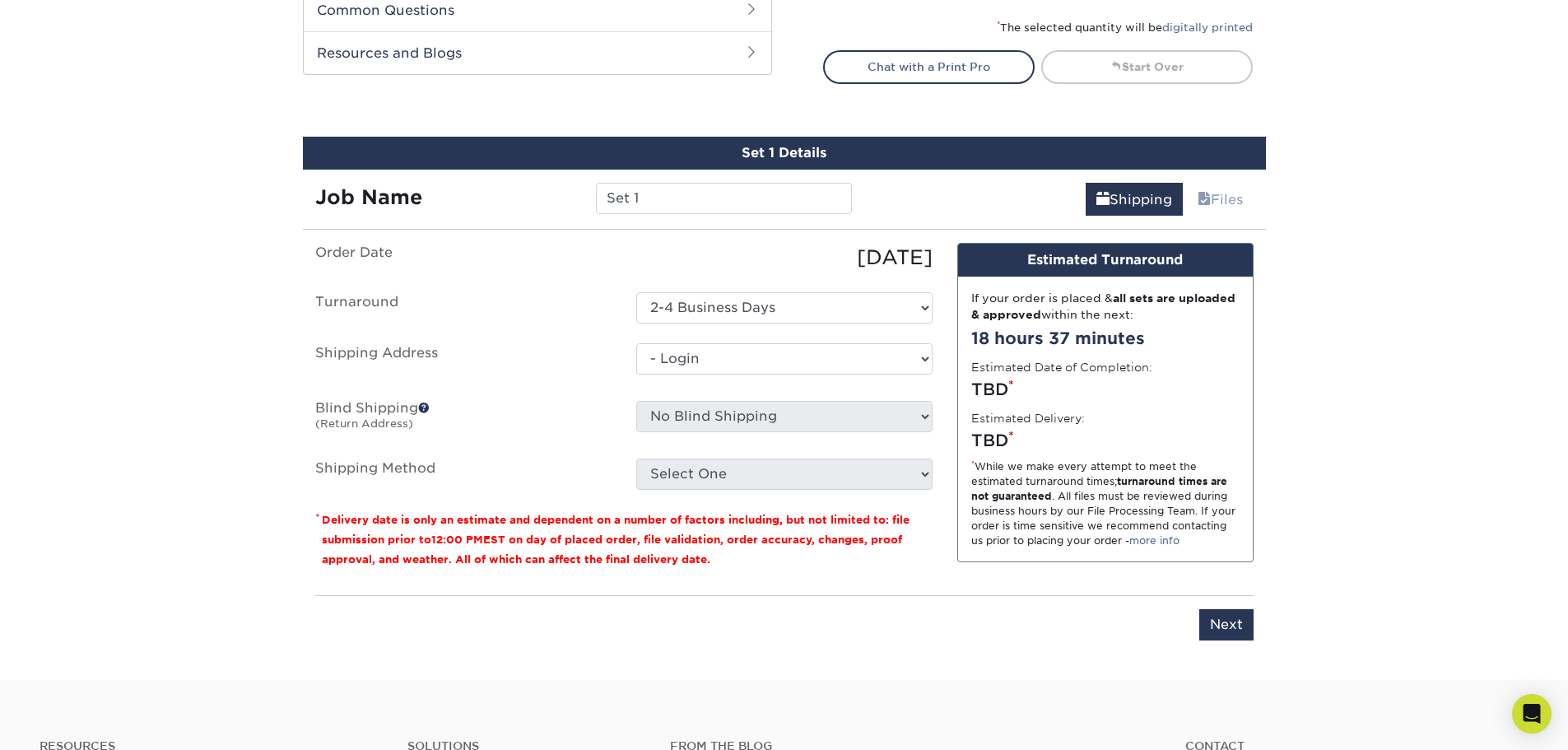
click at [636, 375] on select "Select One + Add New Address - Login" at bounding box center [784, 358] width 296 height 31
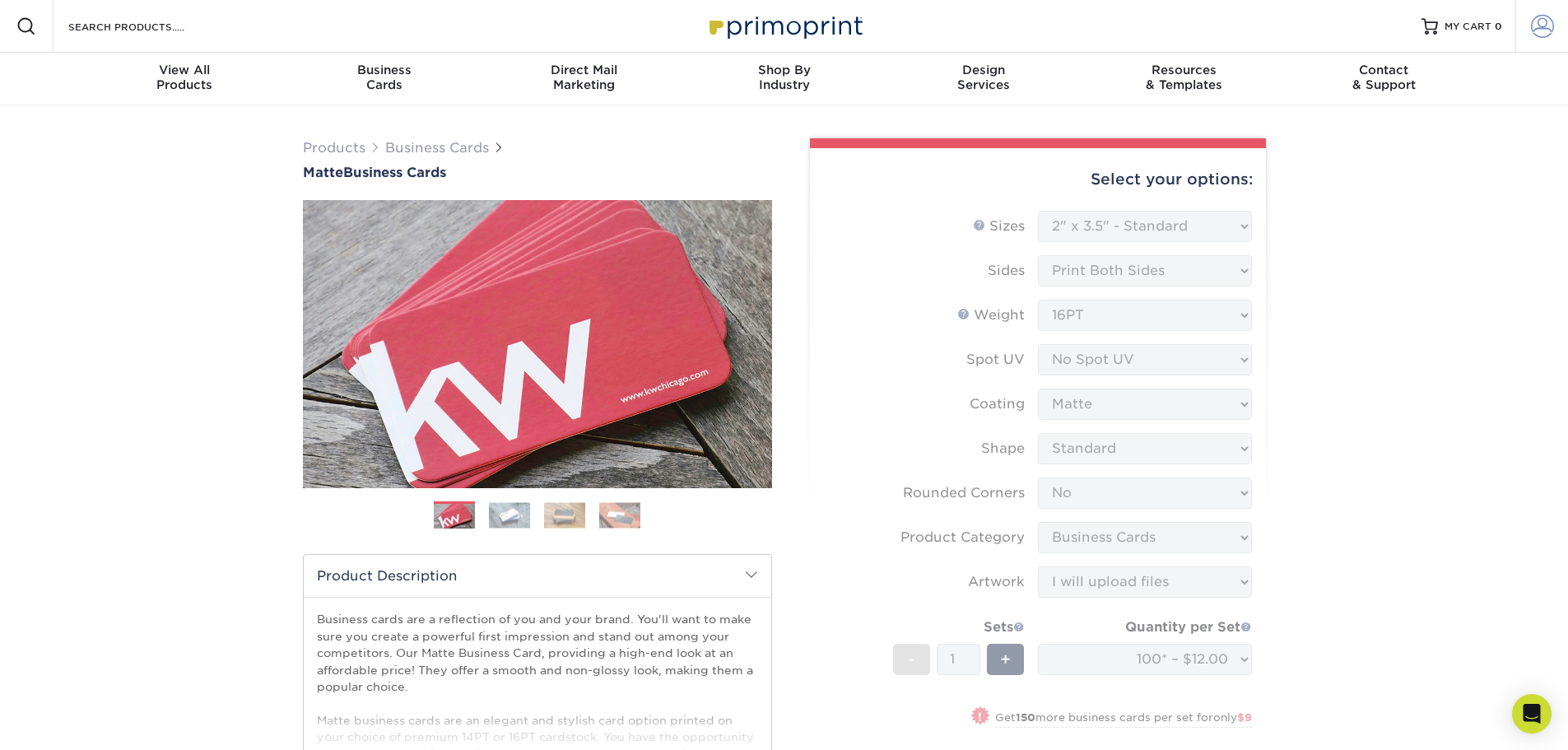
click at [1542, 21] on span at bounding box center [1542, 26] width 23 height 23
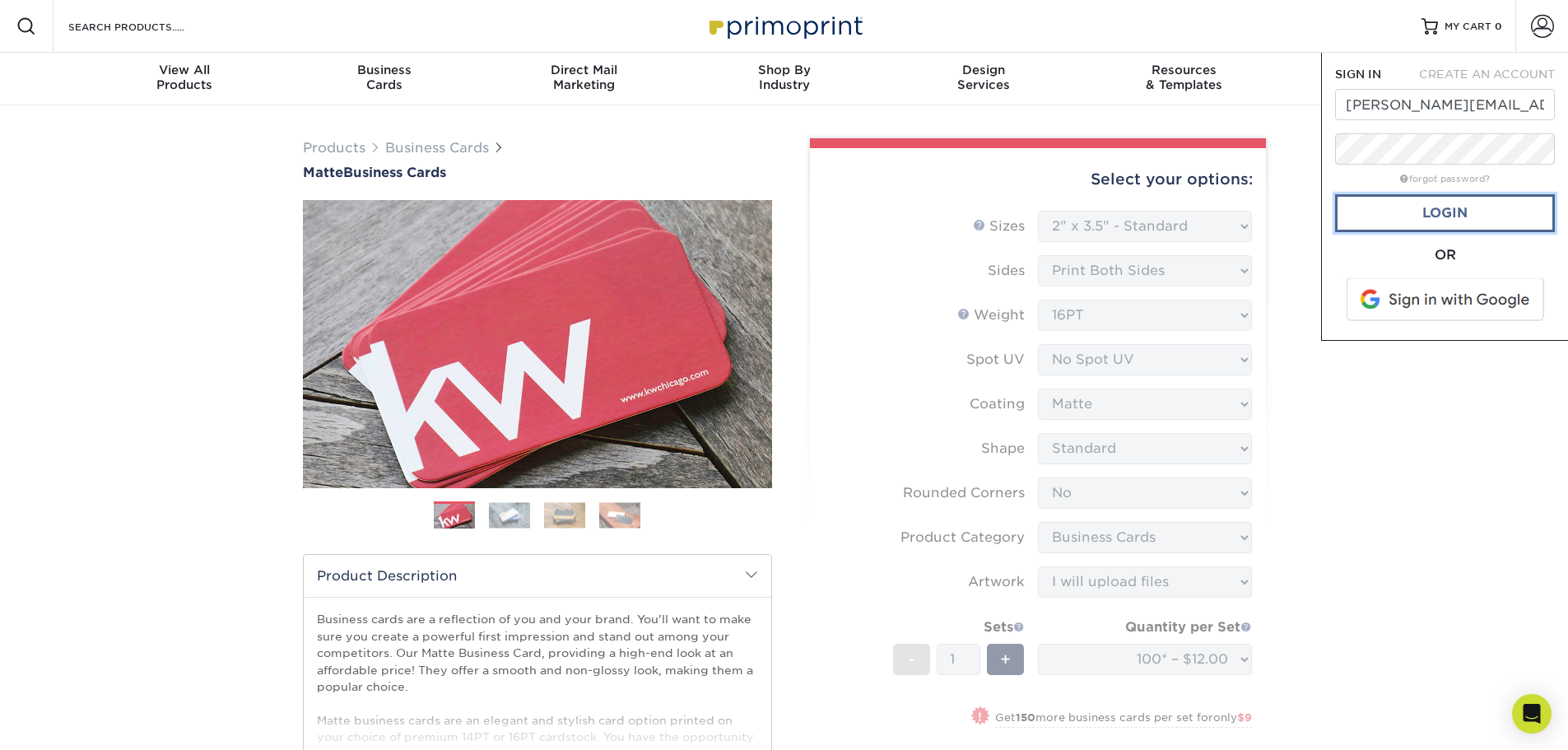
click at [1437, 212] on link "Login" at bounding box center [1444, 213] width 219 height 38
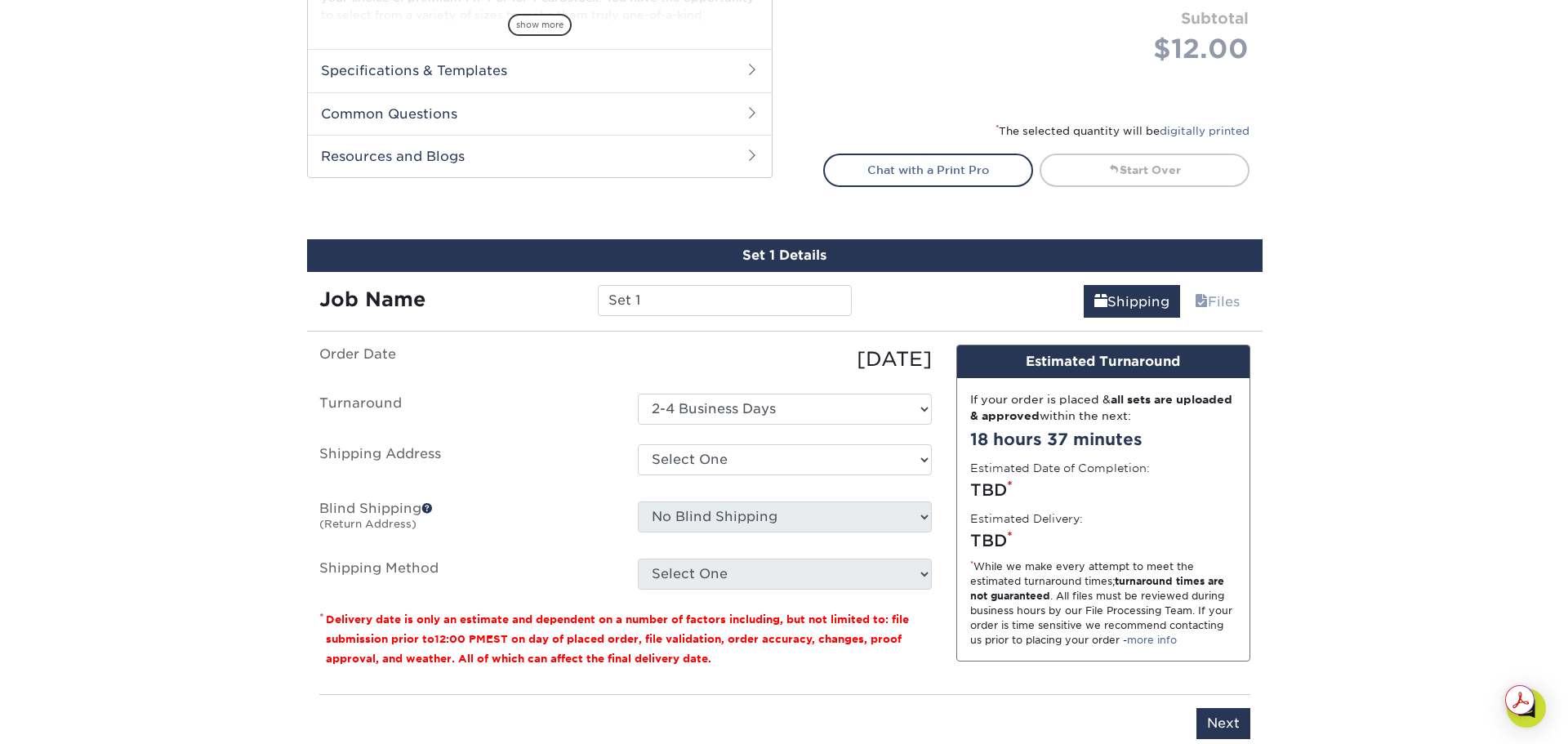
scroll to position [735, 0]
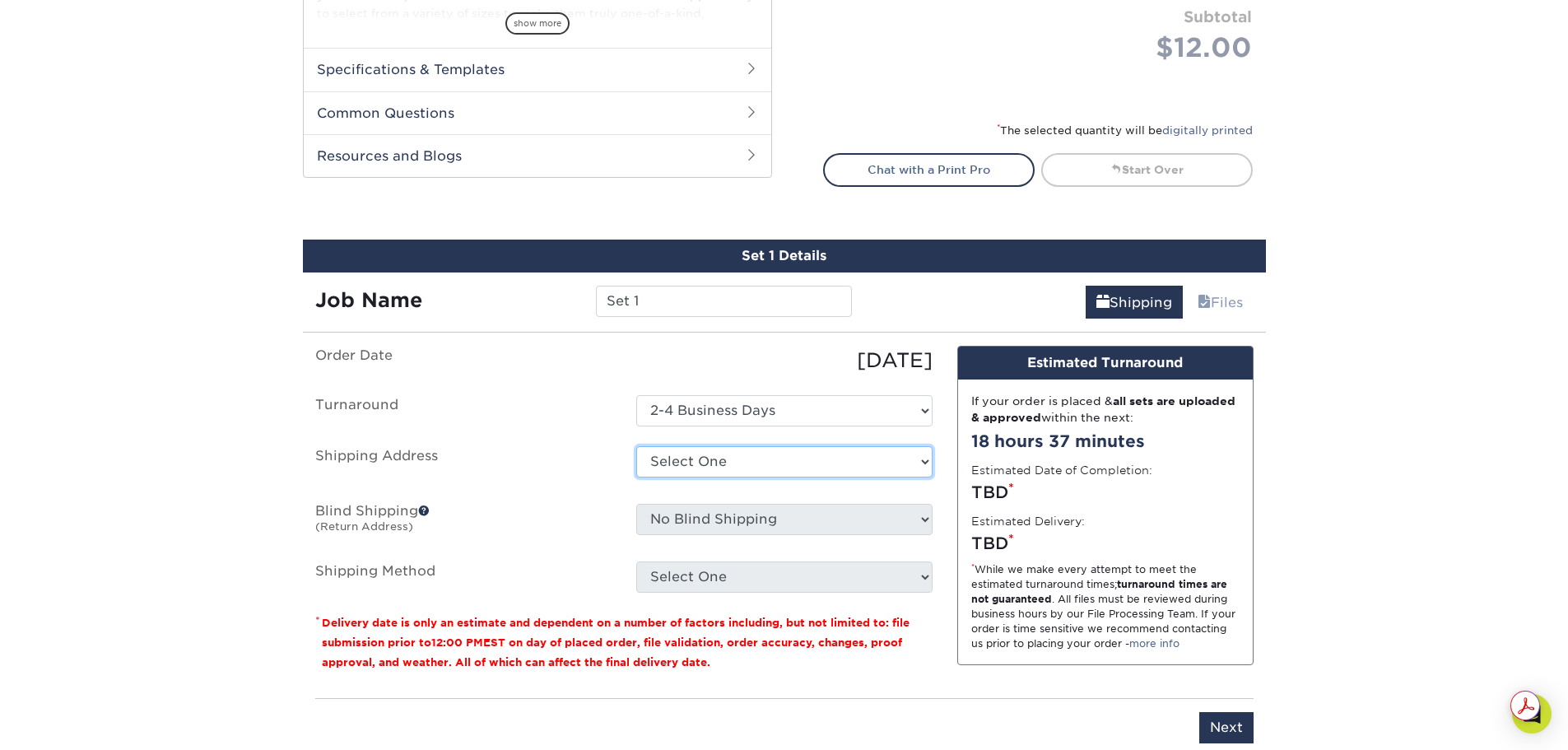
click at [696, 464] on select "Select One + Add New Address - Login" at bounding box center [784, 461] width 296 height 31
select select "newaddress"
click at [636, 446] on select "Select One + Add New Address - Login" at bounding box center [784, 461] width 296 height 31
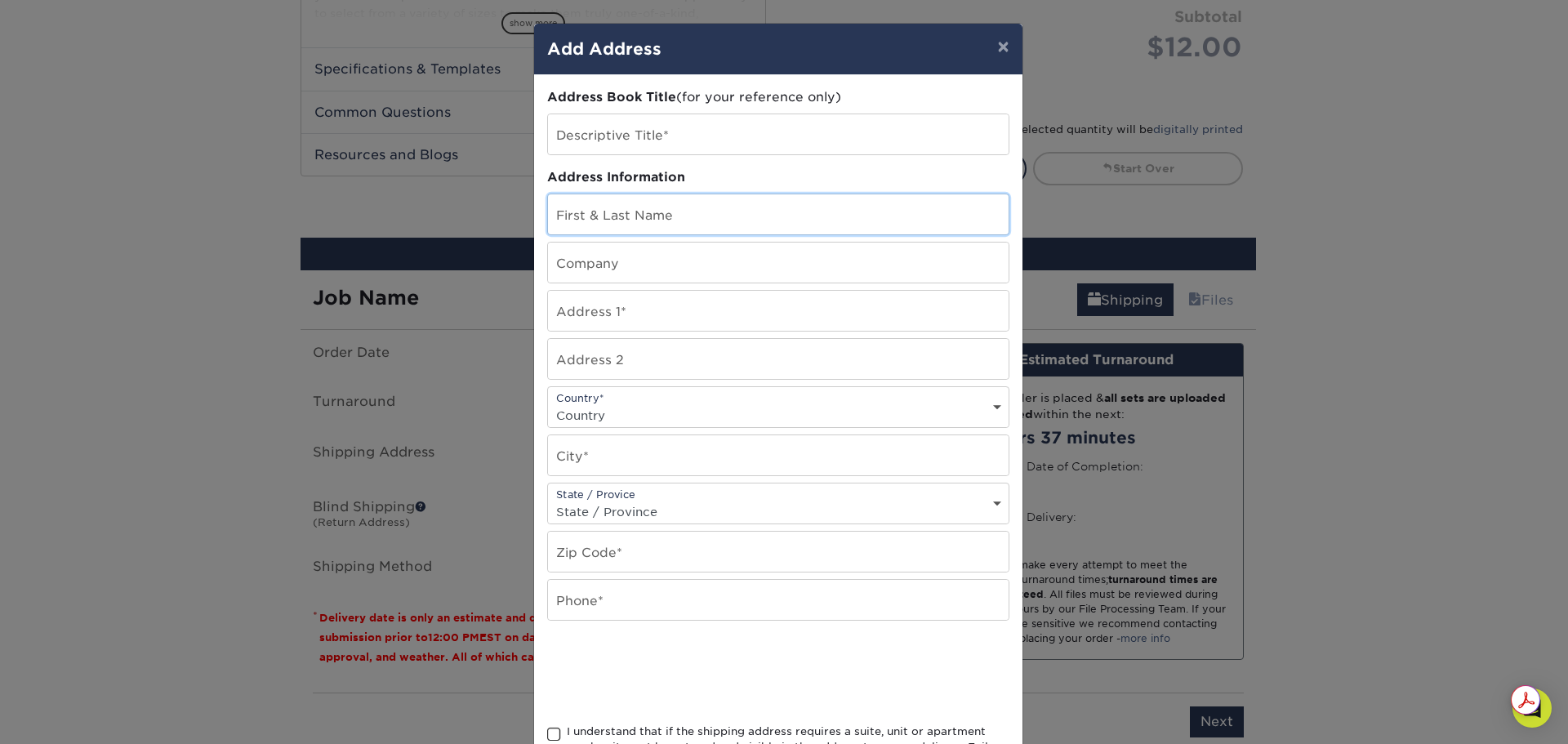
click at [648, 215] on input "text" at bounding box center [778, 214] width 461 height 40
type input "Joe Flanagan"
click at [618, 314] on input "text" at bounding box center [778, 310] width 461 height 40
type input "11590 W Bernardo Ct ste 102"
click at [627, 459] on input "text" at bounding box center [778, 455] width 461 height 40
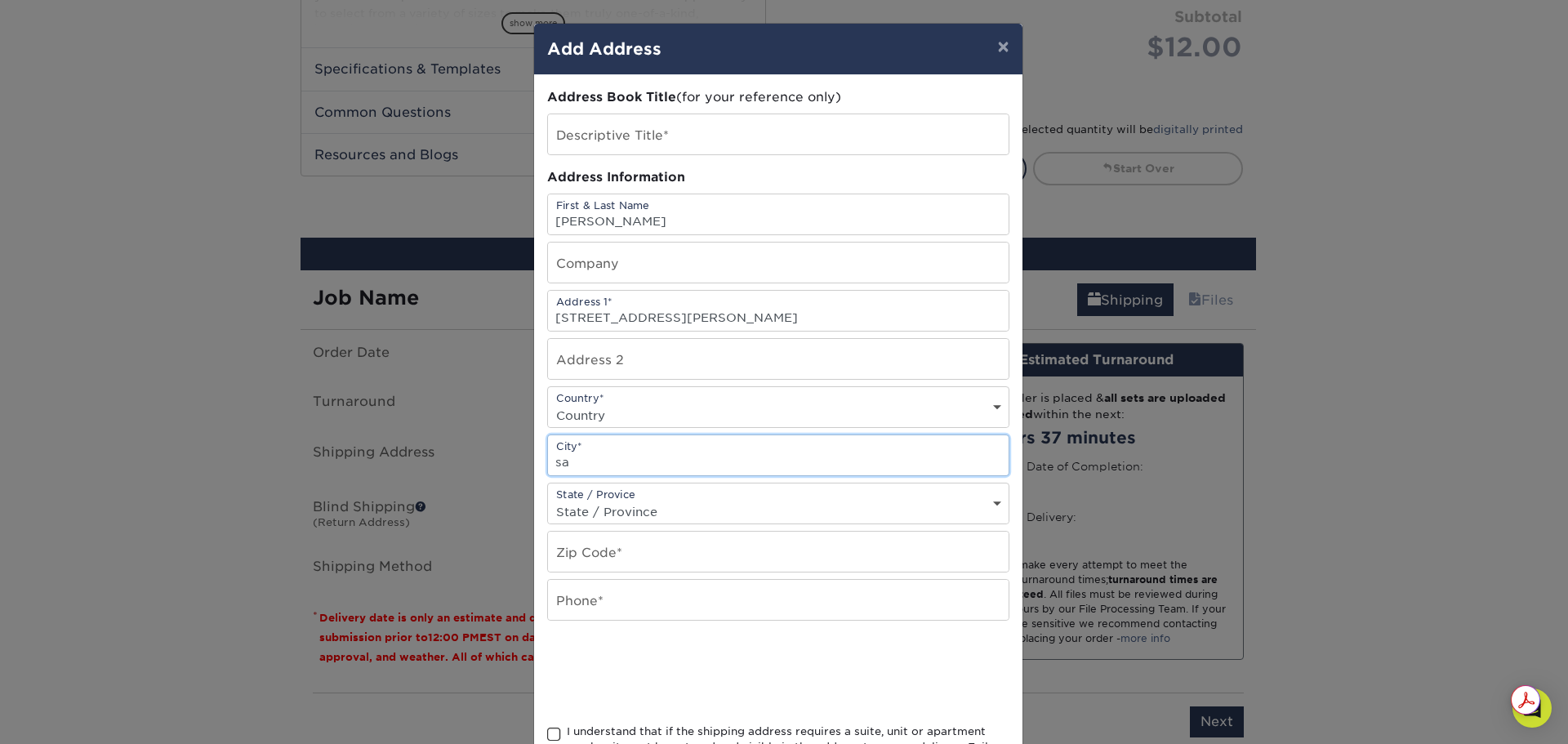
type input "s"
type input "San Diego"
click at [585, 505] on select "State / Province Alabama Alaska Arizona Arkansas California Colorado Connecticu…" at bounding box center [778, 511] width 461 height 24
select select "CO"
click at [548, 499] on select "State / Province Alabama Alaska Arizona Arkansas California Colorado Connecticu…" at bounding box center [778, 511] width 461 height 24
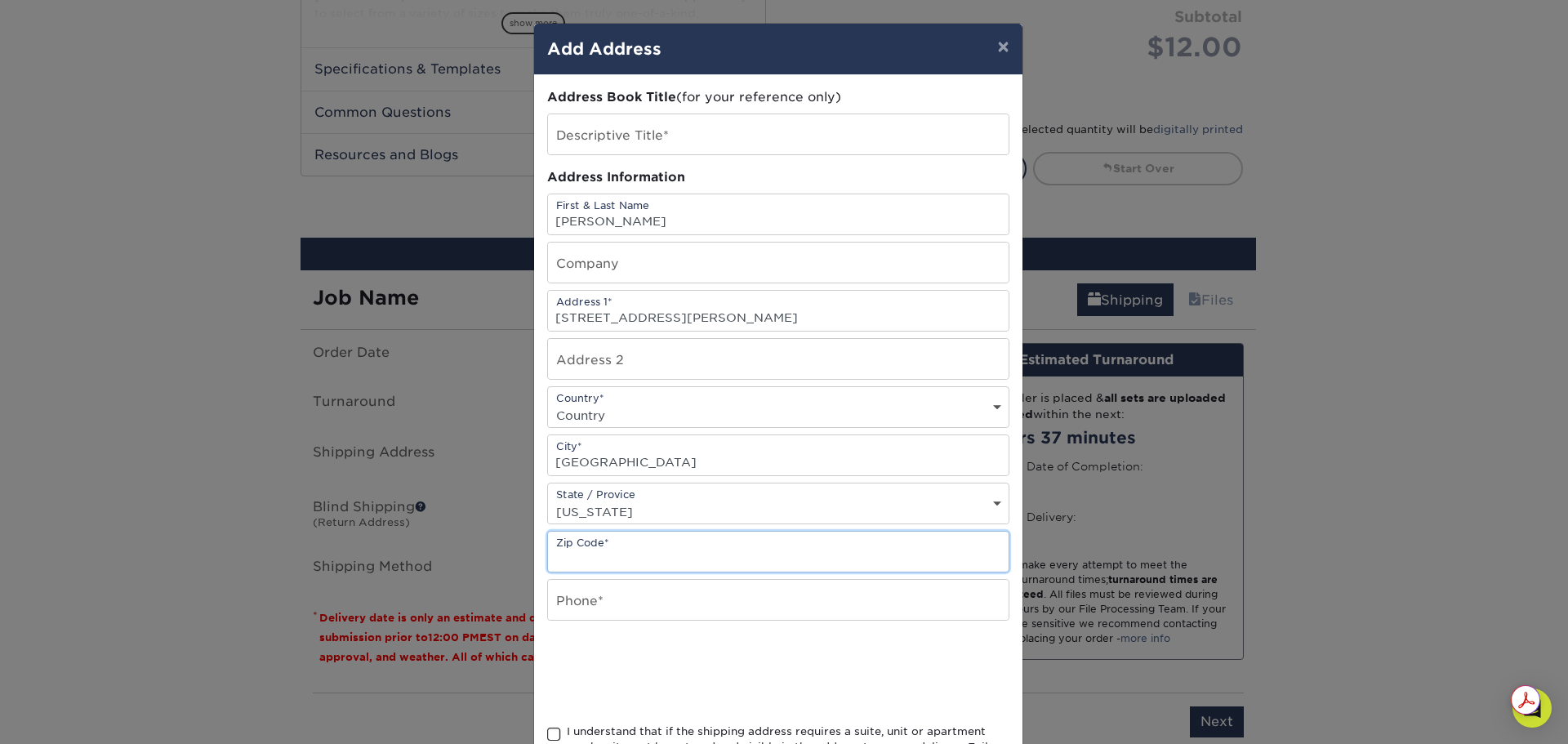
click at [597, 551] on input "text" at bounding box center [778, 551] width 461 height 40
type input "92065"
click at [574, 601] on input "text" at bounding box center [778, 599] width 461 height 40
type input "858-924-1400"
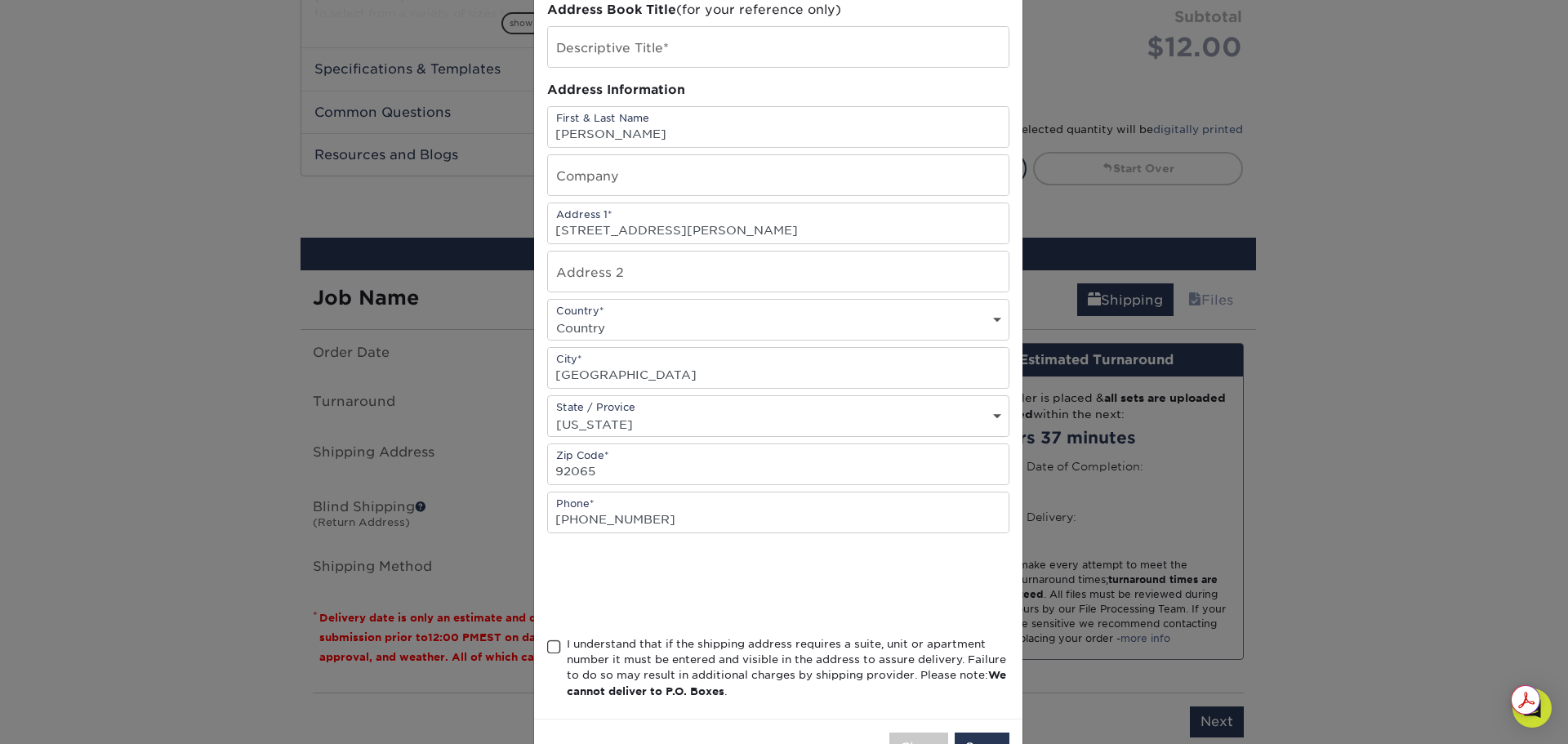
scroll to position [144, 0]
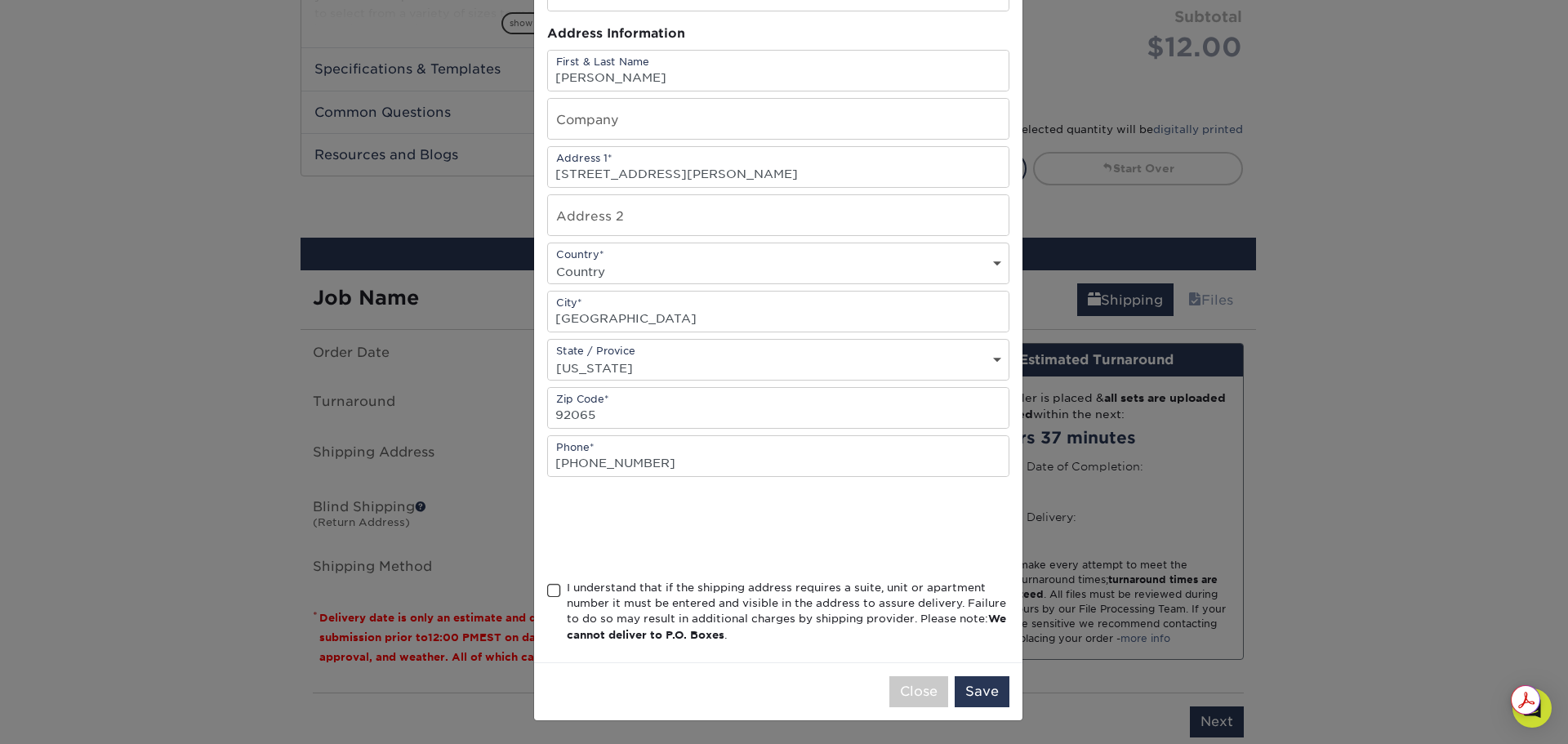
click at [547, 590] on span at bounding box center [553, 590] width 14 height 16
click at [0, 0] on input "I understand that if the shipping address requires a suite, unit or apartment n…" at bounding box center [0, 0] width 0 height 0
click at [980, 689] on button "Save" at bounding box center [981, 691] width 55 height 31
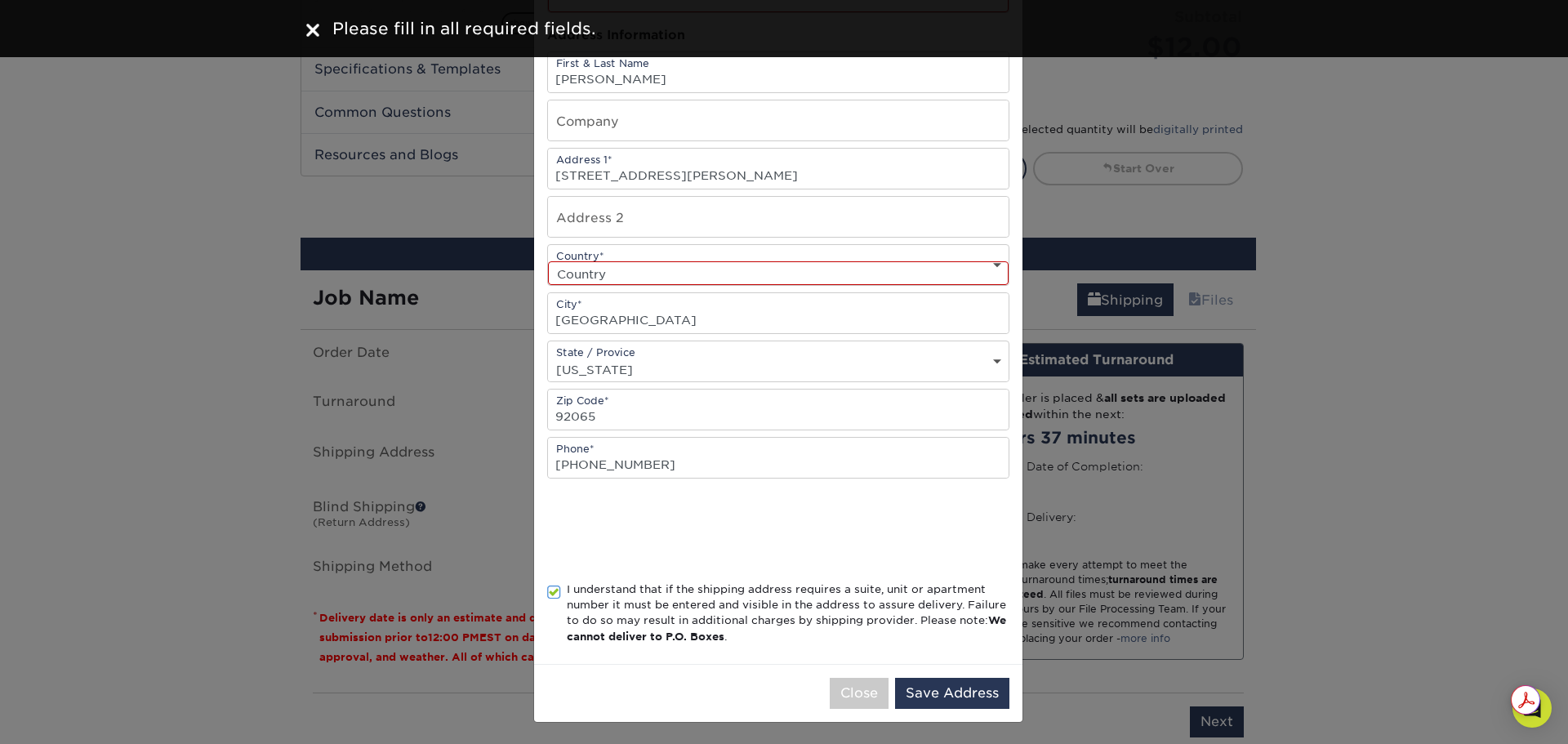
click at [614, 271] on select "Country United States Canada ----------------------------- Afghanistan Albania …" at bounding box center [778, 273] width 461 height 24
select select "US"
click at [548, 261] on select "Country United States Canada ----------------------------- Afghanistan Albania …" at bounding box center [778, 273] width 461 height 24
click at [931, 695] on button "Save Address" at bounding box center [952, 692] width 114 height 31
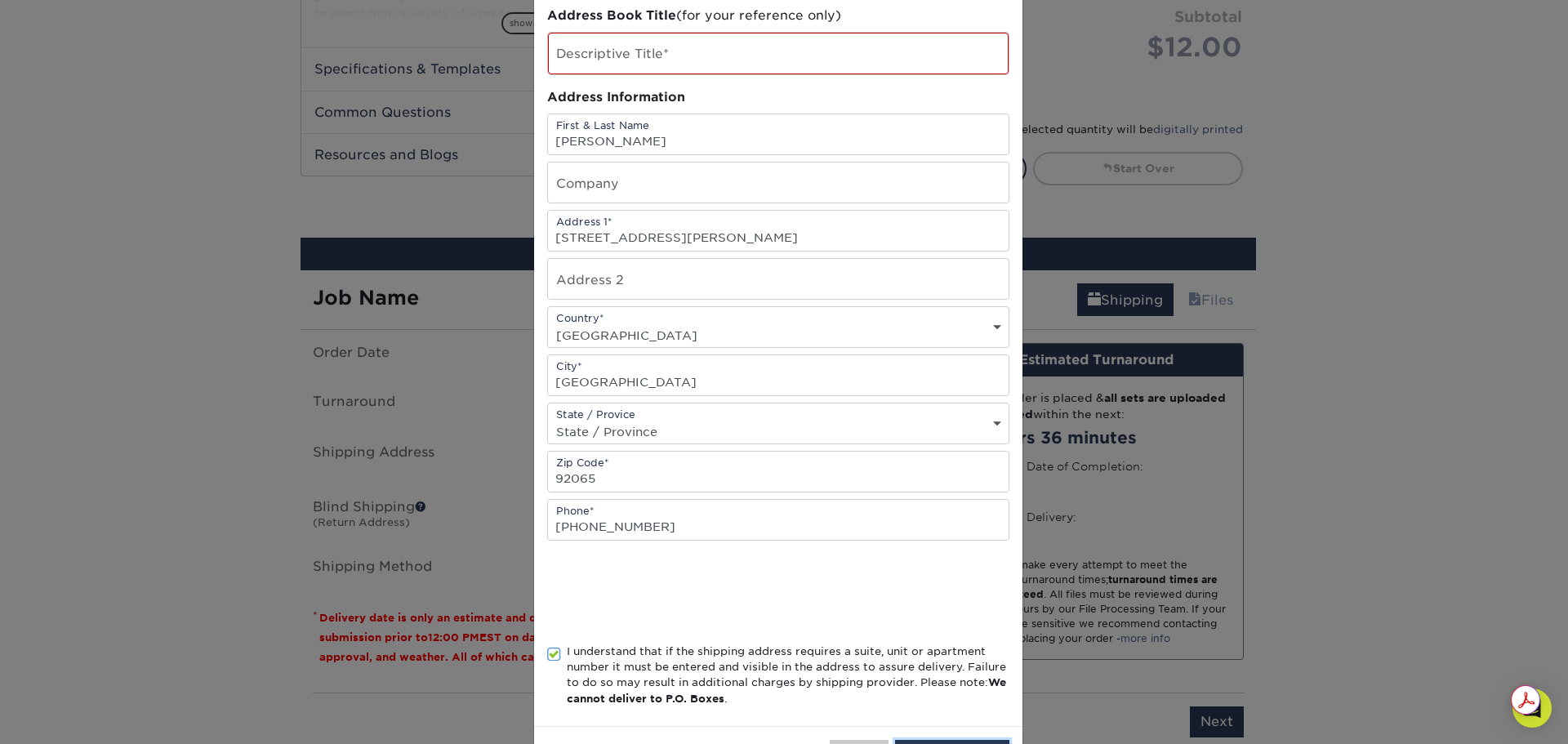
scroll to position [0, 0]
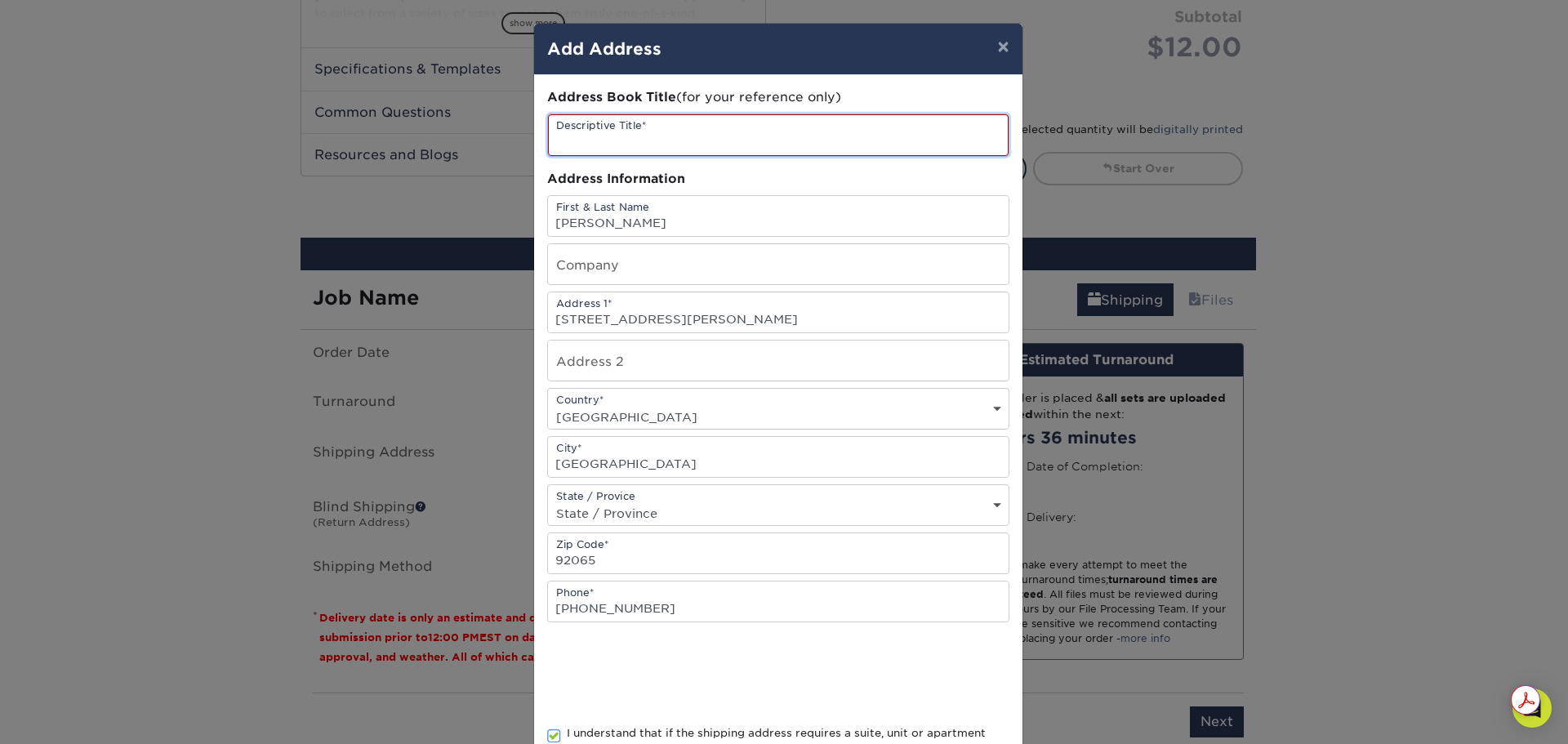
click at [617, 135] on input "text" at bounding box center [778, 134] width 461 height 42
type input "PFS"
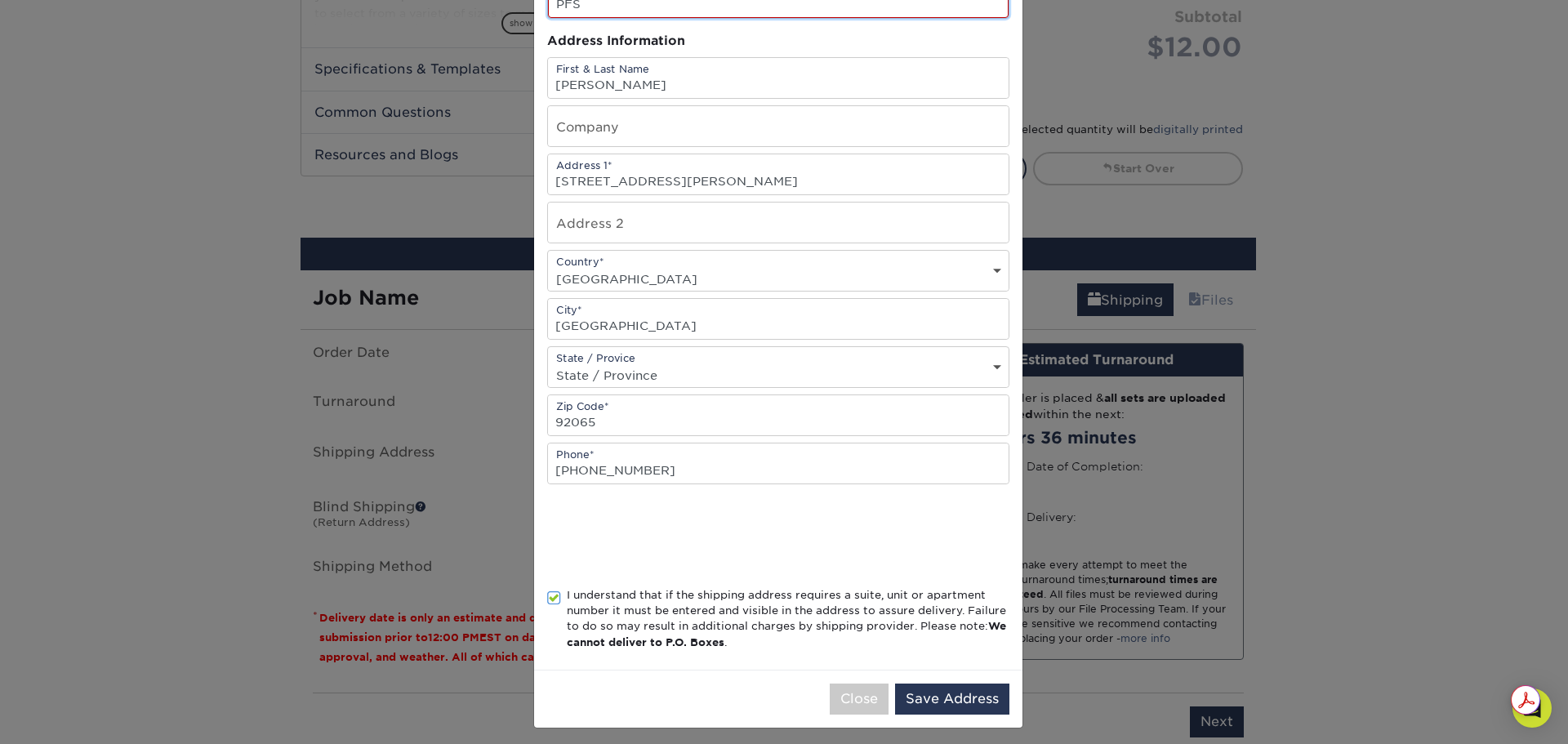
scroll to position [145, 0]
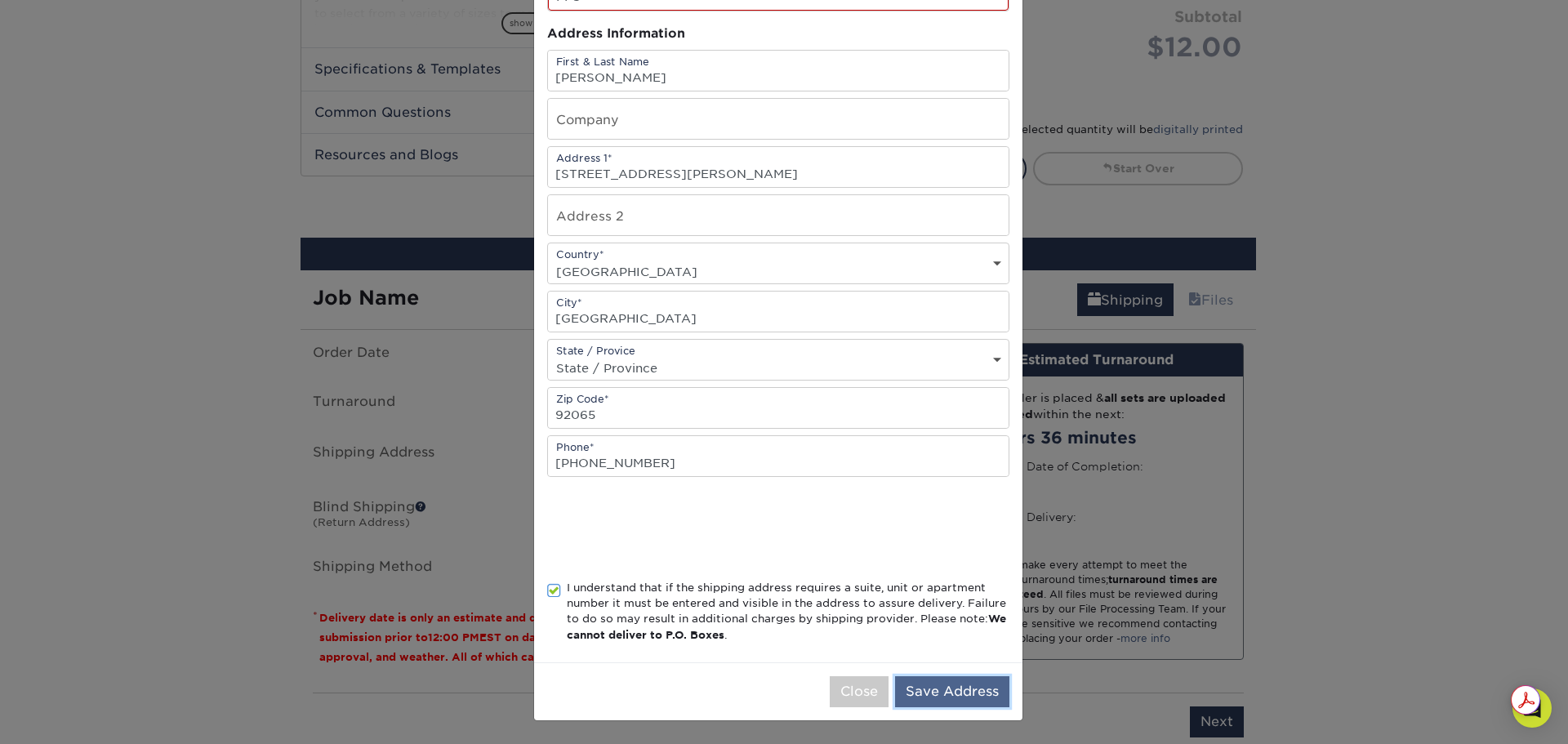
click at [933, 689] on button "Save Address" at bounding box center [952, 691] width 114 height 31
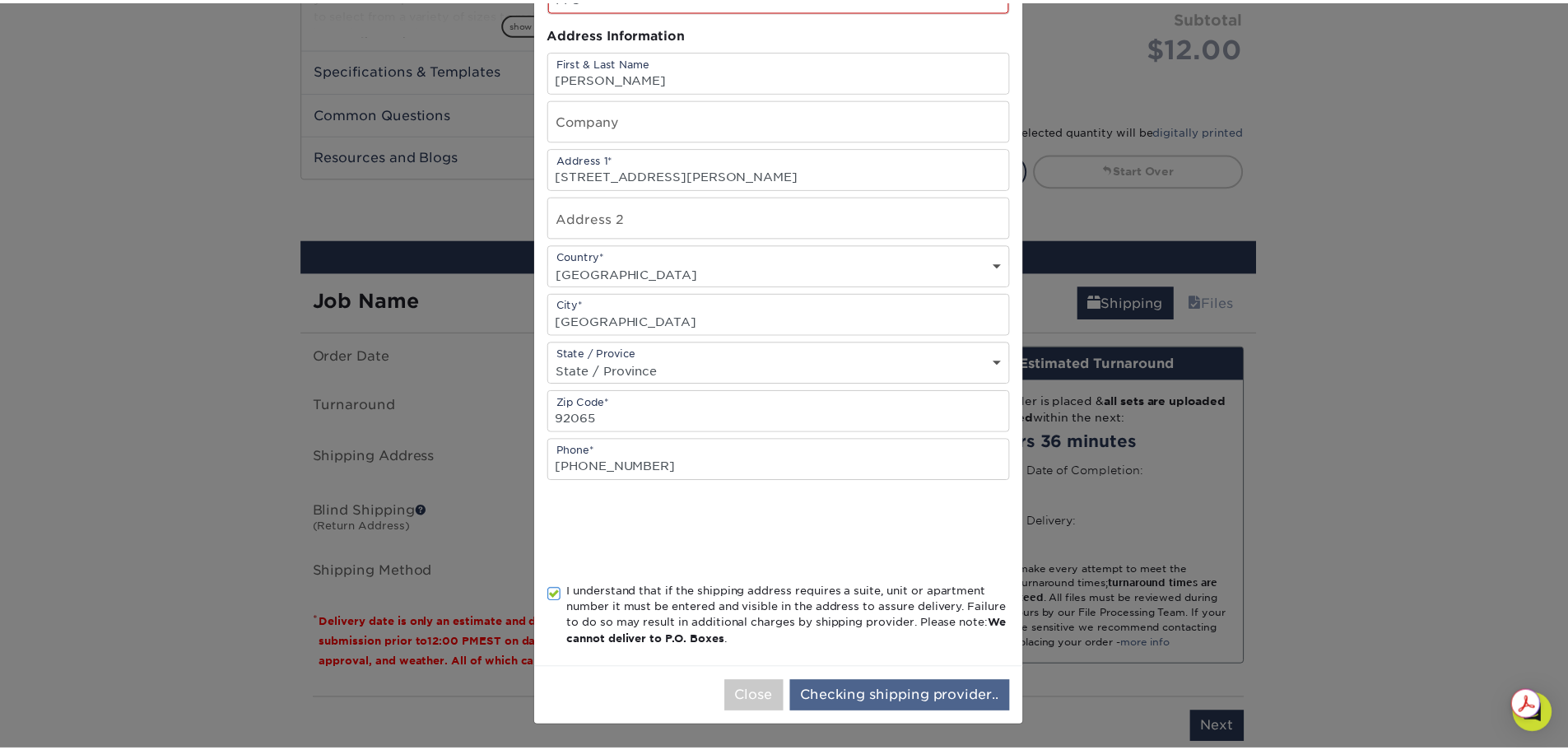
scroll to position [0, 0]
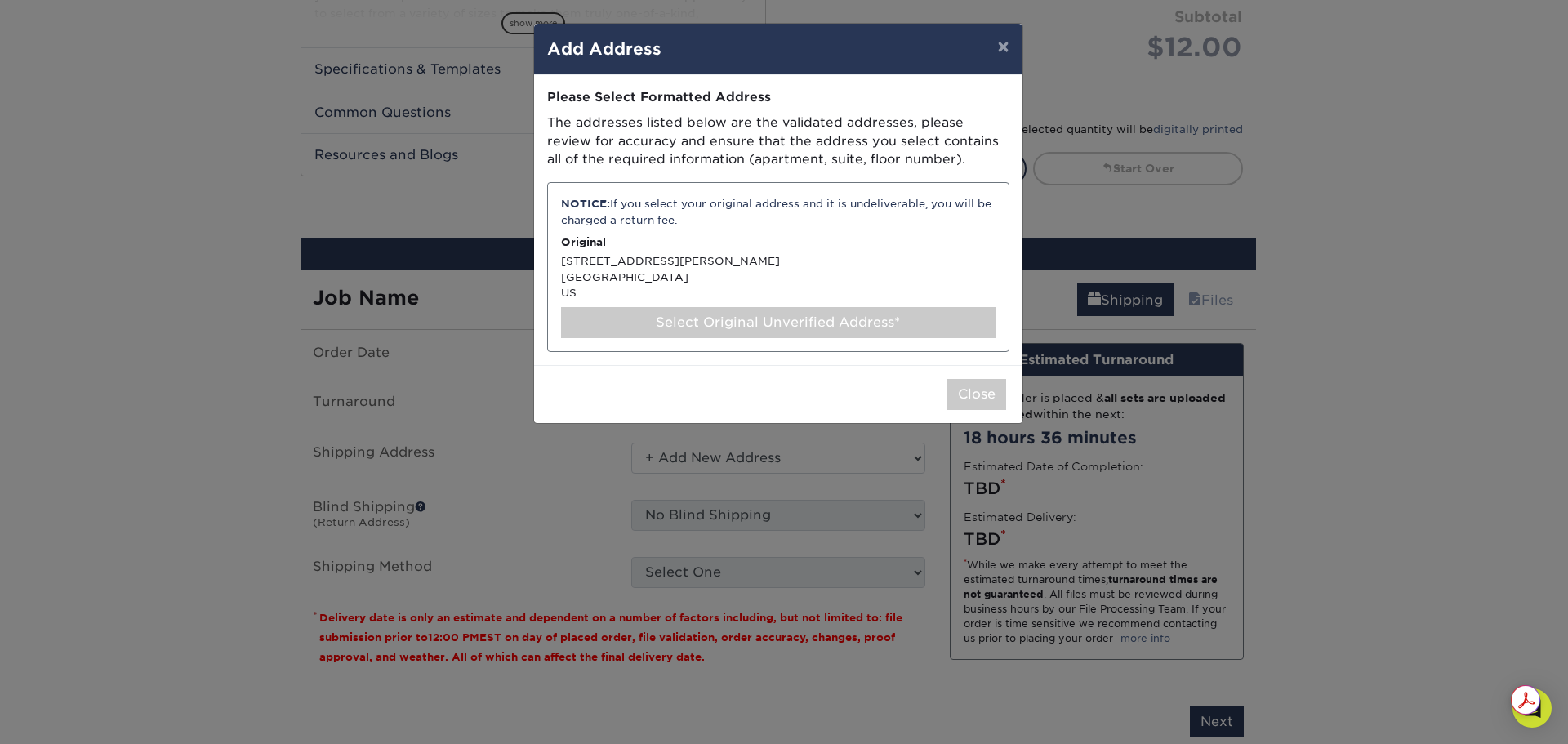
click at [760, 322] on div "Select Original Unverified Address*" at bounding box center [778, 322] width 435 height 31
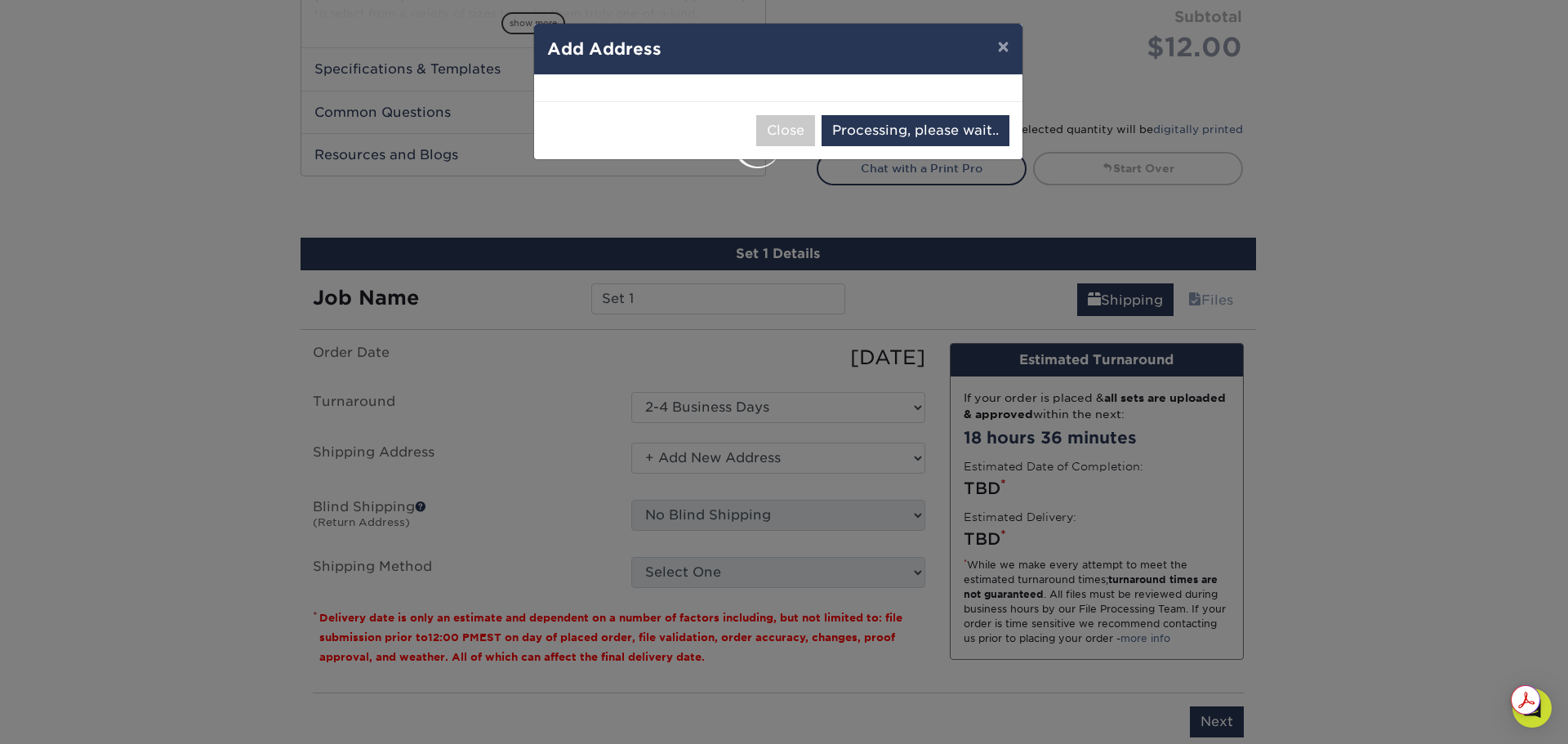
select select "285665"
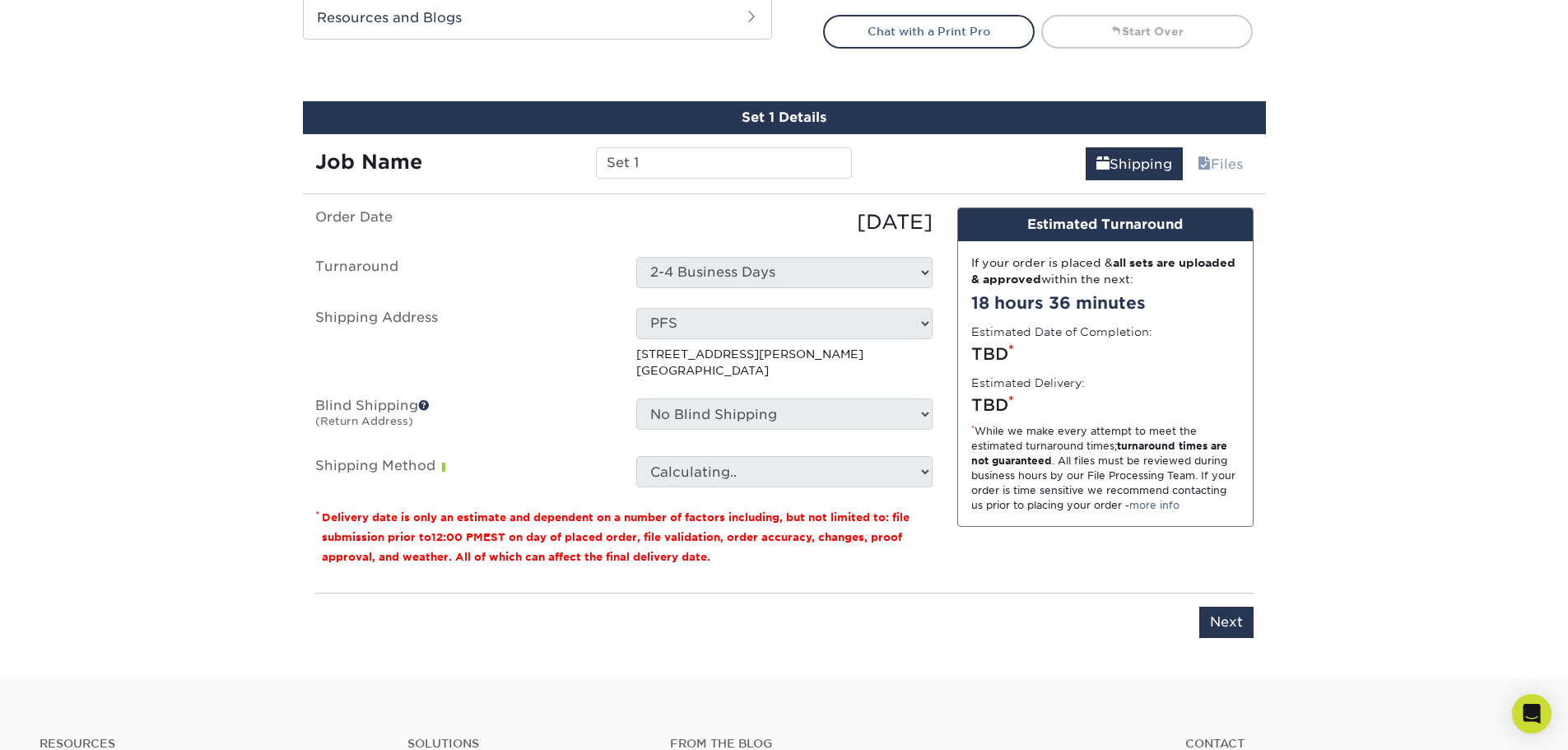
scroll to position [905, 0]
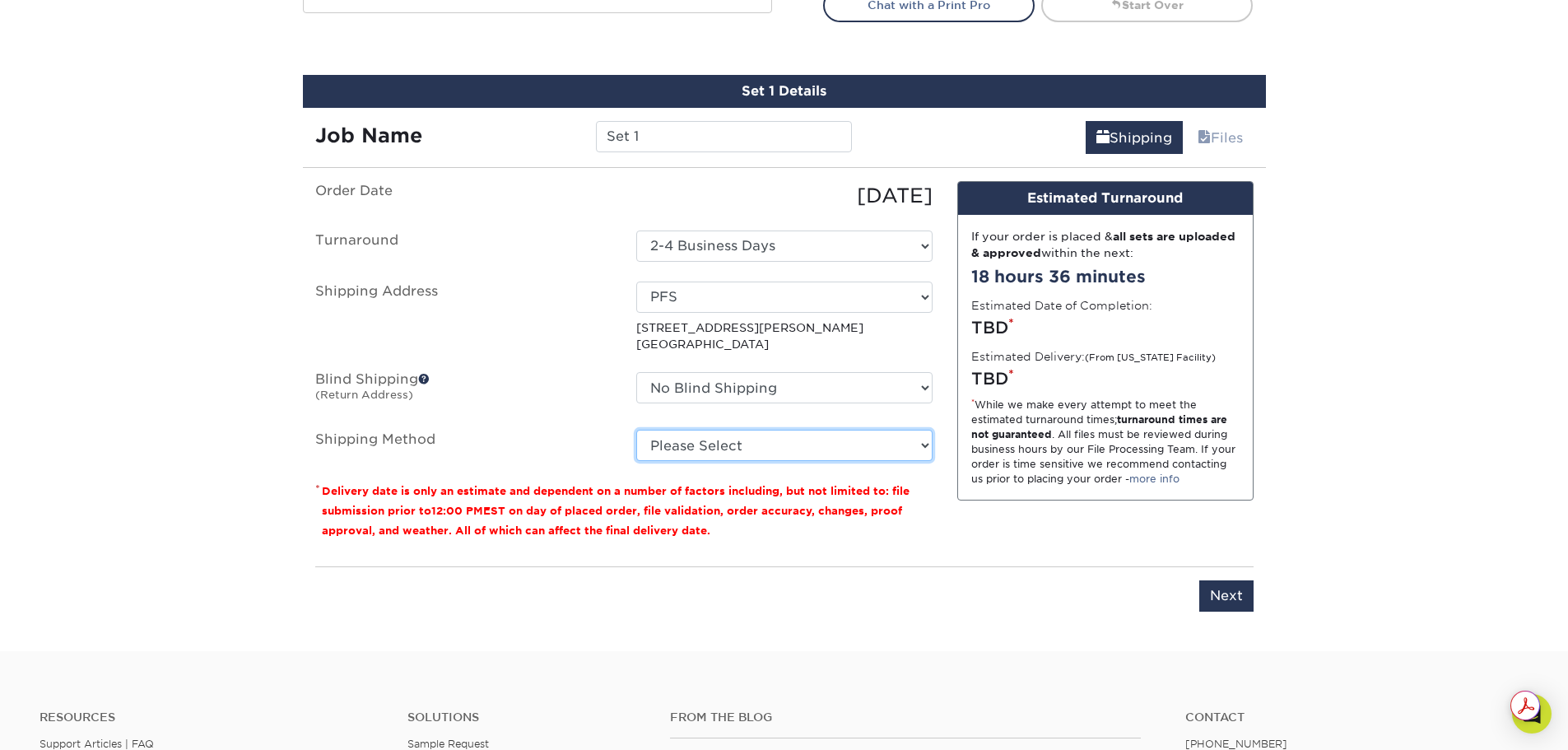
click at [755, 443] on select "Please Select" at bounding box center [784, 445] width 296 height 31
click at [636, 430] on select "Please Select" at bounding box center [784, 445] width 296 height 31
click at [1000, 564] on div "You've choosen mailing services! If you have a csv address list please upload i…" at bounding box center [784, 406] width 939 height 451
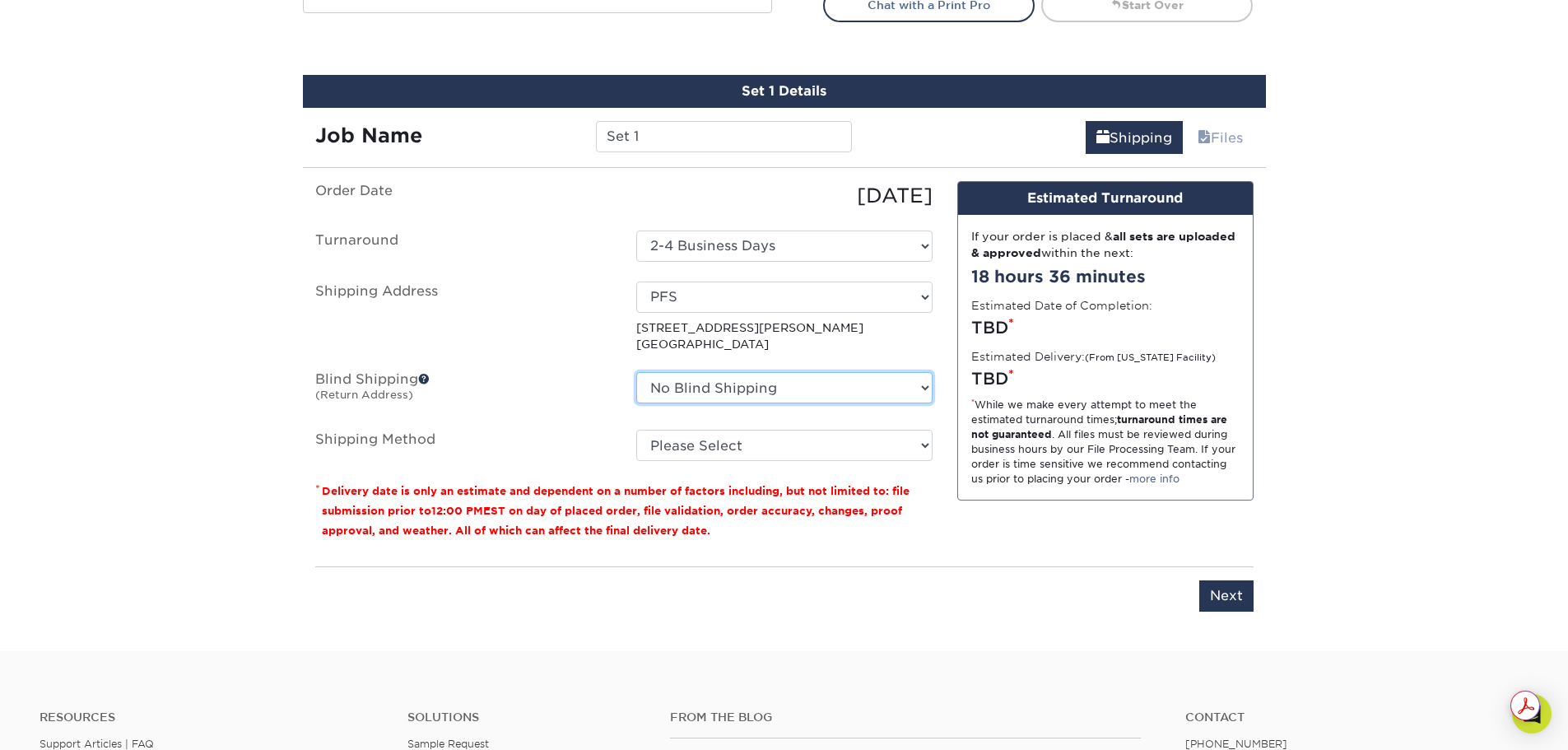
click at [719, 383] on select "No Blind Shipping + Add New Address" at bounding box center [784, 387] width 296 height 31
click at [721, 382] on select "No Blind Shipping + Add New Address" at bounding box center [784, 387] width 296 height 31
click at [423, 378] on span at bounding box center [424, 378] width 11 height 11
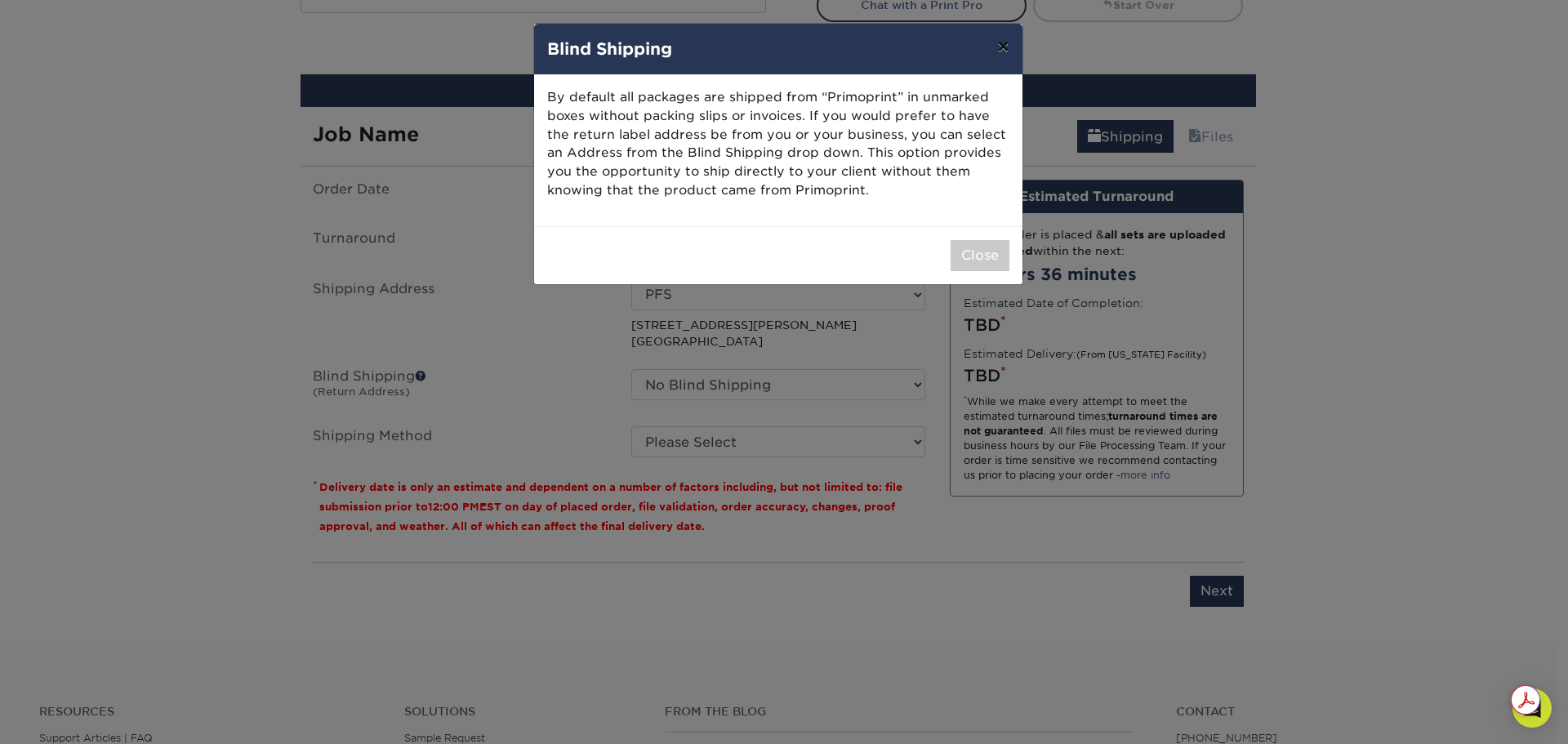
click at [1002, 44] on button "×" at bounding box center [1003, 46] width 38 height 45
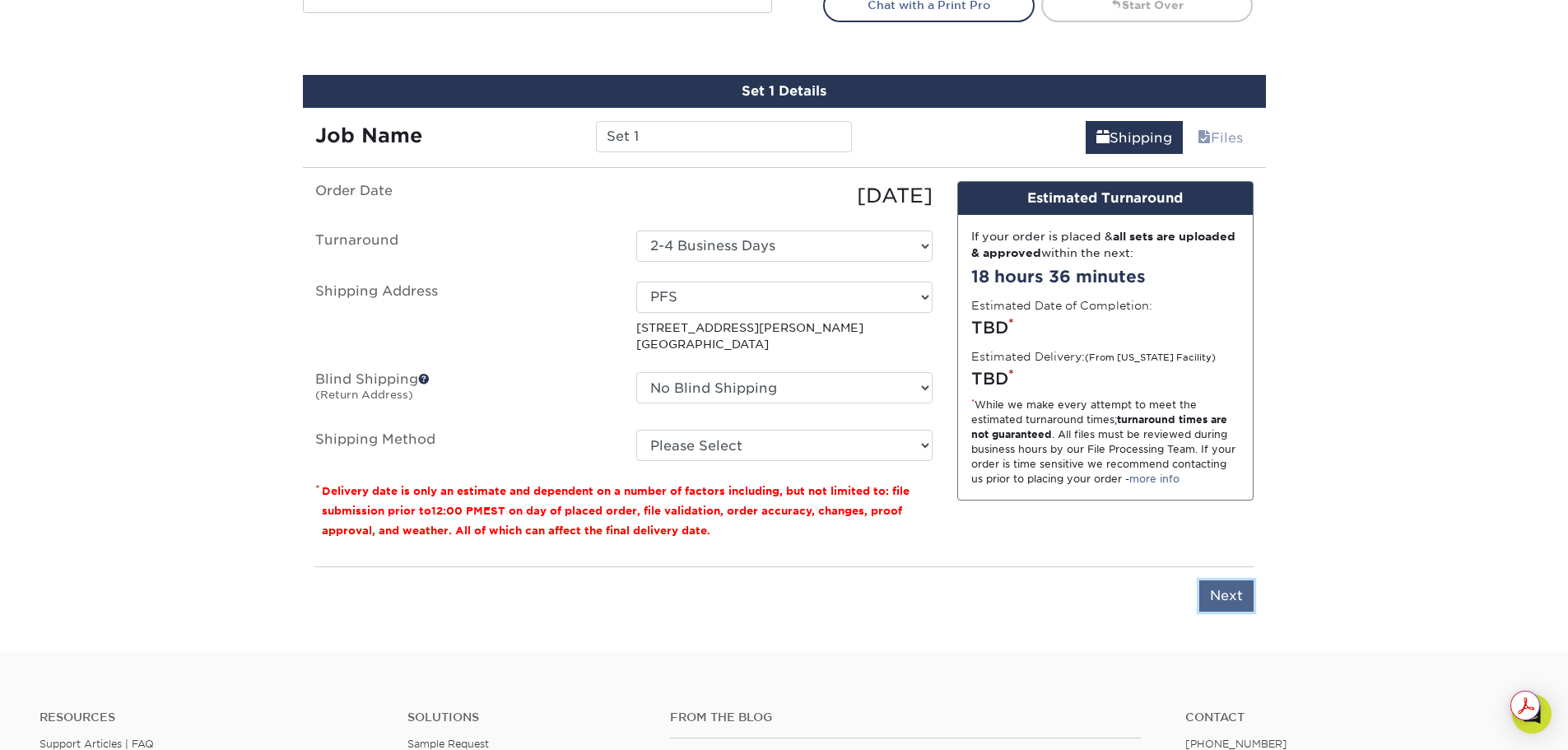
click at [1229, 596] on input "Next" at bounding box center [1226, 595] width 54 height 31
type input "Next"
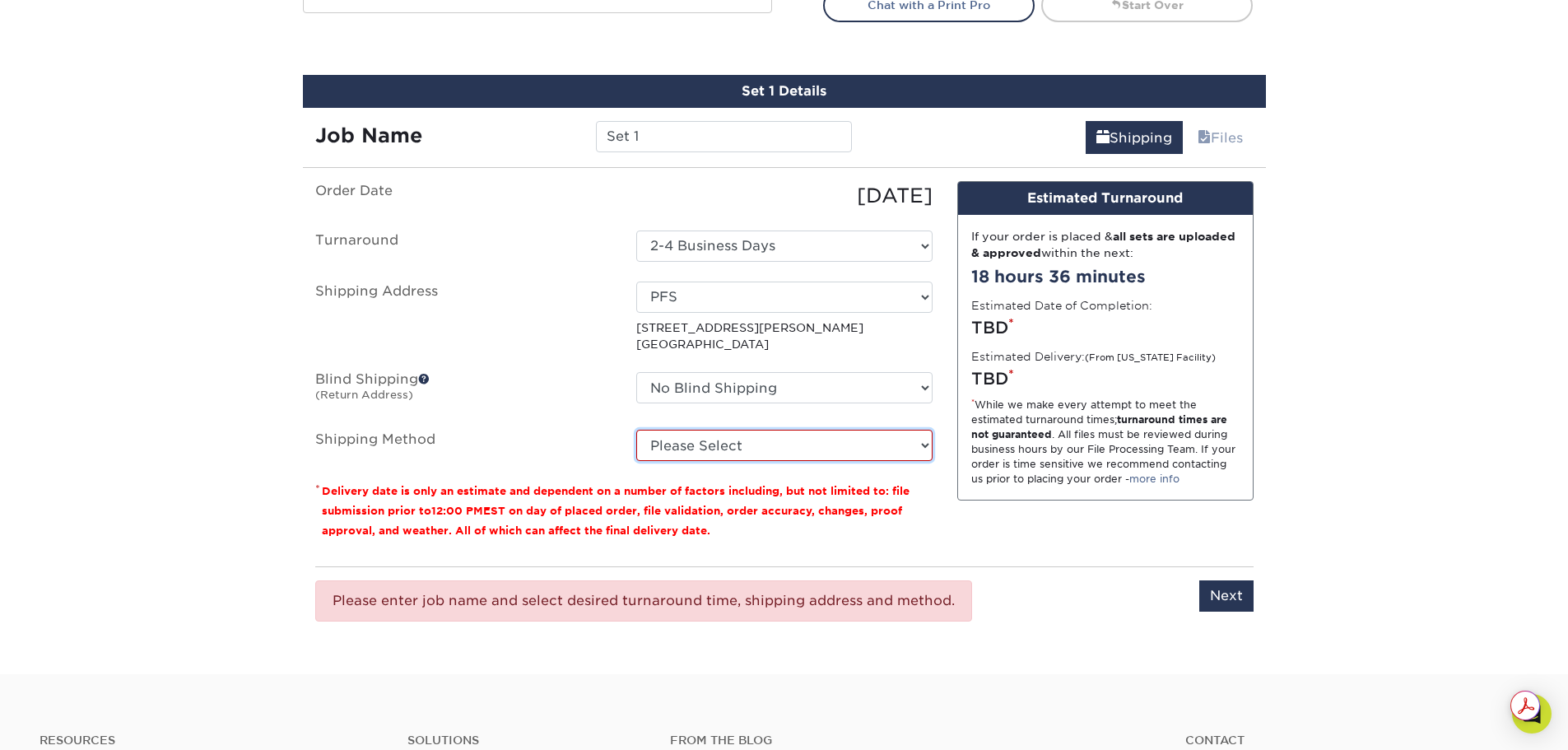
click at [715, 434] on select "Please Select" at bounding box center [784, 445] width 296 height 31
click at [636, 430] on select "Please Select" at bounding box center [784, 445] width 296 height 31
click at [725, 441] on select "Please Select" at bounding box center [784, 445] width 296 height 31
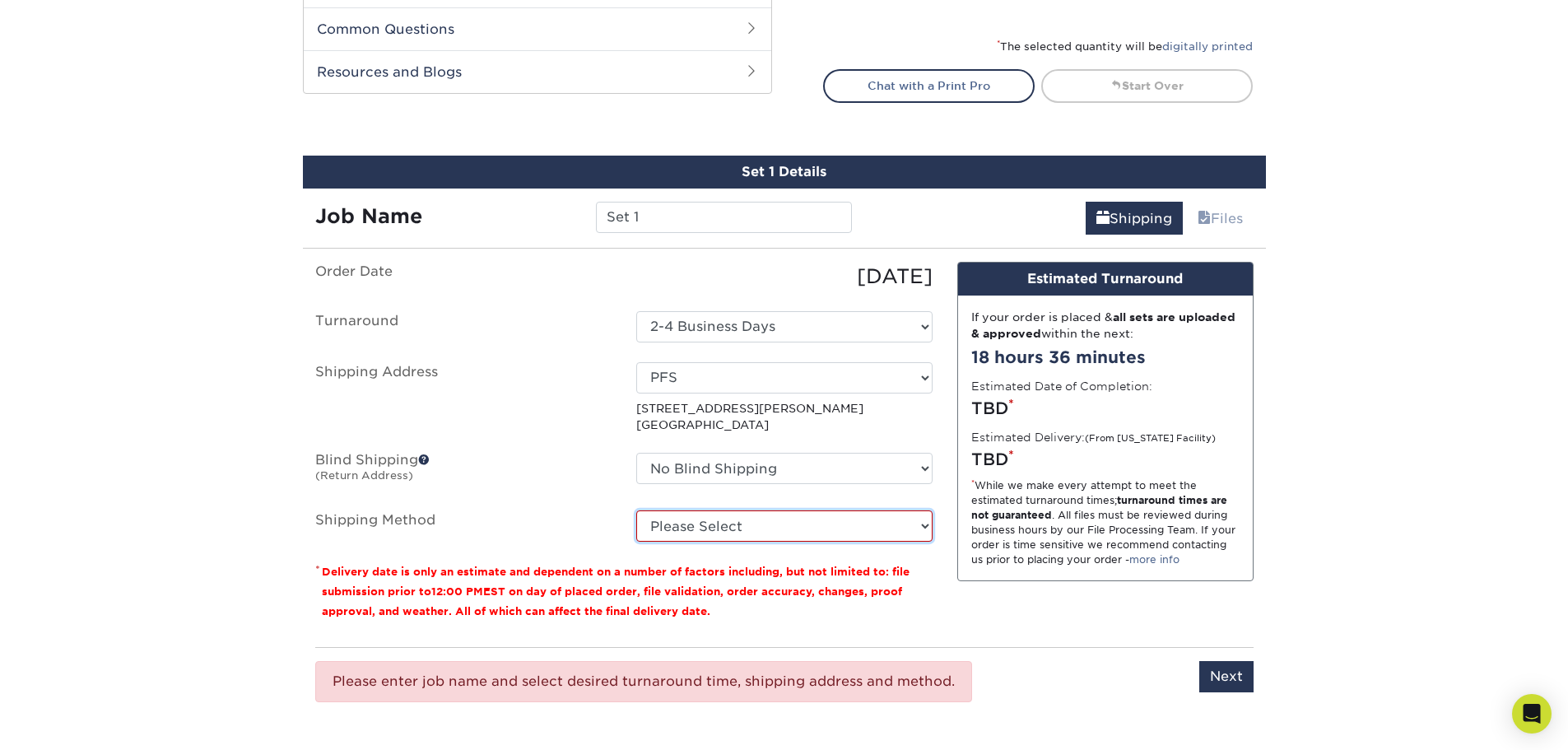
scroll to position [823, 0]
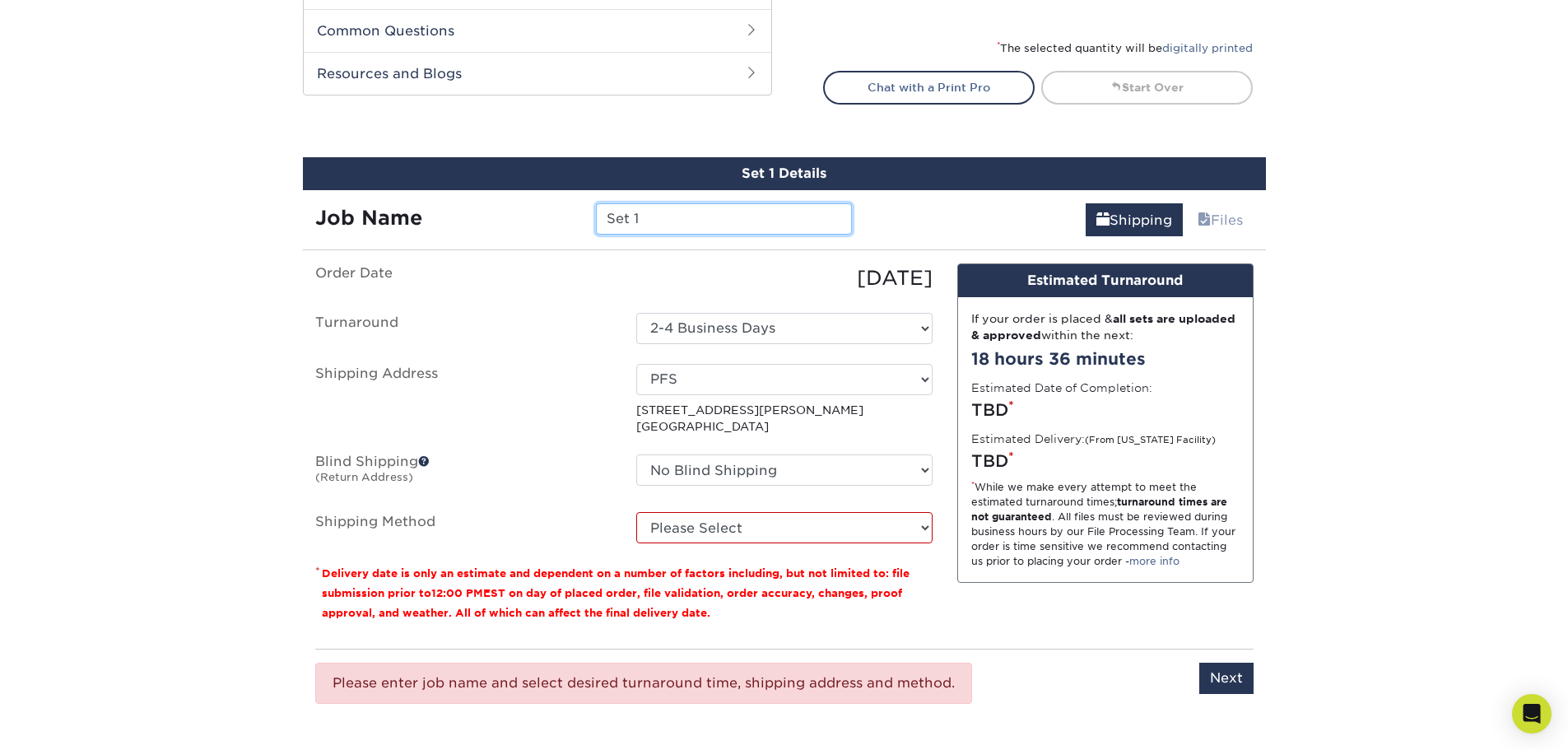
click at [653, 219] on input "Set 1" at bounding box center [724, 219] width 256 height 31
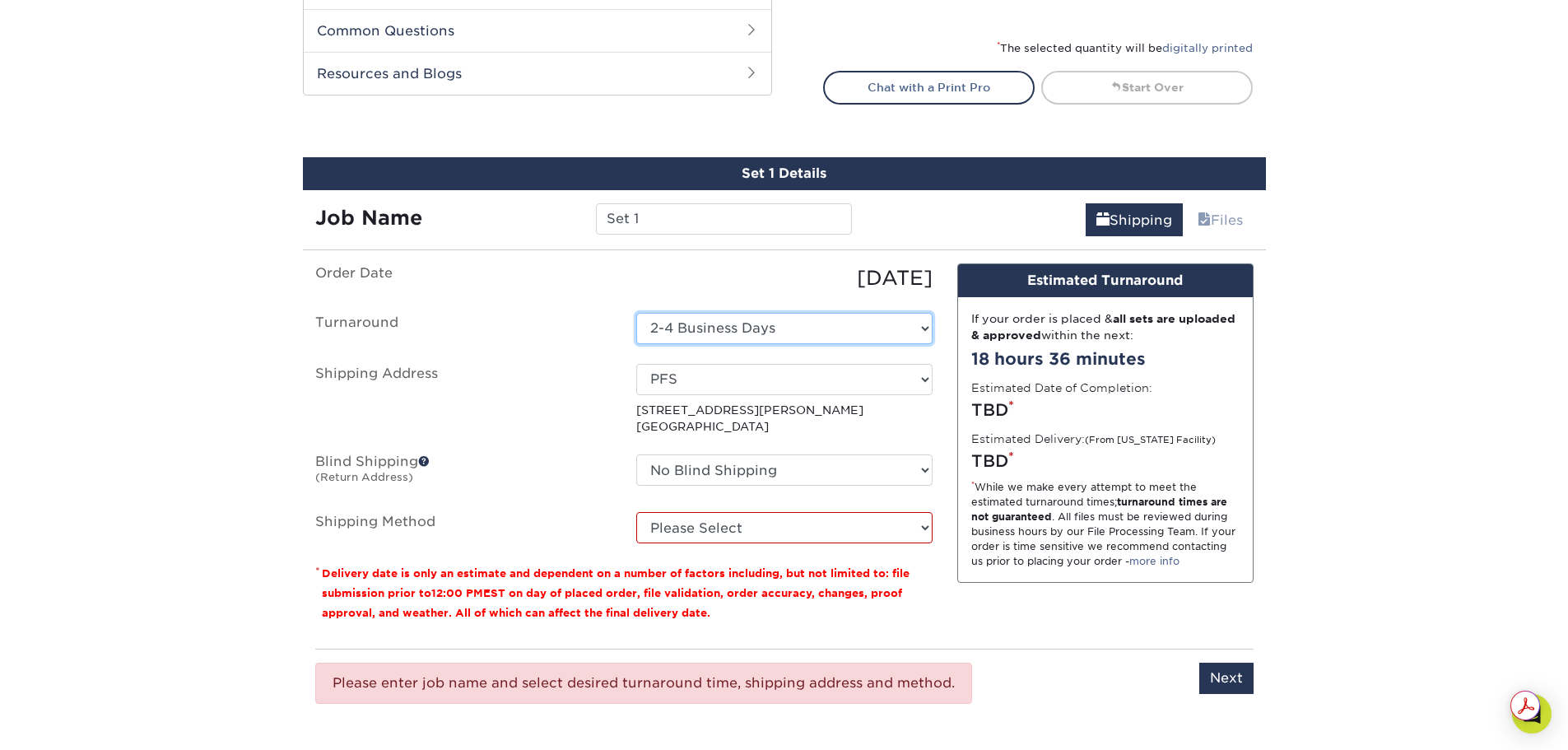
click at [743, 333] on select "Select One 2-4 Business Days 2 Day Next Business Day" at bounding box center [784, 328] width 296 height 31
click at [636, 313] on select "Select One 2-4 Business Days 2 Day Next Business Day" at bounding box center [784, 328] width 296 height 31
click at [727, 528] on select "Please Select" at bounding box center [784, 527] width 296 height 31
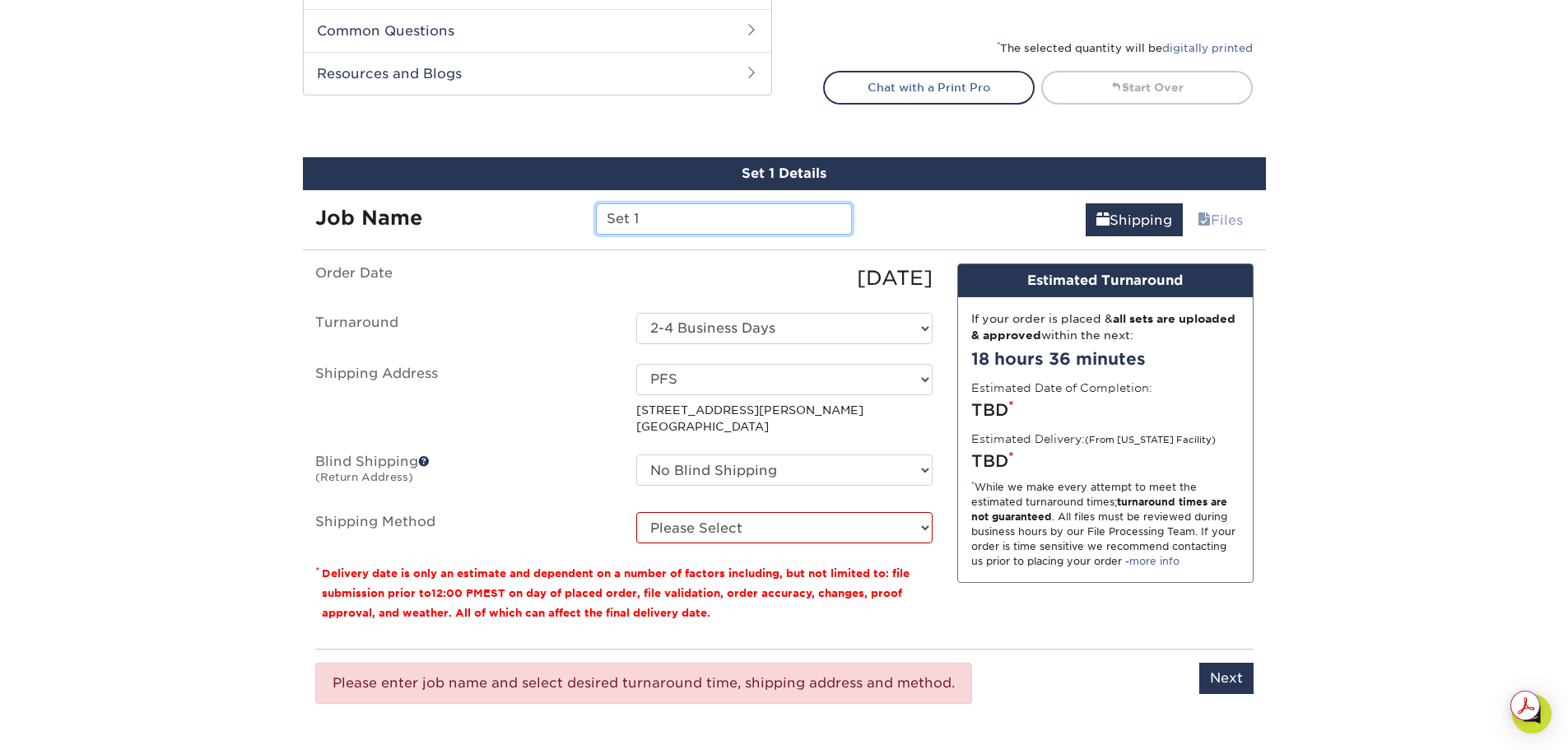
click at [657, 221] on input "Set 1" at bounding box center [724, 219] width 256 height 31
drag, startPoint x: 657, startPoint y: 221, endPoint x: 521, endPoint y: 220, distance: 136.0
click at [521, 220] on div "Job Name Set 1" at bounding box center [584, 219] width 562 height 31
type input "Joe TCG"
click at [1452, 320] on div "Products Business Cards Matte Business Cards Previous Next 100 $ 9" at bounding box center [784, 20] width 1568 height 1474
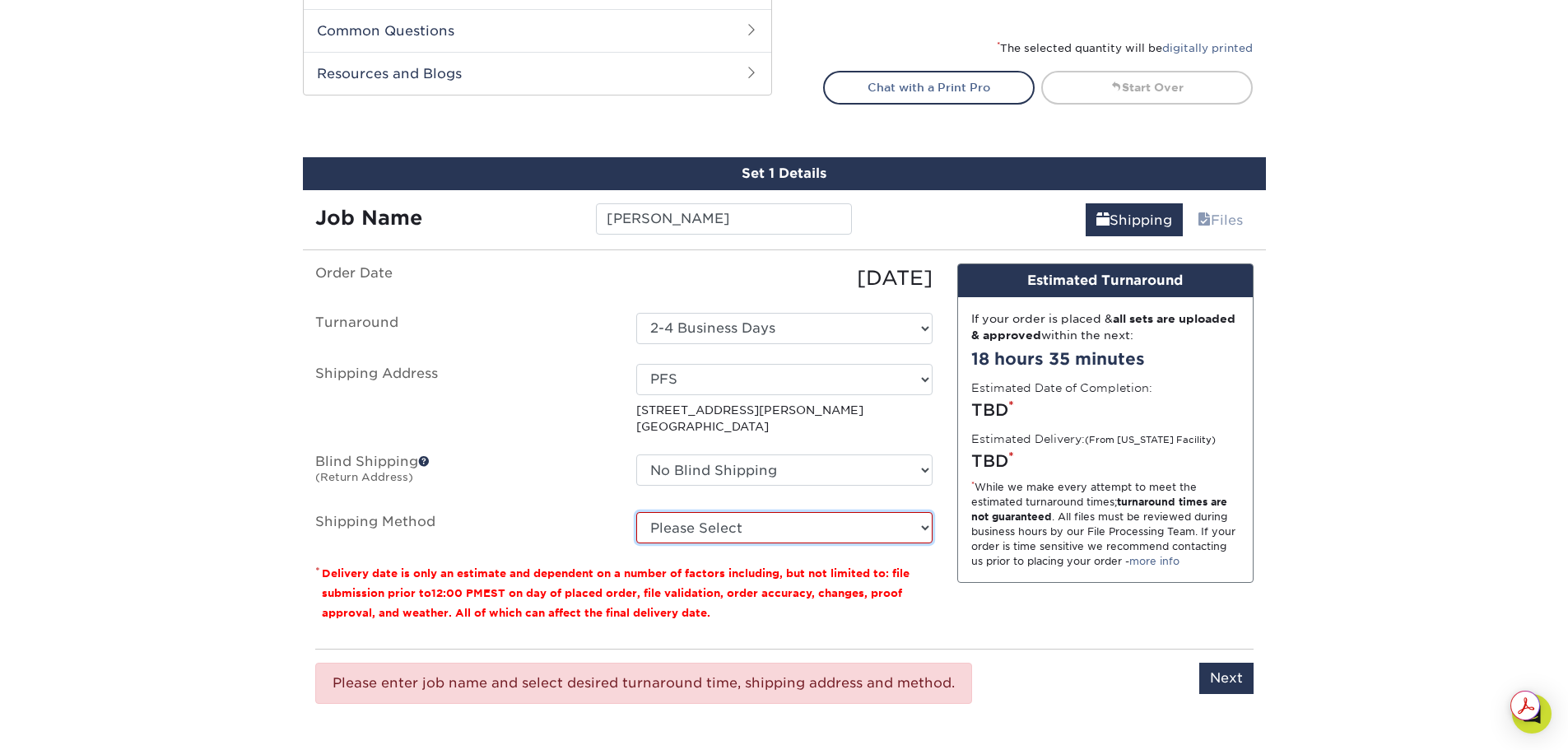
click at [798, 535] on select "Please Select" at bounding box center [784, 527] width 296 height 31
click at [636, 512] on select "Please Select" at bounding box center [784, 527] width 296 height 31
click at [730, 554] on fieldset "Order Date 09/03/2025 Turnaround Select One 2-4 Business Days 2 Day Next Busine…" at bounding box center [624, 414] width 617 height 301
click at [760, 523] on select "Please Select" at bounding box center [784, 527] width 296 height 31
click at [756, 462] on select "No Blind Shipping + Add New Address" at bounding box center [784, 469] width 296 height 31
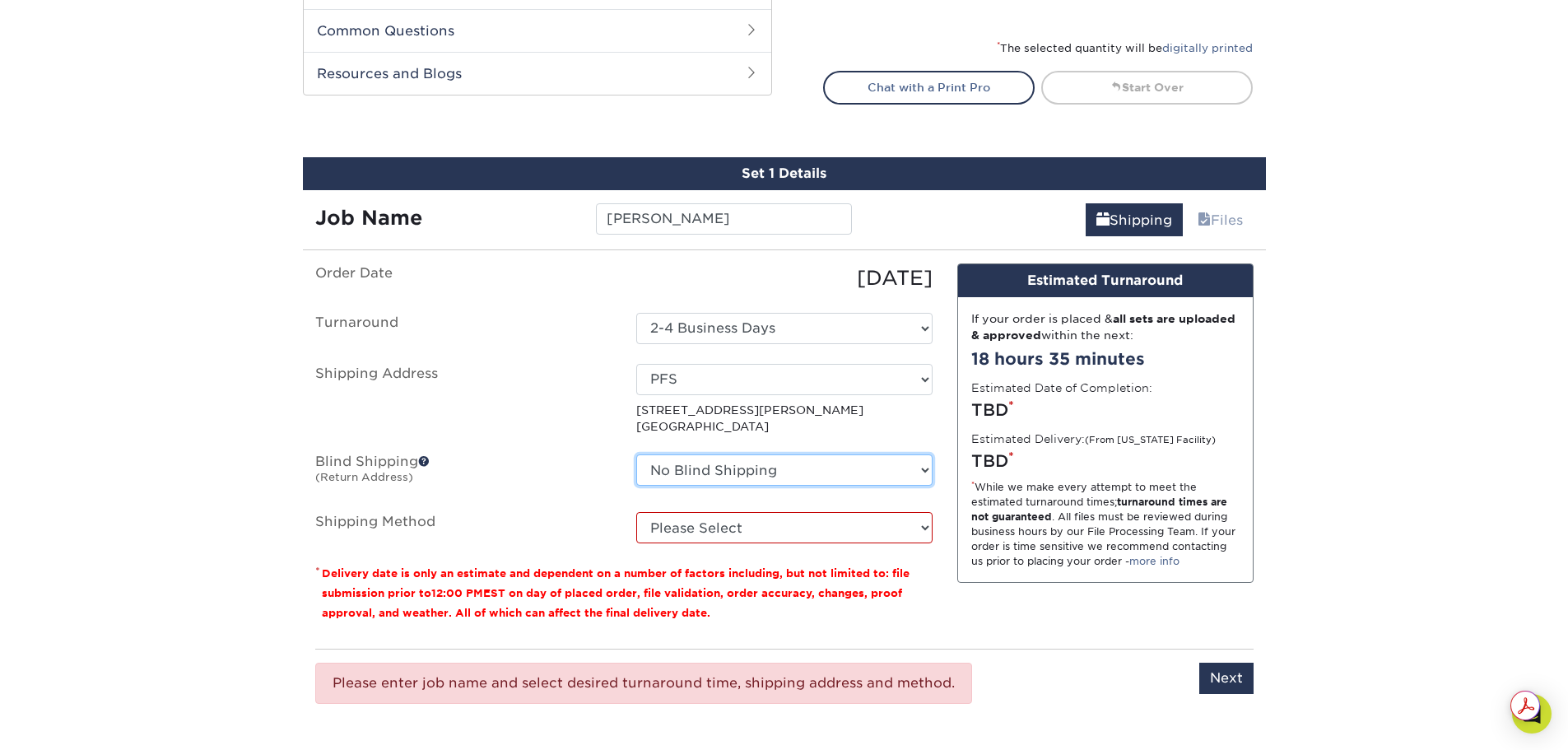
click at [636, 454] on select "No Blind Shipping + Add New Address" at bounding box center [784, 469] width 296 height 31
click at [1222, 680] on input "Next" at bounding box center [1226, 677] width 54 height 31
type input "Next"
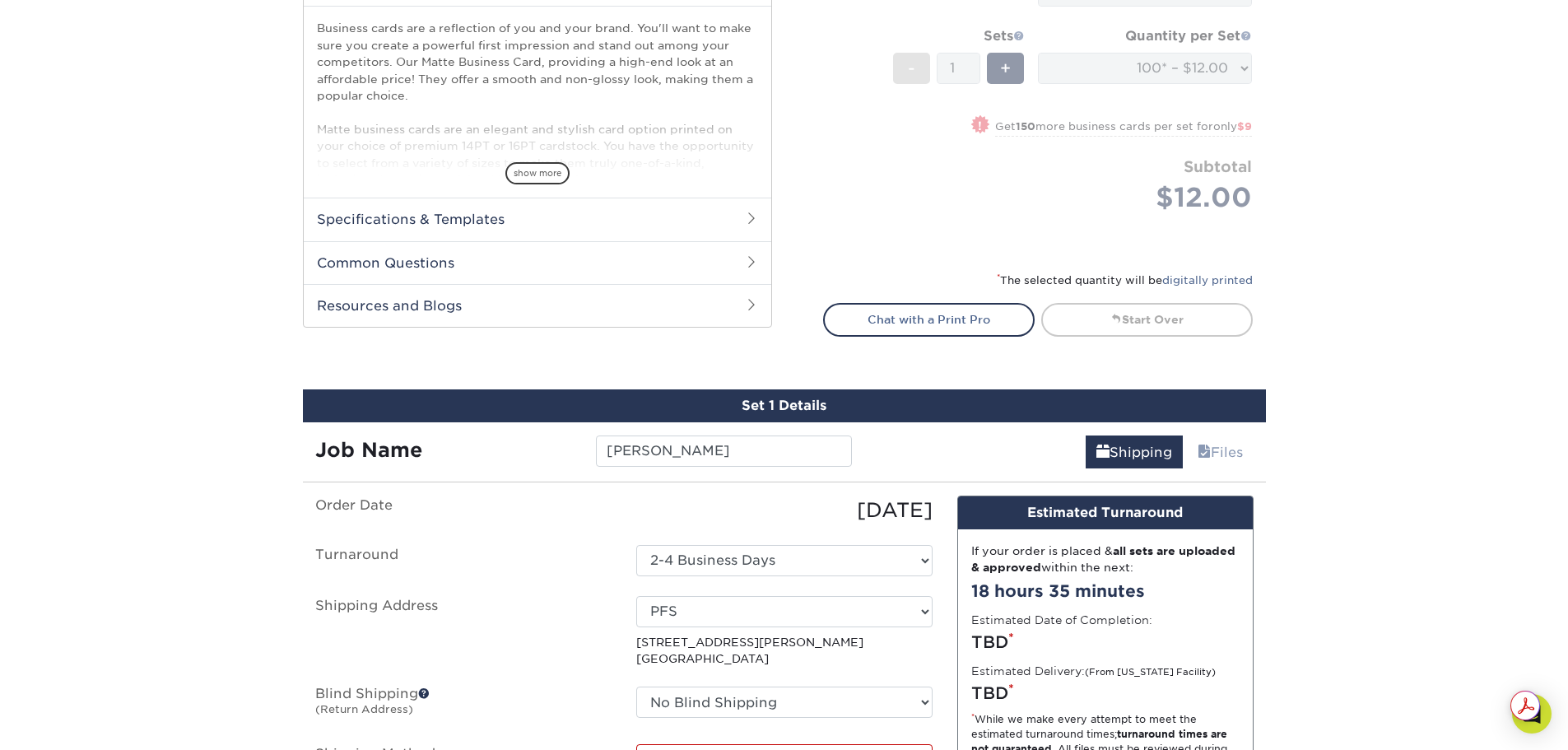
scroll to position [905, 0]
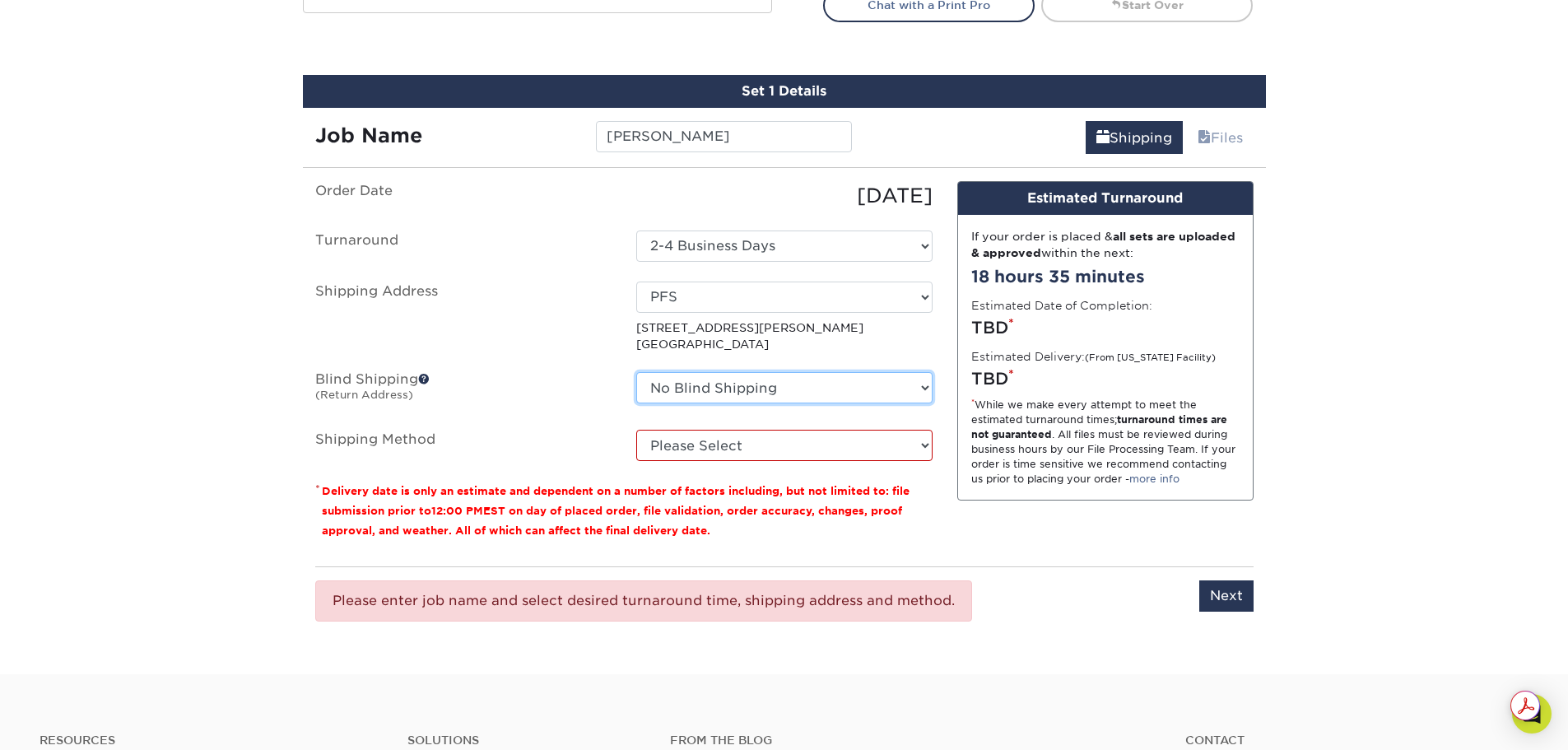
click at [745, 384] on select "No Blind Shipping + Add New Address" at bounding box center [784, 387] width 296 height 31
select select "newaddress"
click at [636, 372] on select "No Blind Shipping + Add New Address" at bounding box center [784, 387] width 296 height 31
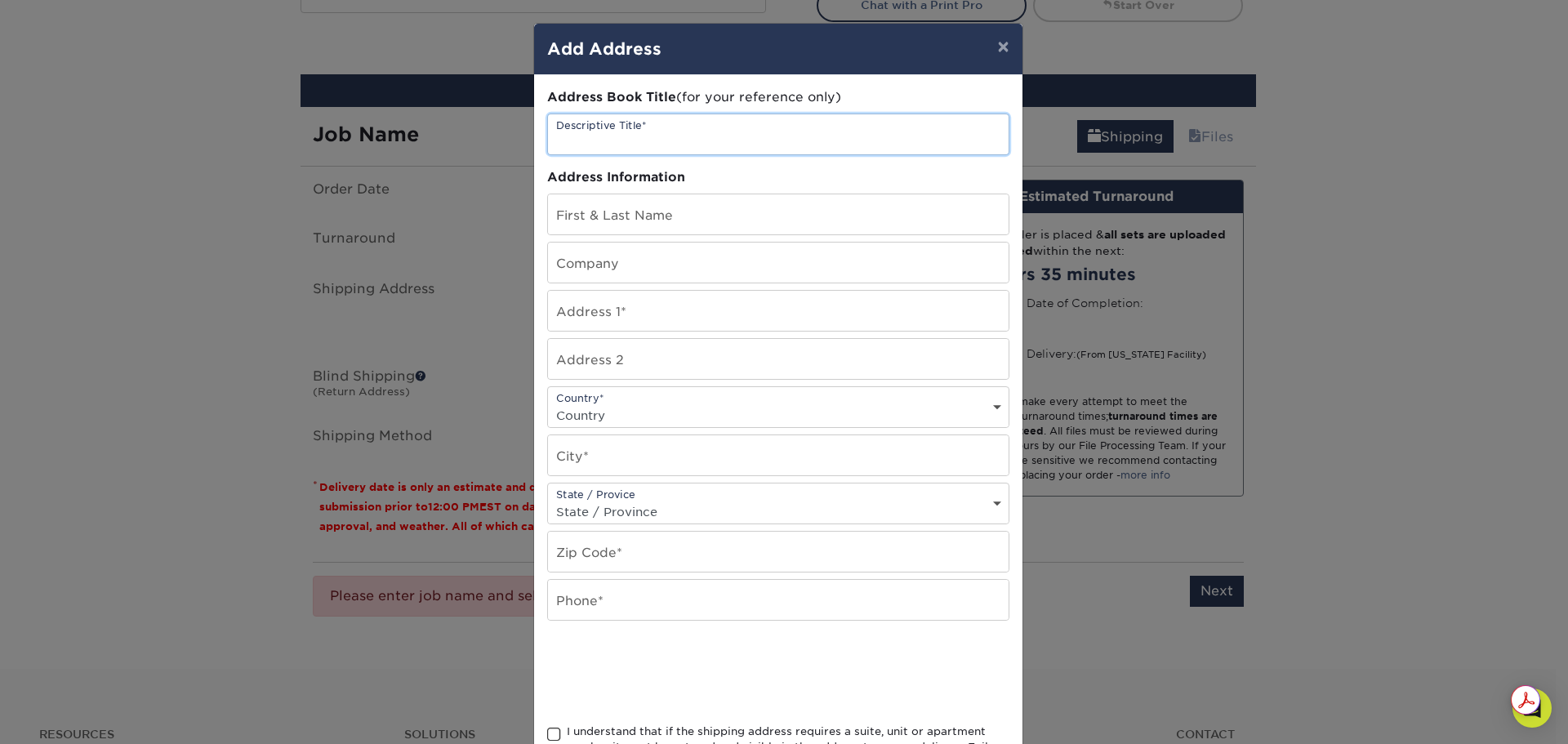
click at [627, 124] on input "text" at bounding box center [778, 133] width 461 height 40
type input "PFS"
click at [998, 43] on button "×" at bounding box center [1003, 46] width 38 height 45
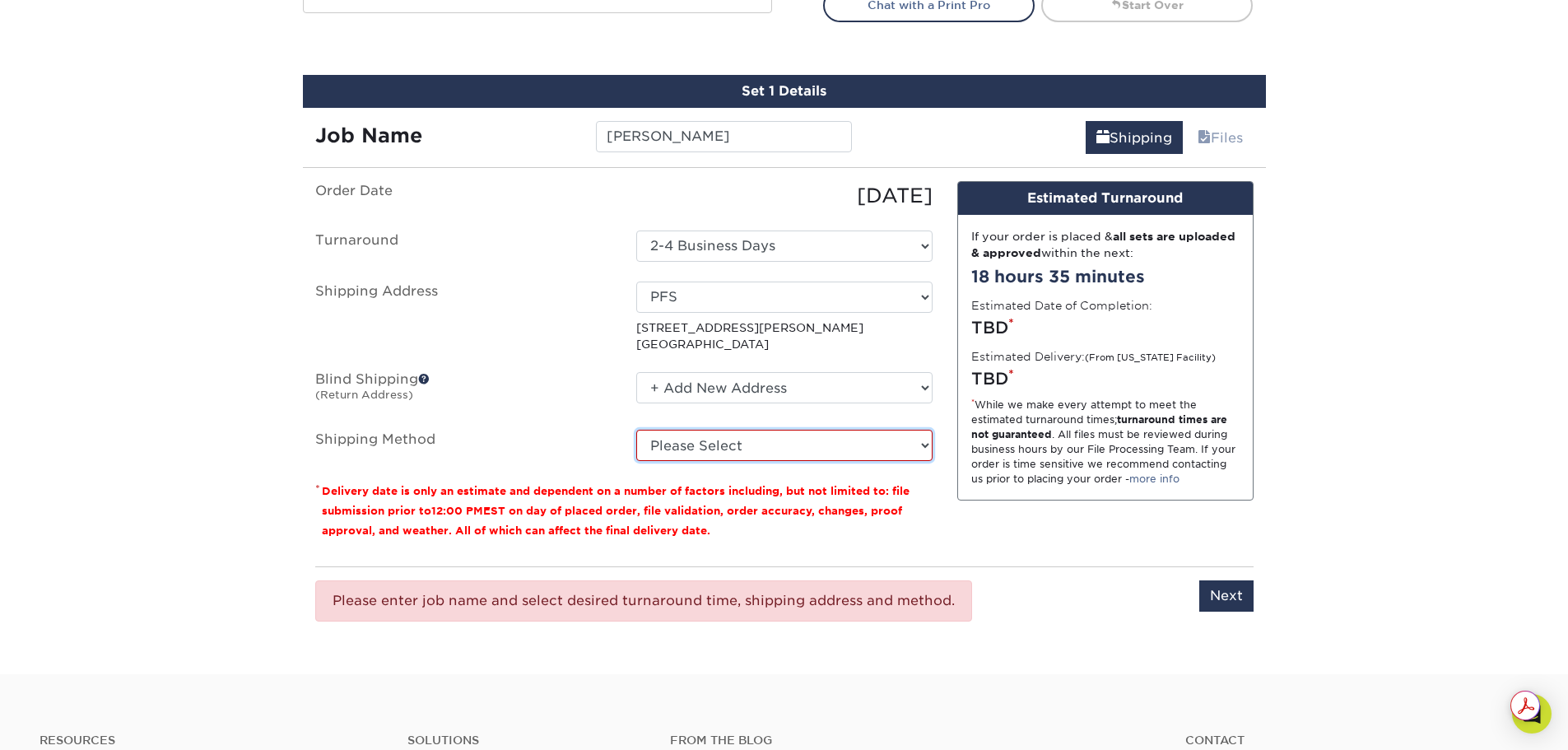
click at [717, 433] on select "Please Select" at bounding box center [784, 445] width 296 height 31
click at [707, 441] on select "Please Select" at bounding box center [784, 445] width 296 height 31
click at [706, 441] on select "Please Select" at bounding box center [784, 445] width 296 height 31
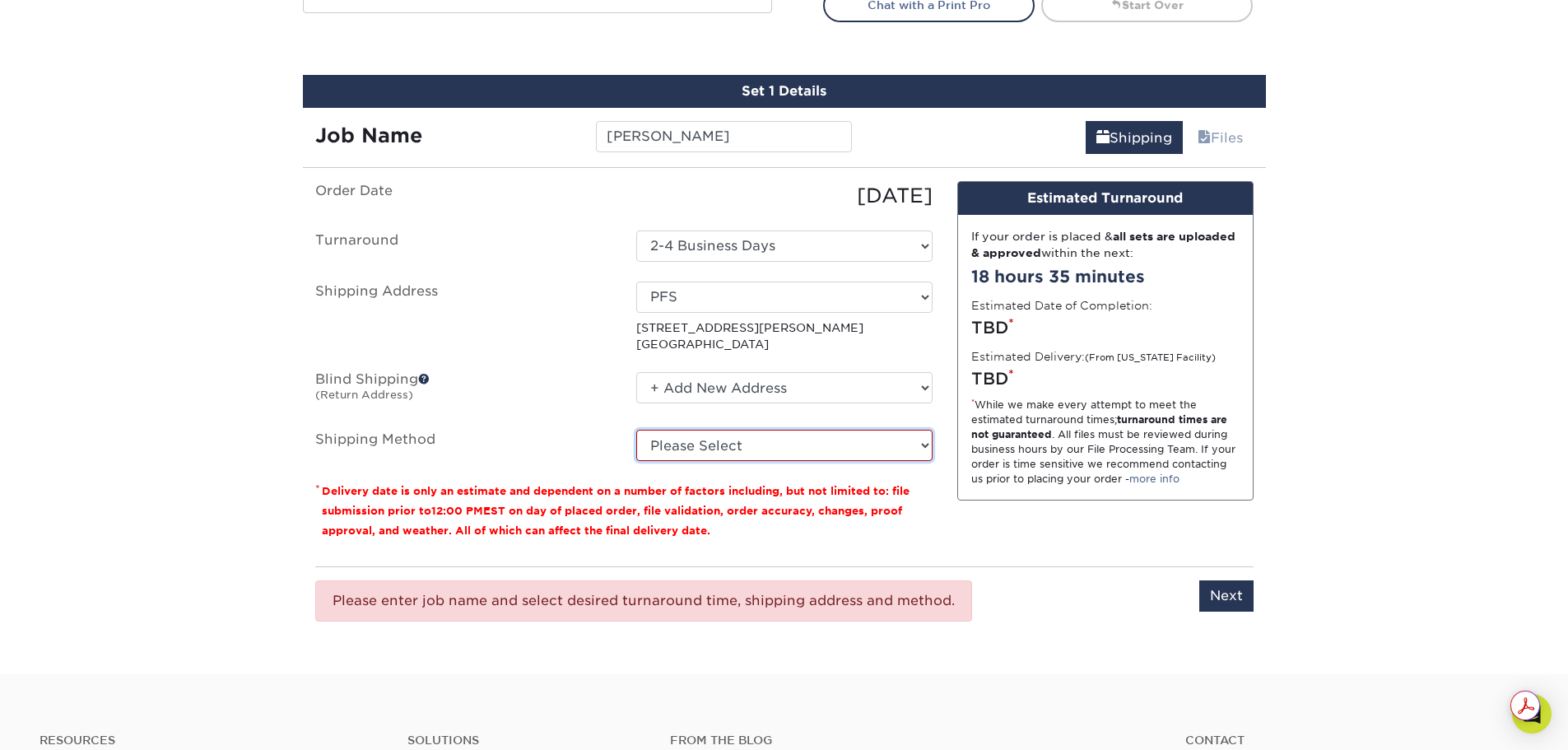
click at [706, 440] on select "Please Select" at bounding box center [784, 445] width 296 height 31
click at [636, 430] on select "Please Select" at bounding box center [784, 445] width 296 height 31
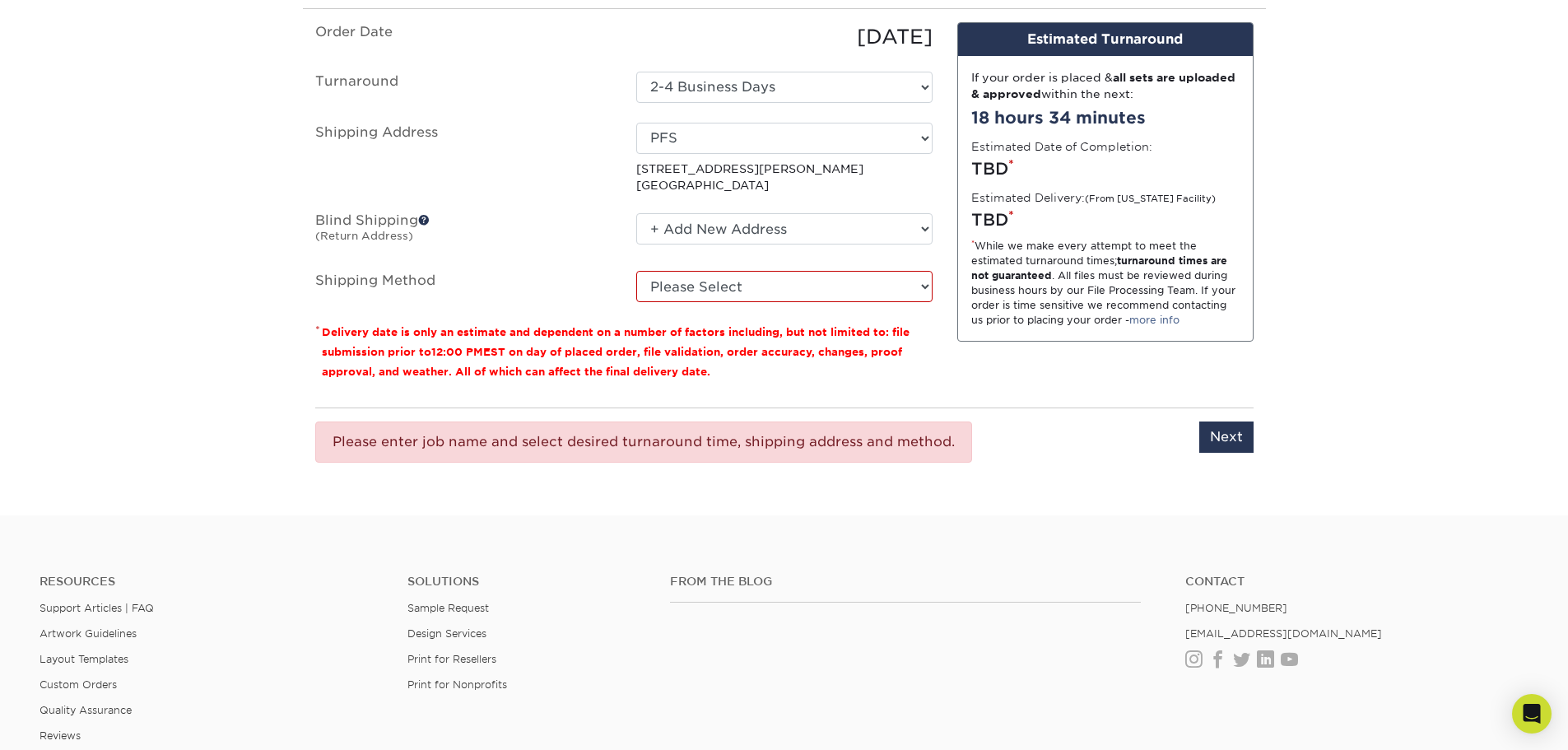
scroll to position [1070, 0]
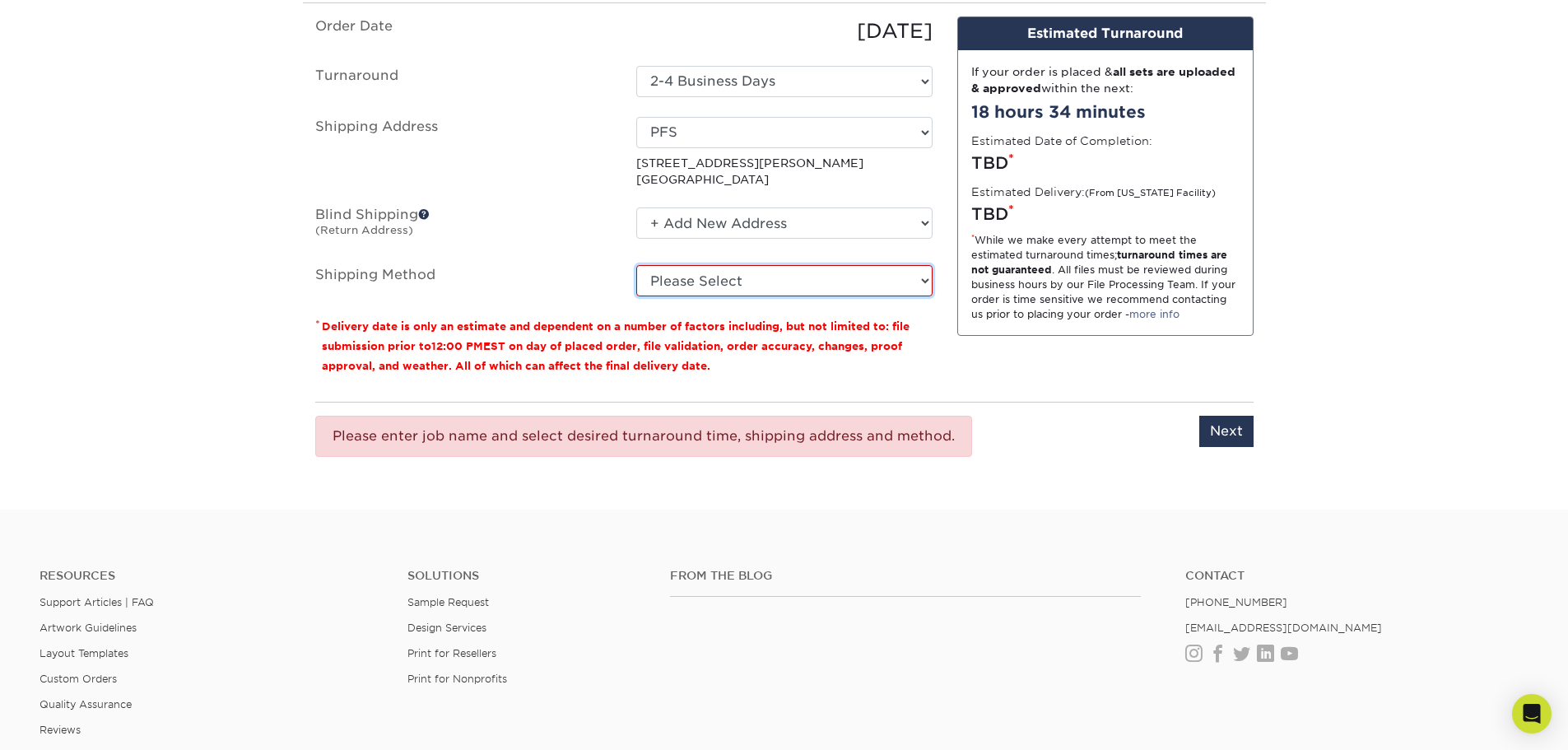
click at [731, 276] on select "Please Select" at bounding box center [784, 280] width 296 height 31
click at [636, 265] on select "Please Select" at bounding box center [784, 280] width 296 height 31
click at [731, 276] on select "Please Select" at bounding box center [784, 280] width 296 height 31
click at [827, 130] on select "Select One PFS + Add New Address - Login" at bounding box center [784, 132] width 296 height 31
click at [636, 117] on select "Select One PFS + Add New Address - Login" at bounding box center [784, 132] width 296 height 31
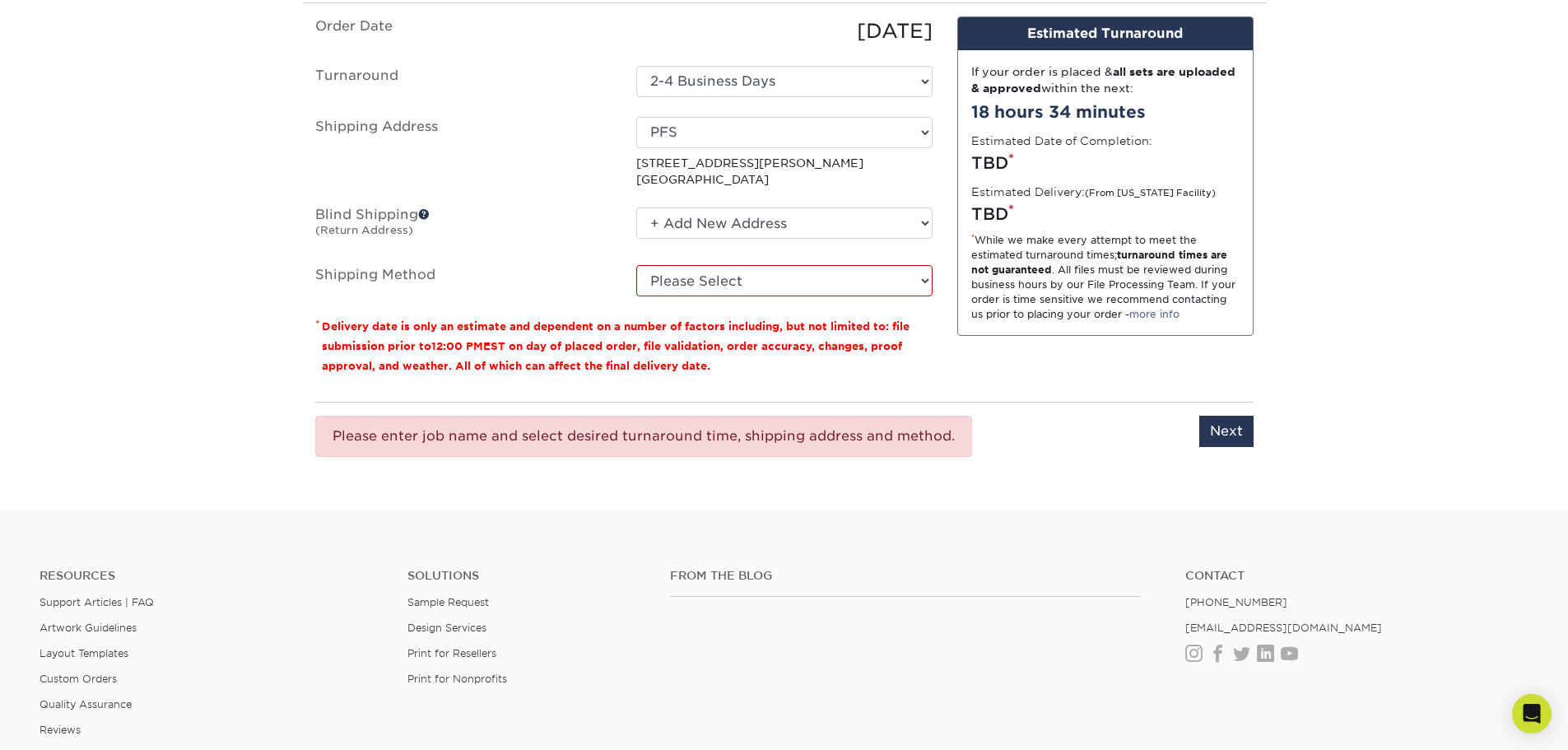
click at [713, 243] on div "No Blind Shipping + Add New Address" at bounding box center [784, 226] width 321 height 38
click at [718, 231] on select "No Blind Shipping + Add New Address" at bounding box center [784, 222] width 296 height 31
select select "-1"
click at [636, 207] on select "No Blind Shipping + Add New Address" at bounding box center [784, 222] width 296 height 31
click at [748, 280] on select "Please Select" at bounding box center [784, 280] width 296 height 31
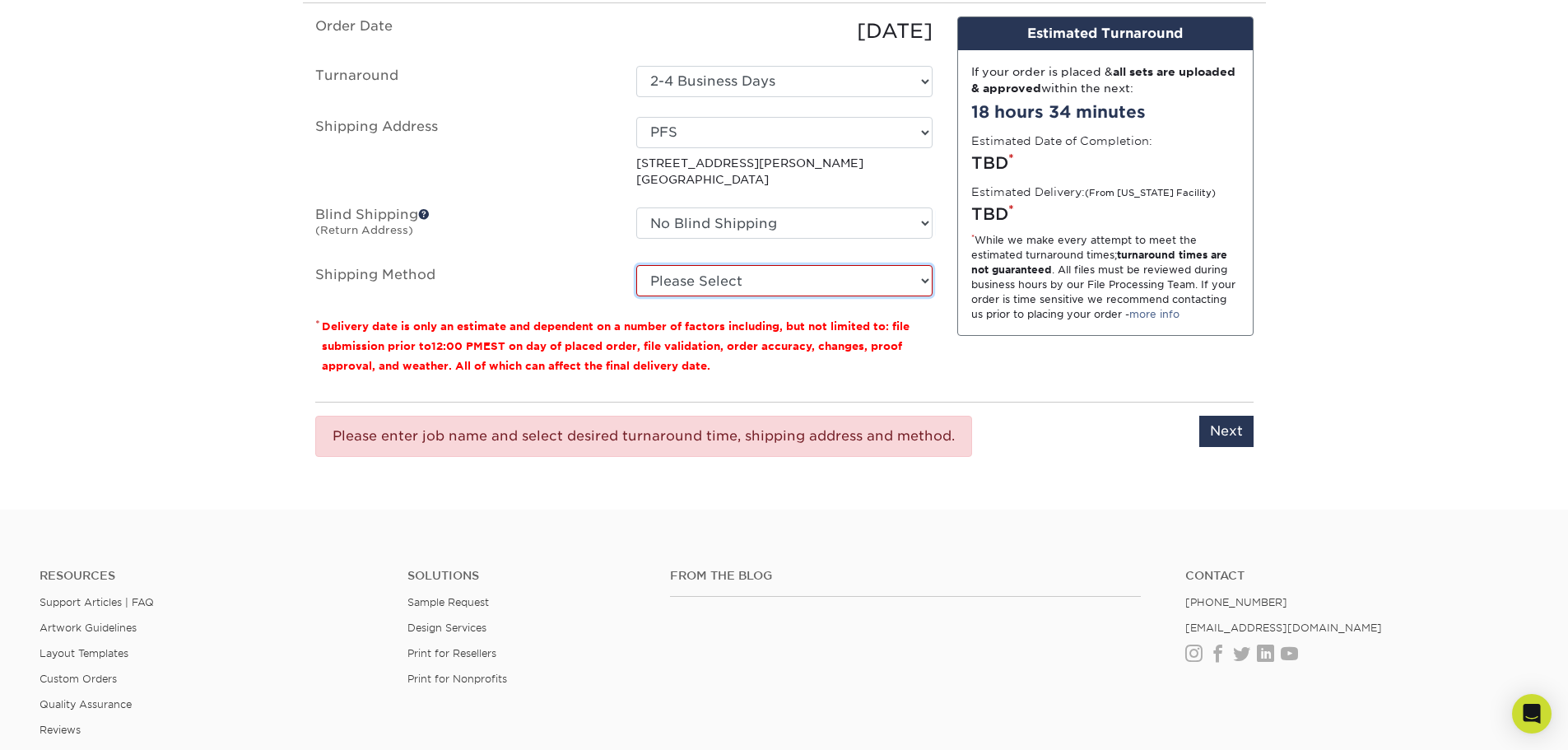
click at [748, 280] on select "Please Select" at bounding box center [784, 280] width 296 height 31
click at [749, 280] on select "Please Select" at bounding box center [784, 280] width 296 height 31
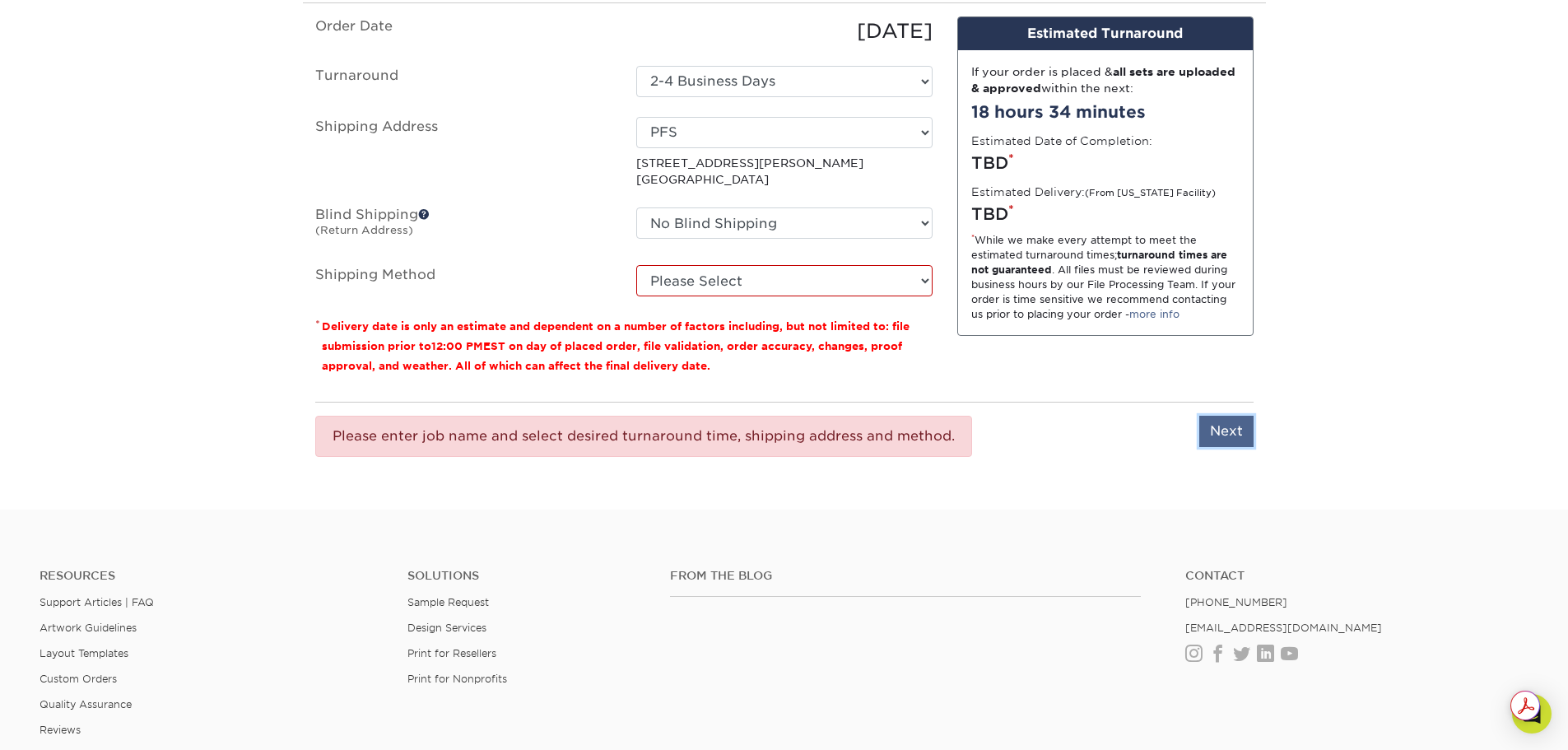
click at [1228, 429] on input "Next" at bounding box center [1226, 431] width 54 height 31
type input "Next"
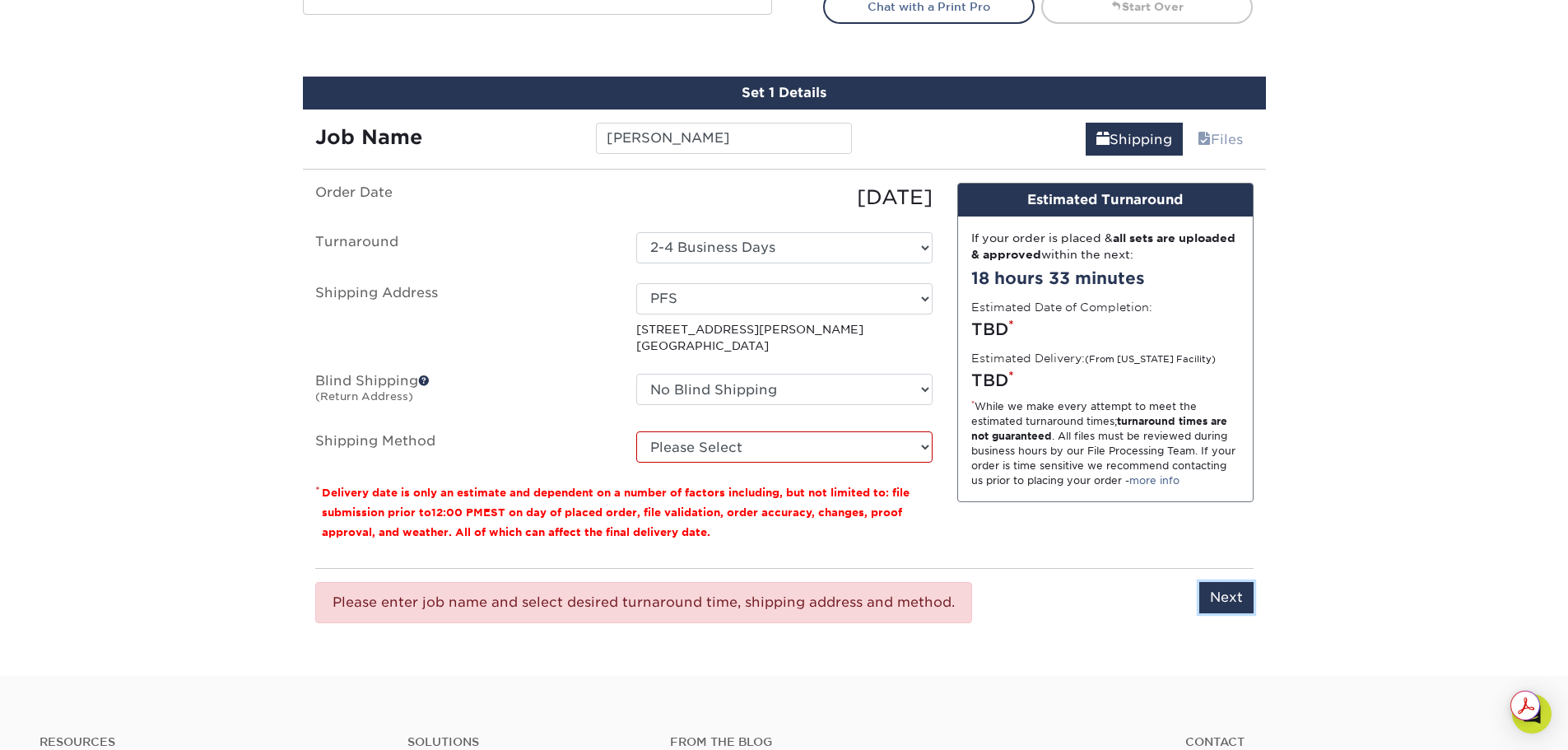
scroll to position [905, 0]
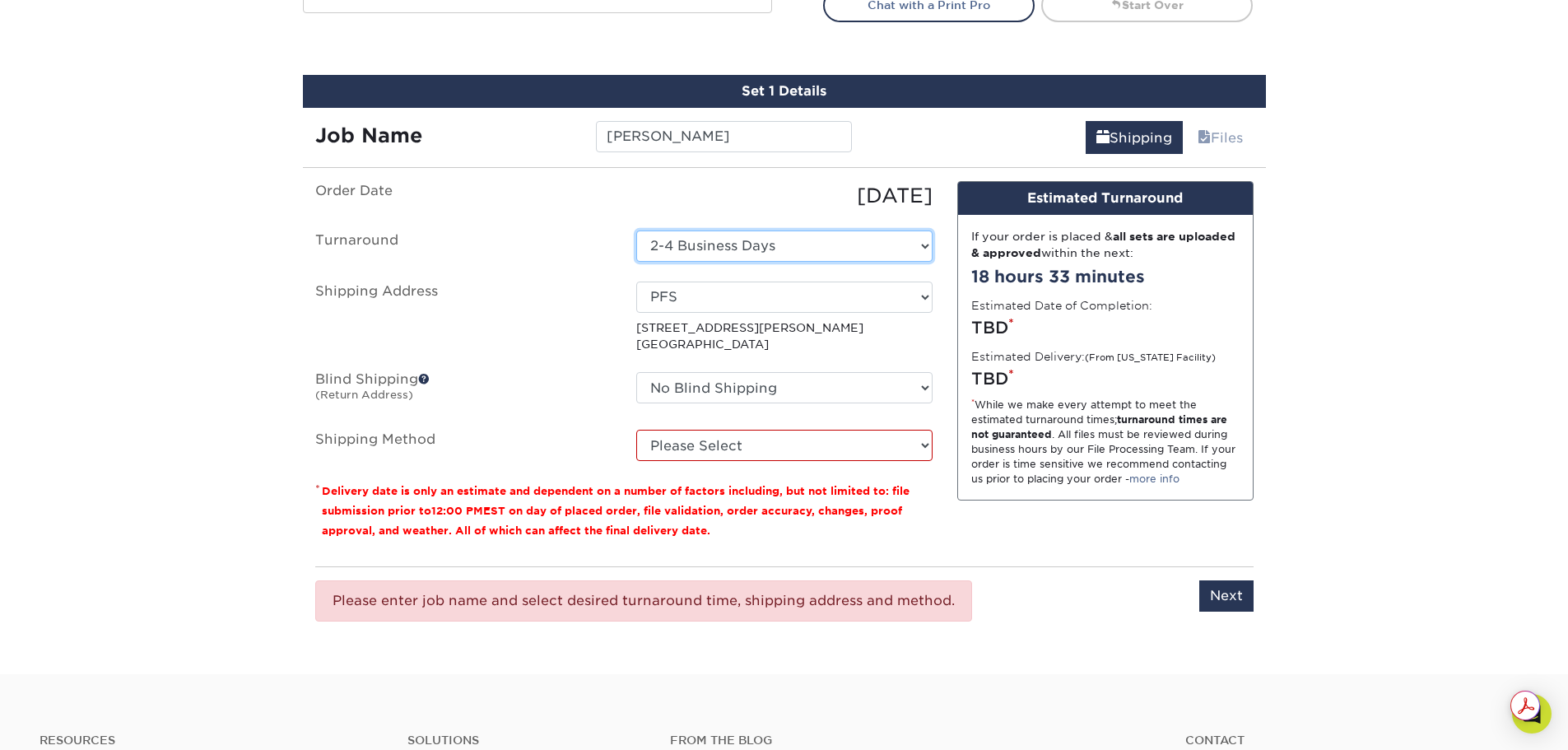
click at [753, 246] on select "Select One 2-4 Business Days 2 Day Next Business Day" at bounding box center [784, 246] width 296 height 31
click at [738, 447] on select "Please Select" at bounding box center [784, 445] width 296 height 31
click at [731, 445] on select "Please Select" at bounding box center [784, 445] width 296 height 31
click at [702, 294] on select "Select One PFS + Add New Address - Login" at bounding box center [784, 296] width 296 height 31
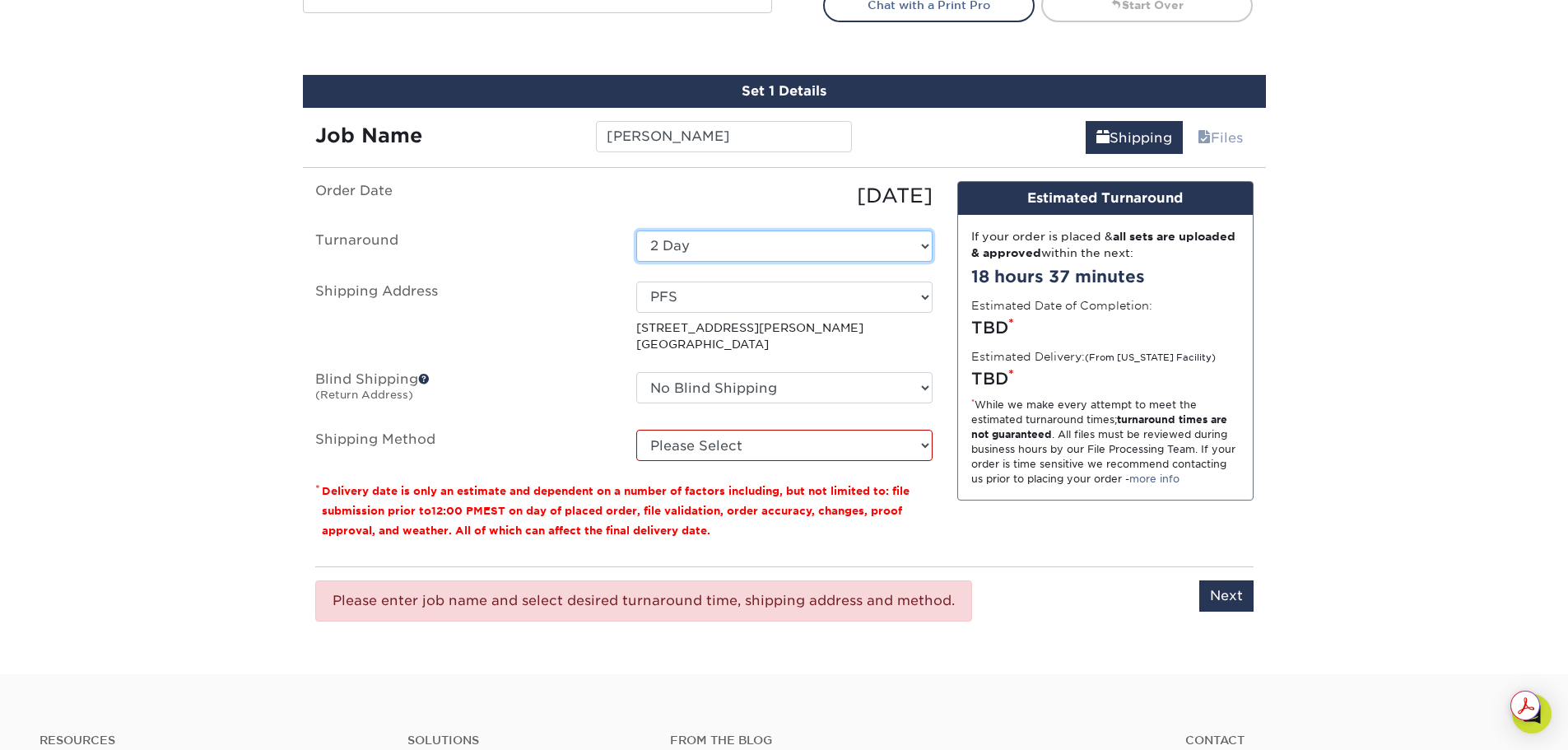
click at [701, 247] on select "Select One 2-4 Business Days 2 Day Next Business Day" at bounding box center [784, 246] width 296 height 31
select select "47dbf4b1-3bfd-4687-b793-fcd3ee179f06"
click at [749, 444] on select "Please Select" at bounding box center [784, 445] width 296 height 31
click at [636, 430] on select "Please Select" at bounding box center [784, 445] width 296 height 31
click at [721, 450] on select "Please Select" at bounding box center [784, 445] width 296 height 31
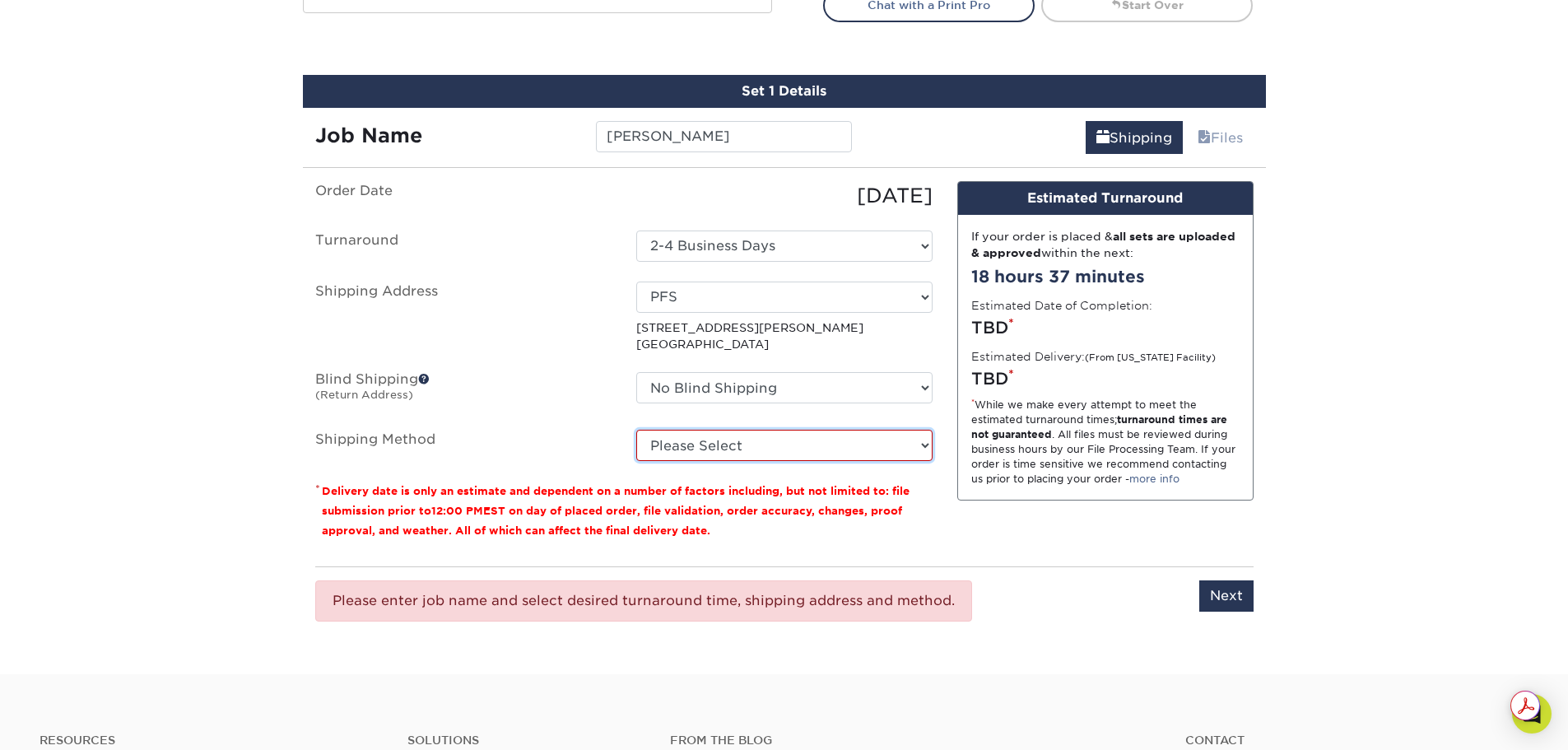
click at [721, 450] on select "Please Select" at bounding box center [784, 445] width 296 height 31
click at [721, 448] on select "Please Select" at bounding box center [784, 445] width 296 height 31
click at [722, 447] on select "Please Select" at bounding box center [784, 445] width 296 height 31
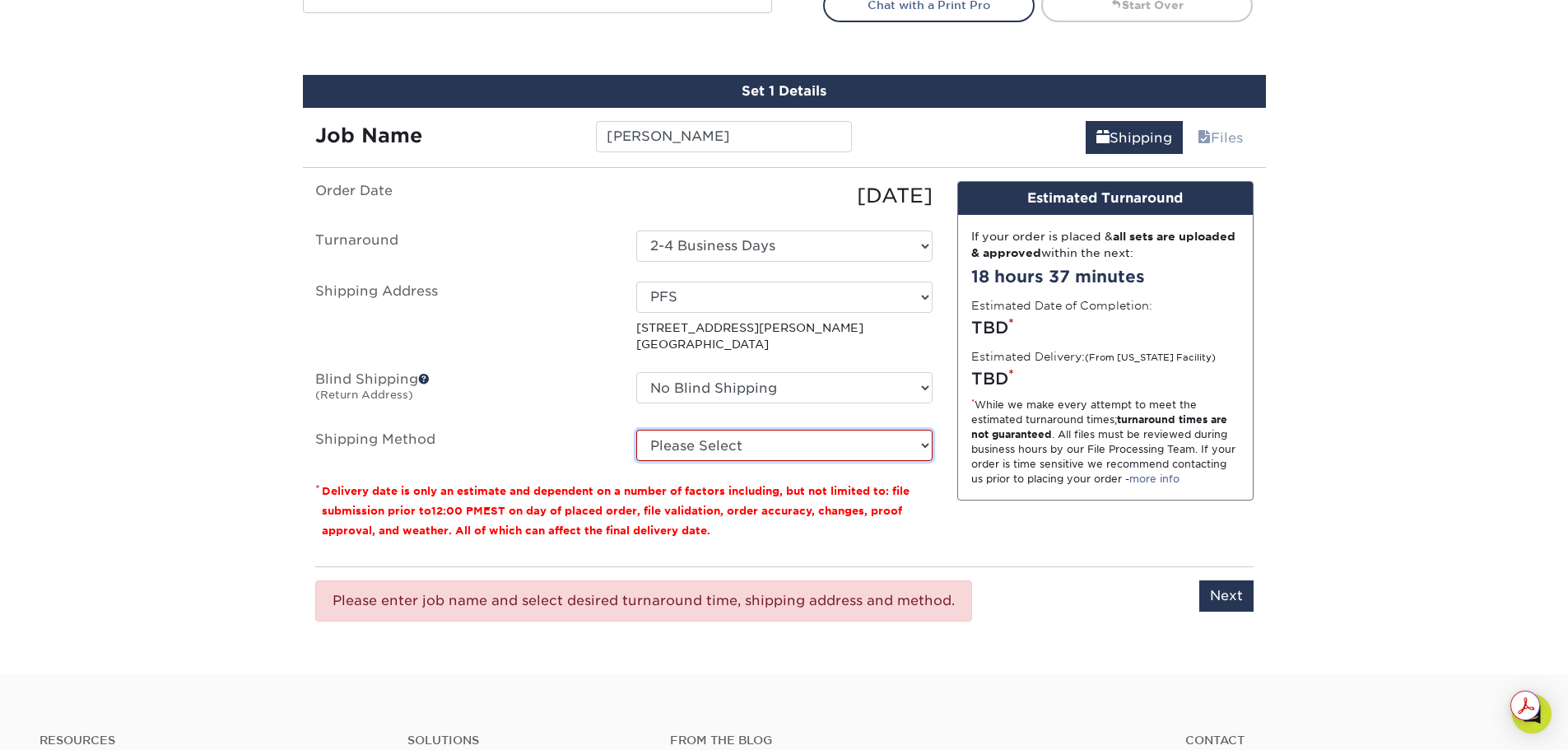
click at [722, 447] on select "Please Select" at bounding box center [784, 445] width 296 height 31
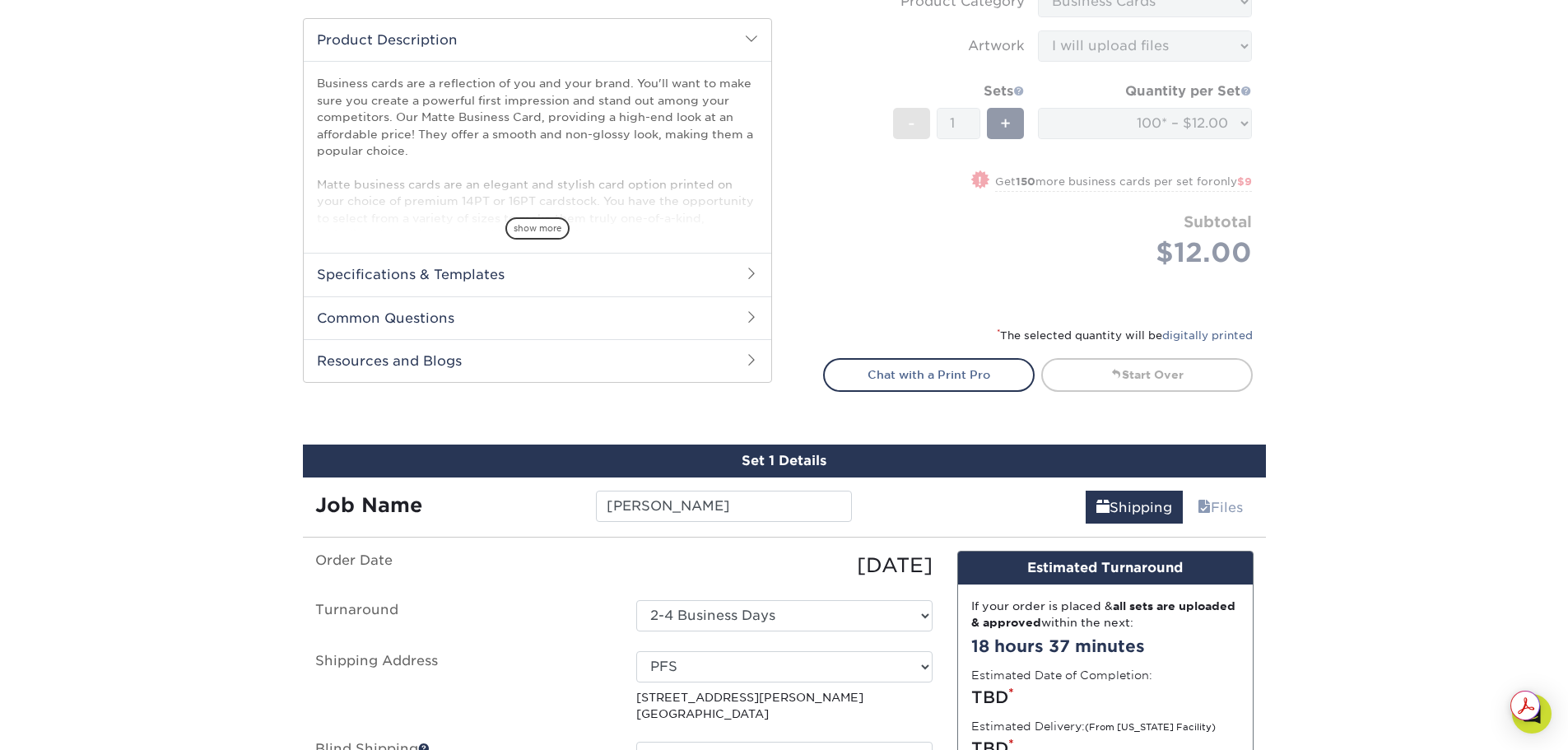
scroll to position [494, 0]
